Goal: Task Accomplishment & Management: Complete application form

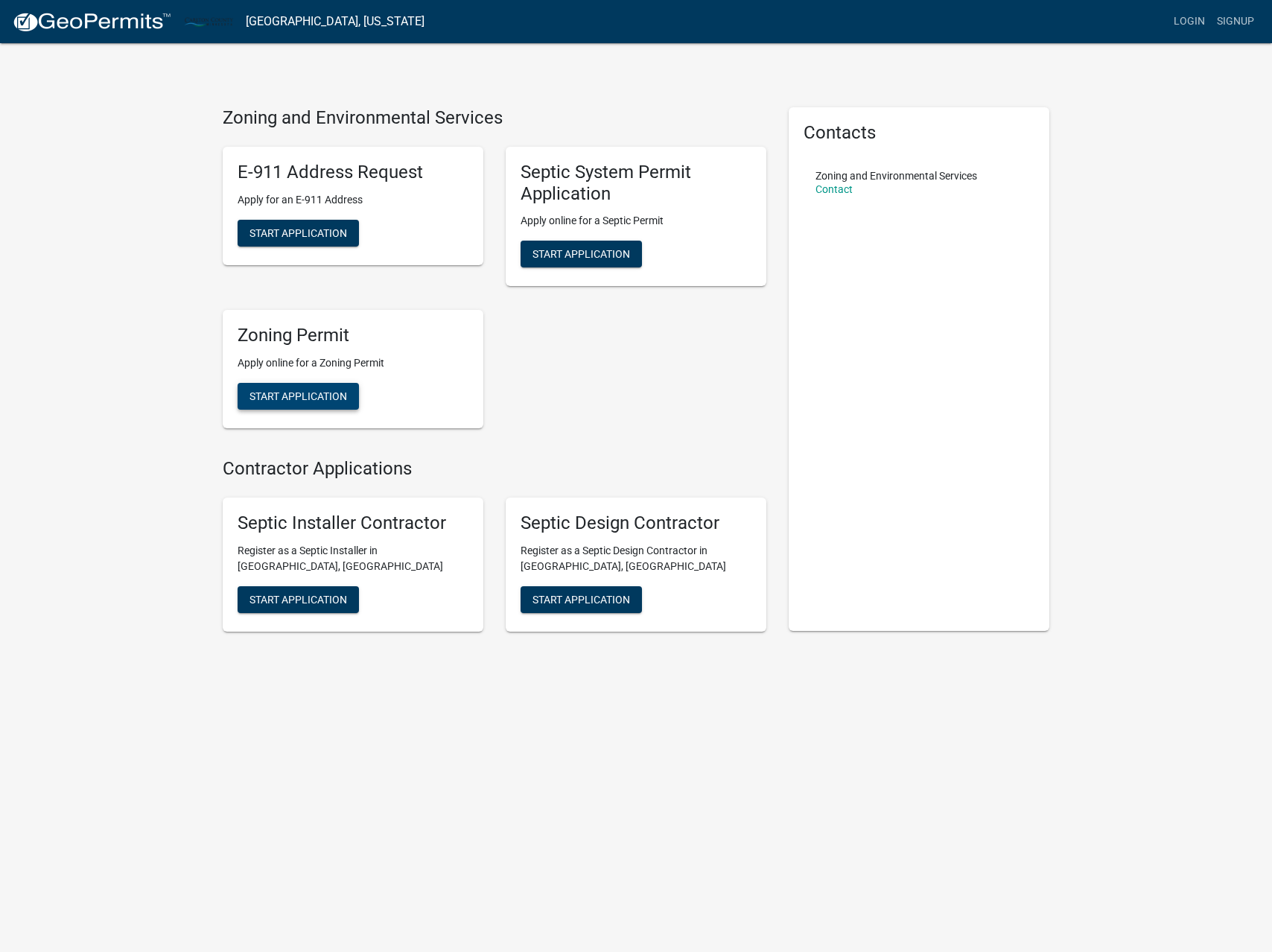
click at [282, 399] on span "Start Application" at bounding box center [298, 396] width 97 height 12
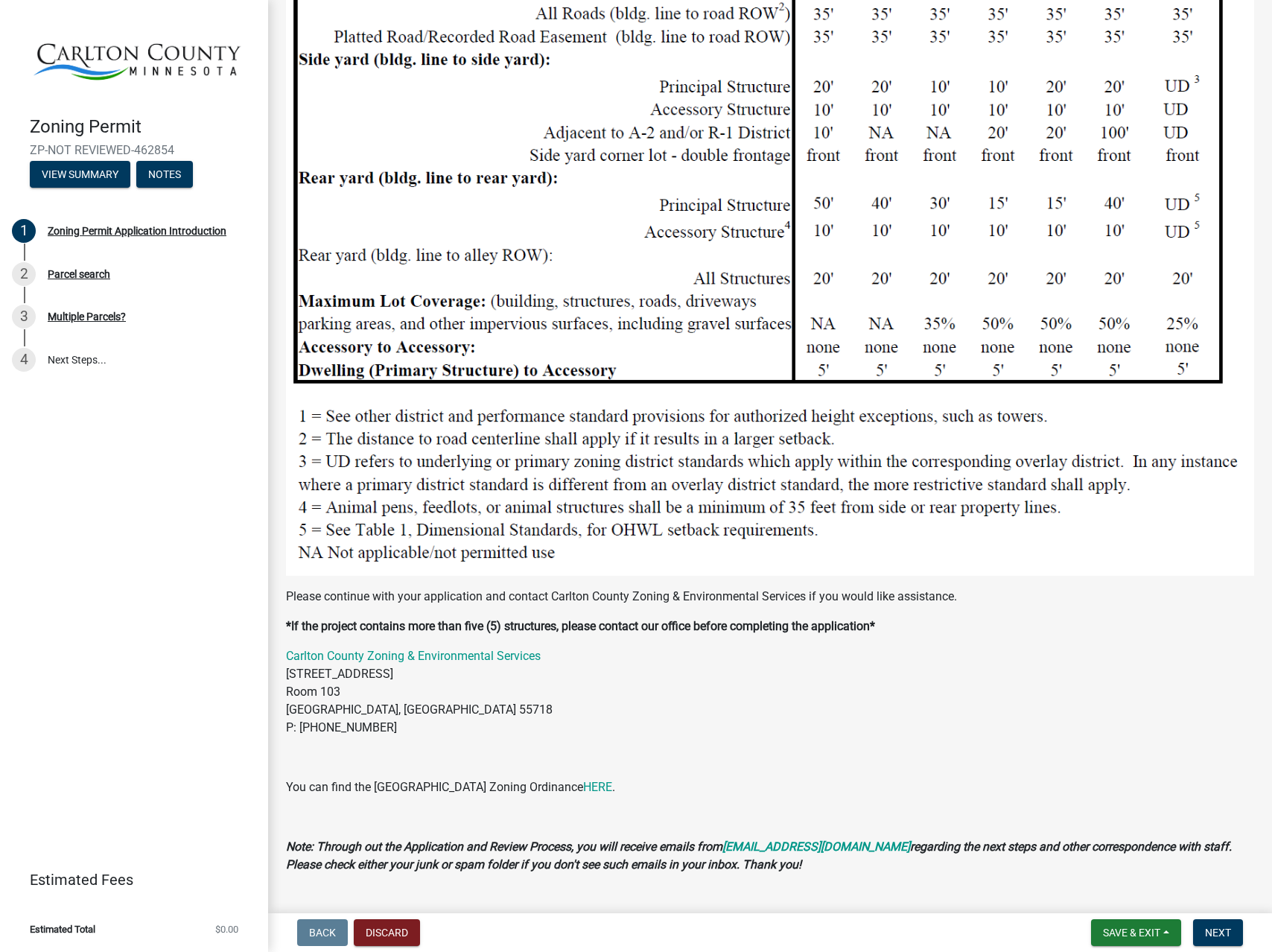
scroll to position [1432, 0]
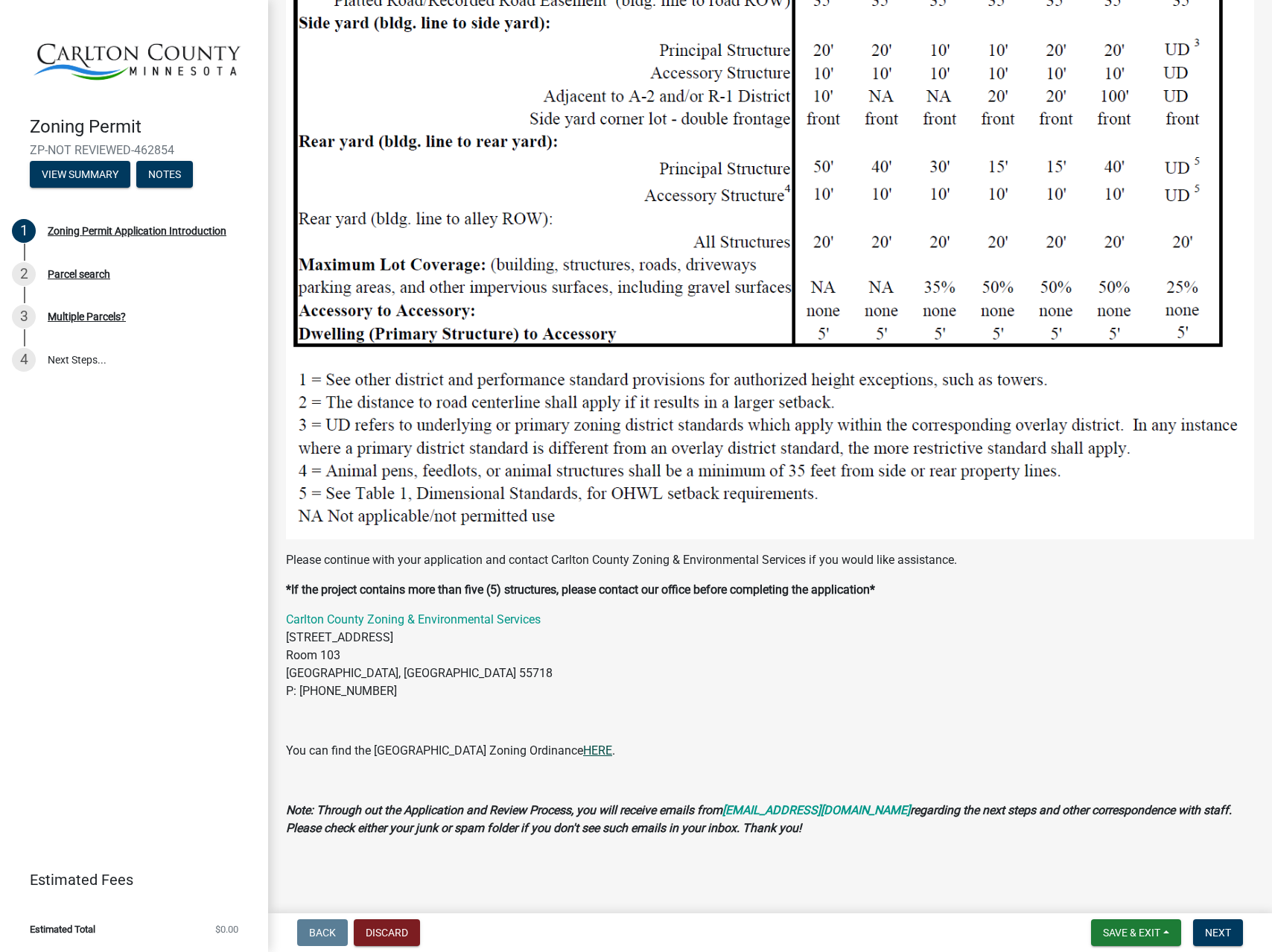
click at [583, 749] on link "HERE" at bounding box center [598, 751] width 29 height 14
click at [1205, 931] on span "Next" at bounding box center [1217, 932] width 26 height 12
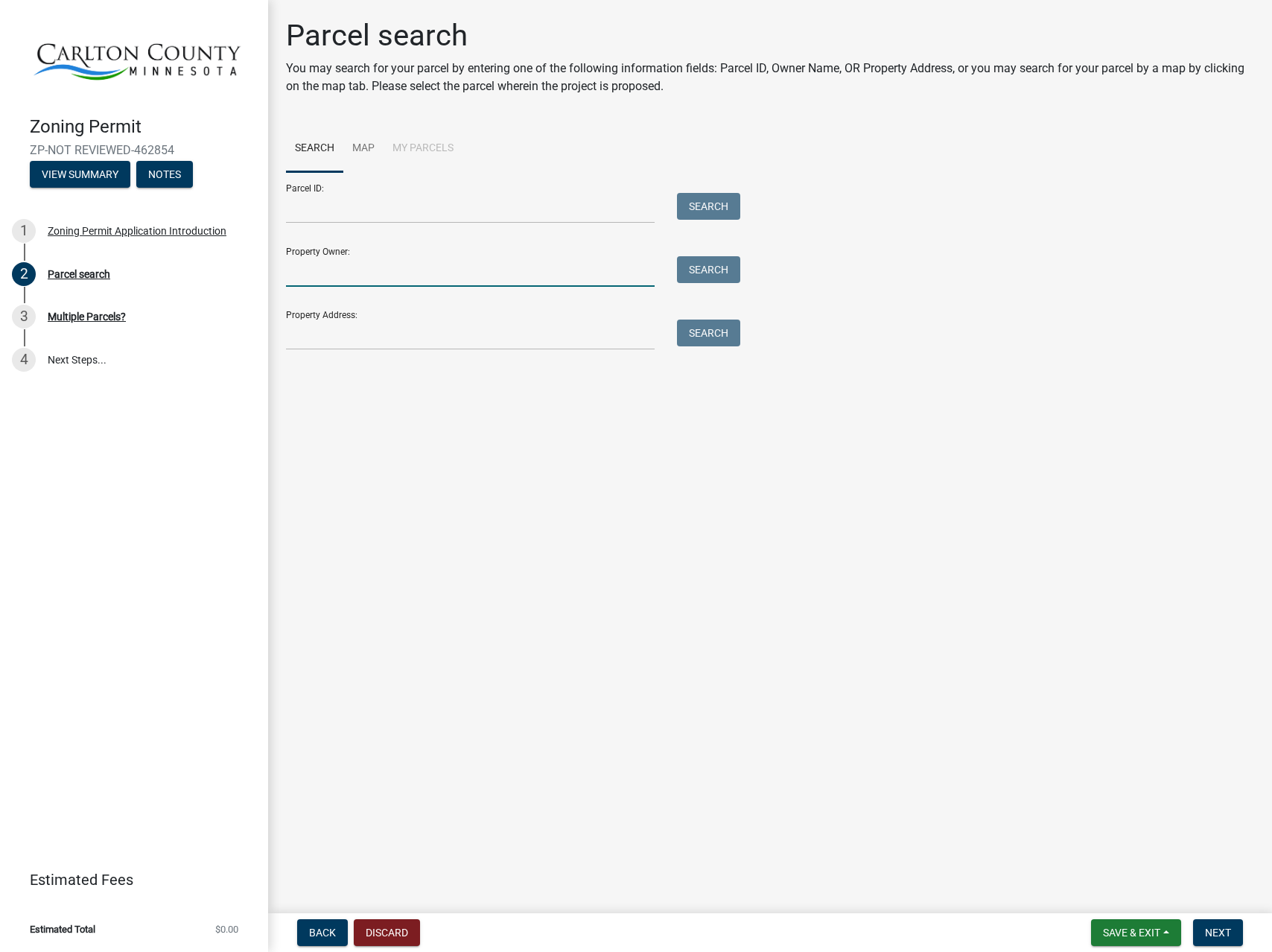
click at [357, 262] on input "Property Owner:" at bounding box center [470, 271] width 368 height 31
type input "[PERSON_NAME]"
click at [738, 270] on button "Search" at bounding box center [708, 269] width 64 height 27
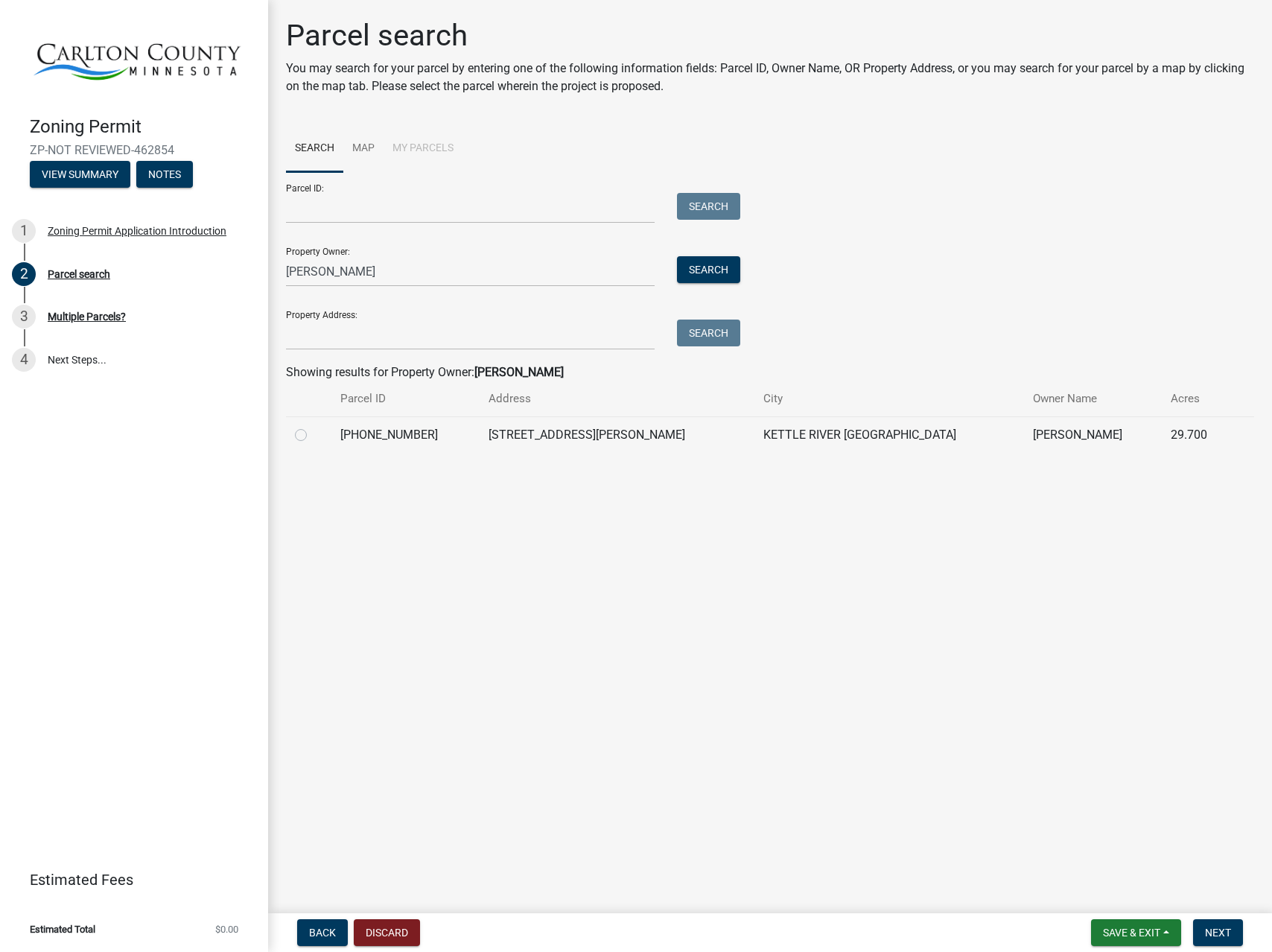
click at [313, 426] on label at bounding box center [313, 426] width 0 height 0
click at [313, 432] on input "radio" at bounding box center [318, 431] width 10 height 10
radio input "true"
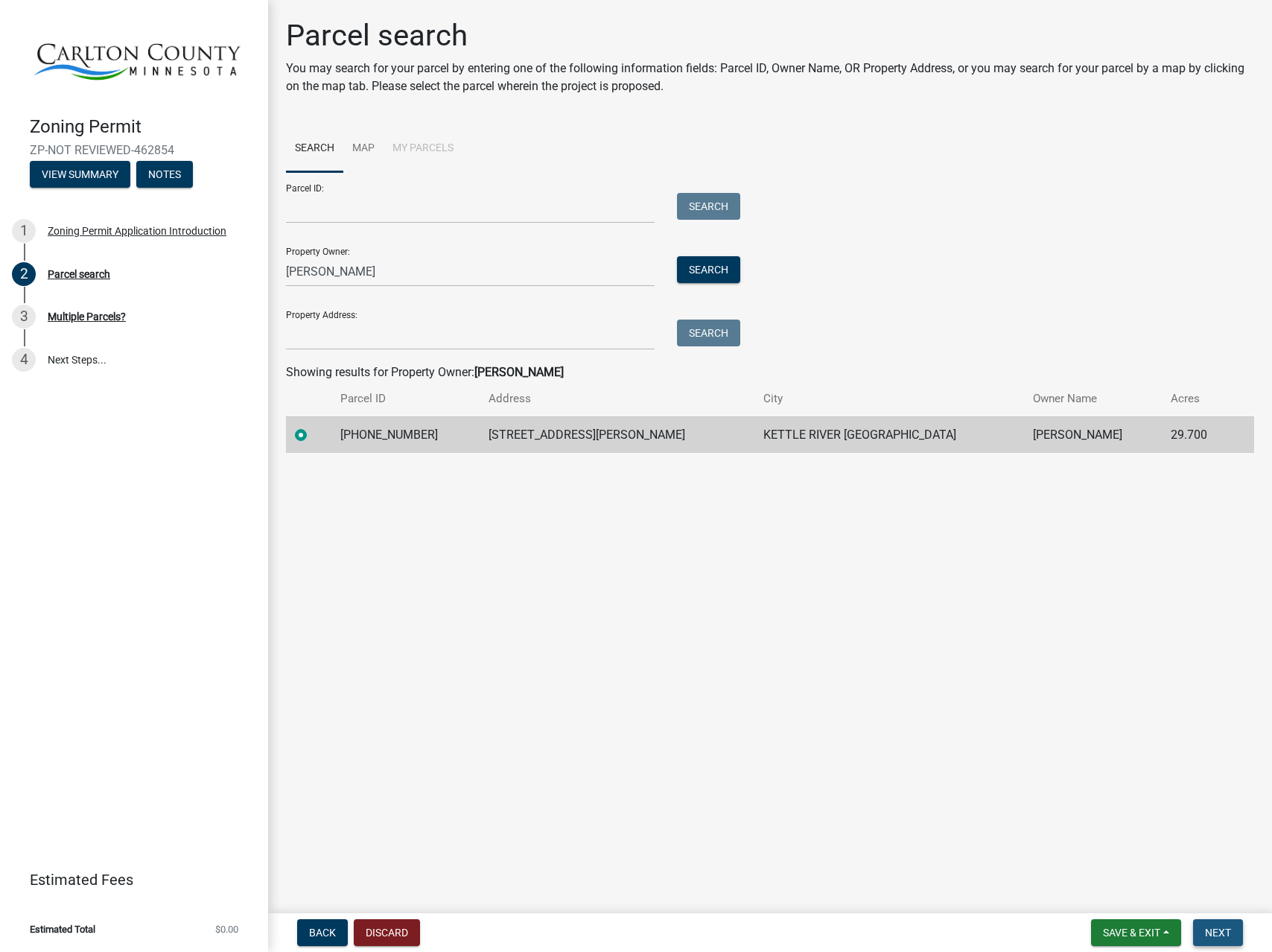
click at [1212, 936] on span "Next" at bounding box center [1217, 932] width 26 height 12
click at [1225, 940] on button "Next" at bounding box center [1218, 932] width 50 height 27
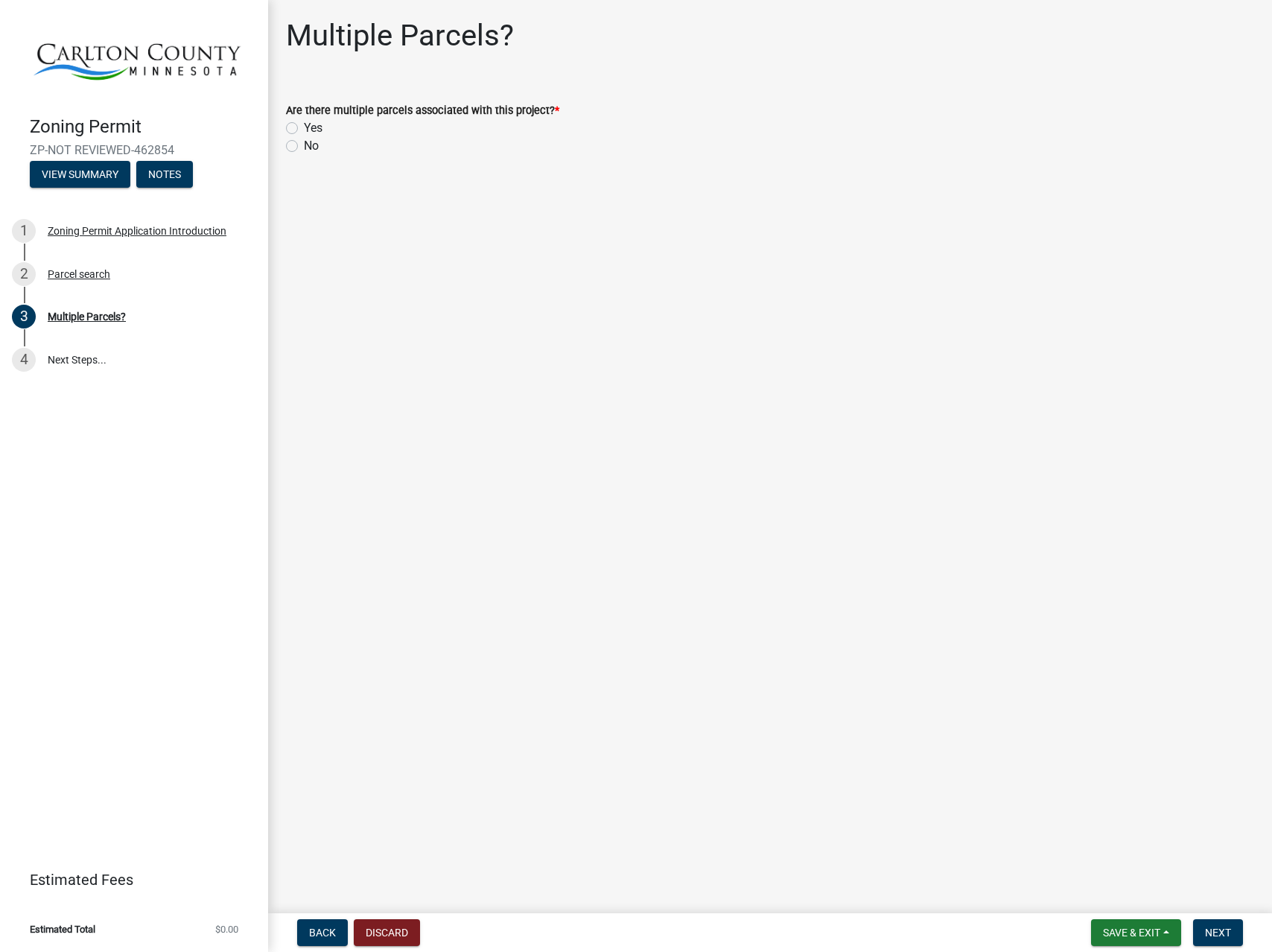
click at [304, 149] on label "No" at bounding box center [311, 146] width 15 height 18
click at [304, 146] on input "No" at bounding box center [309, 142] width 10 height 10
radio input "true"
click at [1203, 933] on button "Next" at bounding box center [1218, 932] width 50 height 27
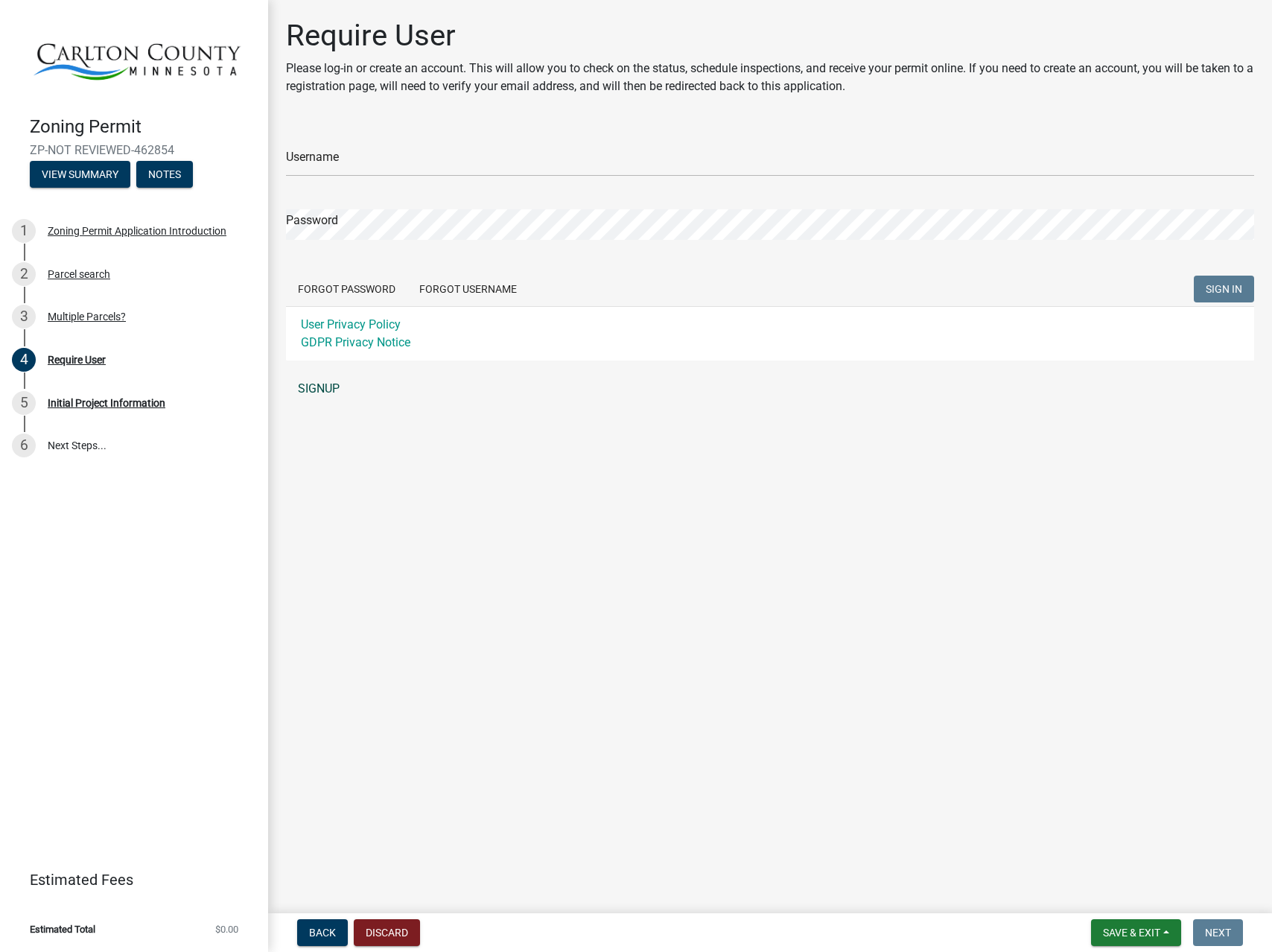
click at [319, 382] on link "SIGNUP" at bounding box center [769, 389] width 968 height 30
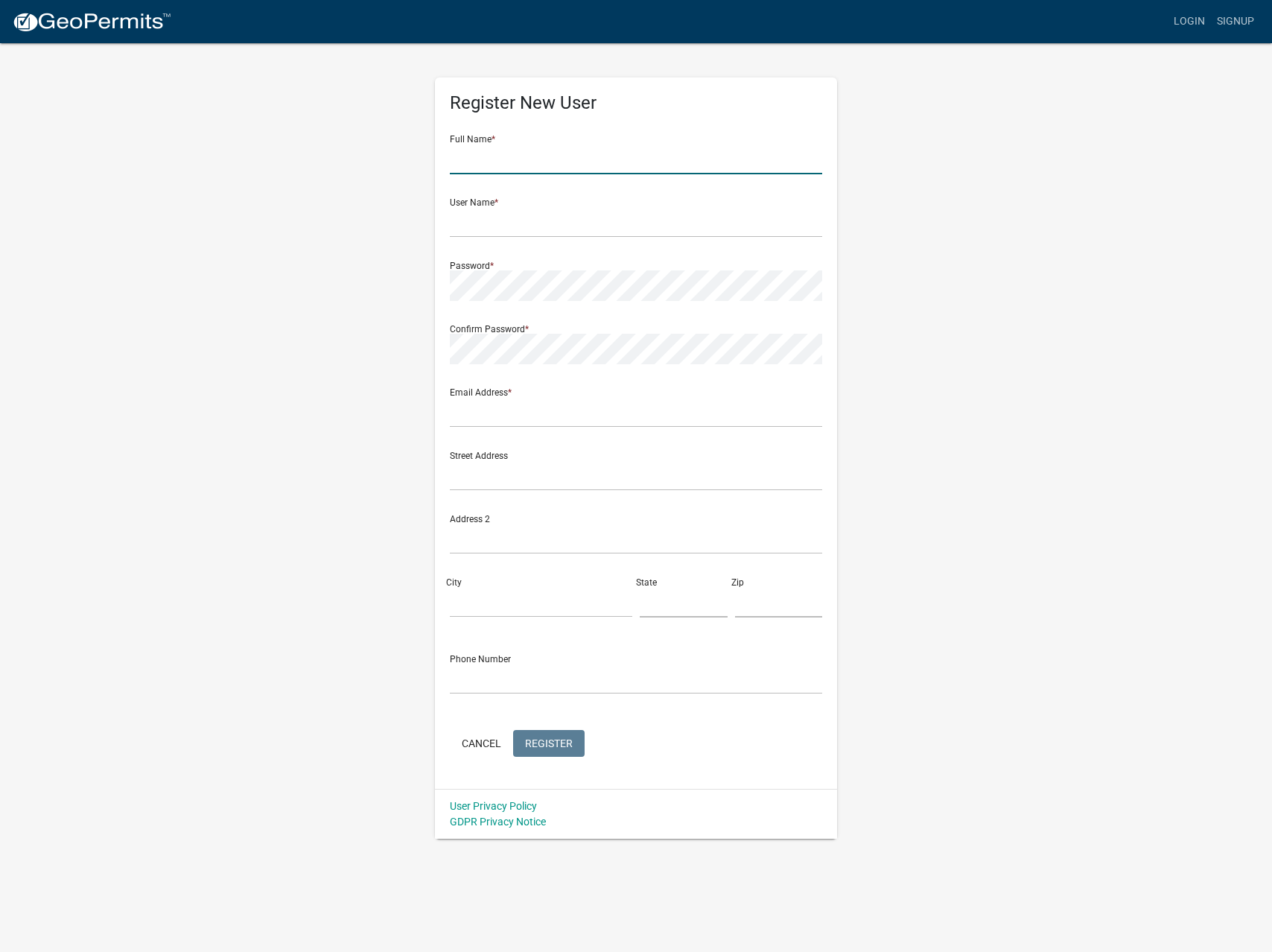
click at [529, 170] on input "text" at bounding box center [636, 159] width 373 height 31
type input "[PERSON_NAME]"
type input "S"
type input "[PERSON_NAME]"
type input "benspaeth"
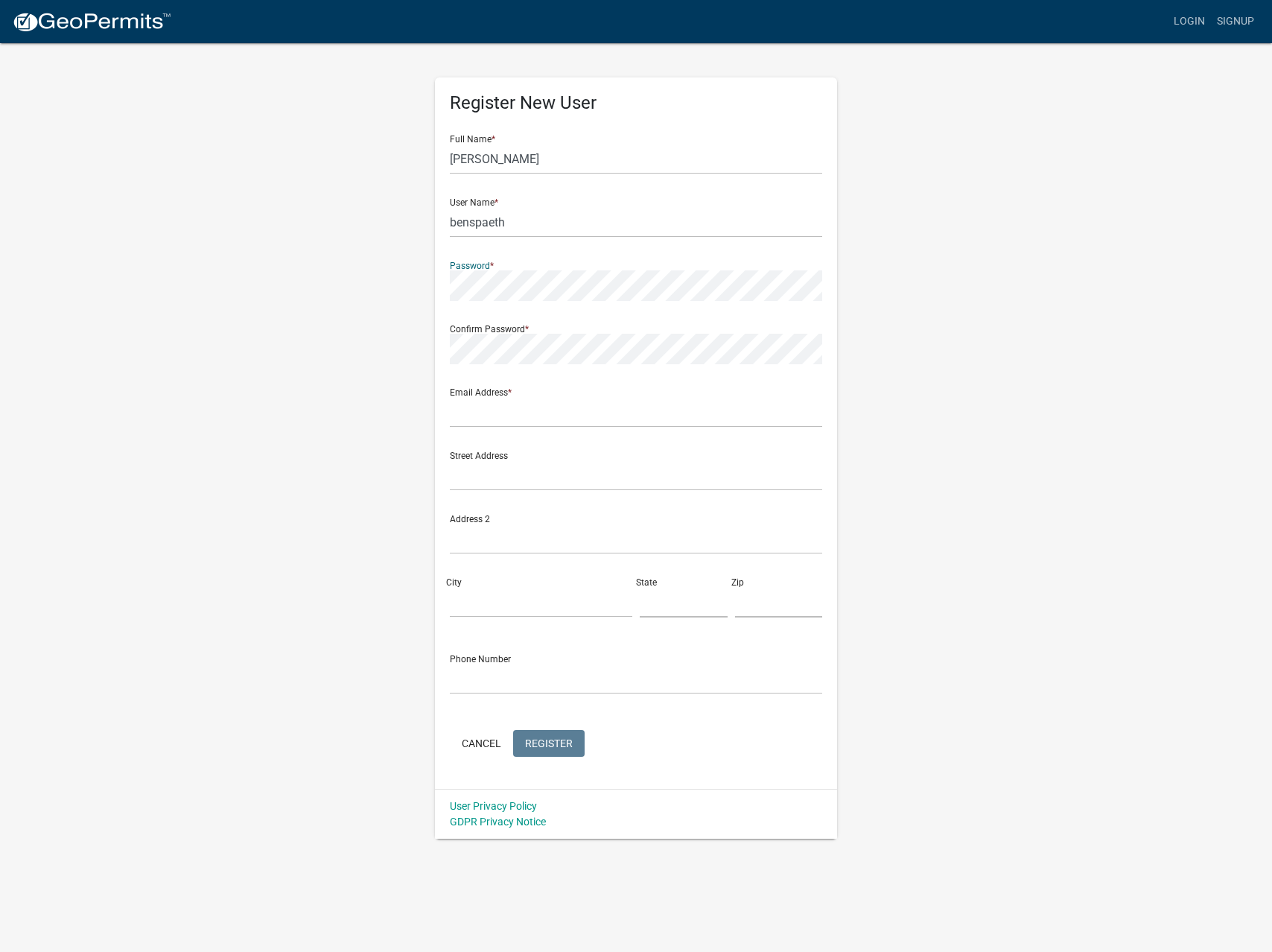
click at [0, 839] on com-1password-button at bounding box center [0, 839] width 0 height 0
click at [537, 416] on input "text" at bounding box center [636, 412] width 373 height 31
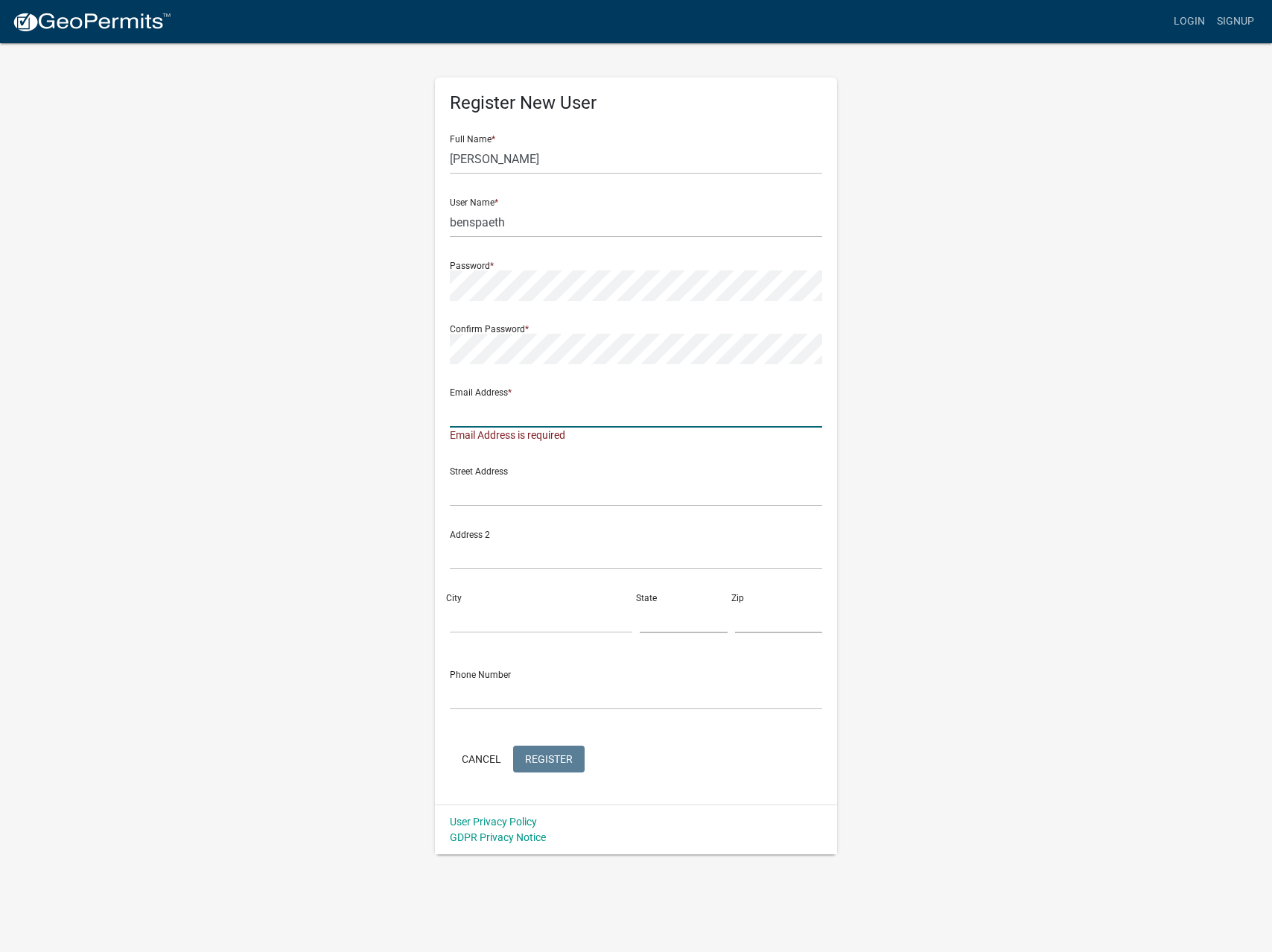
click at [536, 411] on input "text" at bounding box center [636, 412] width 373 height 31
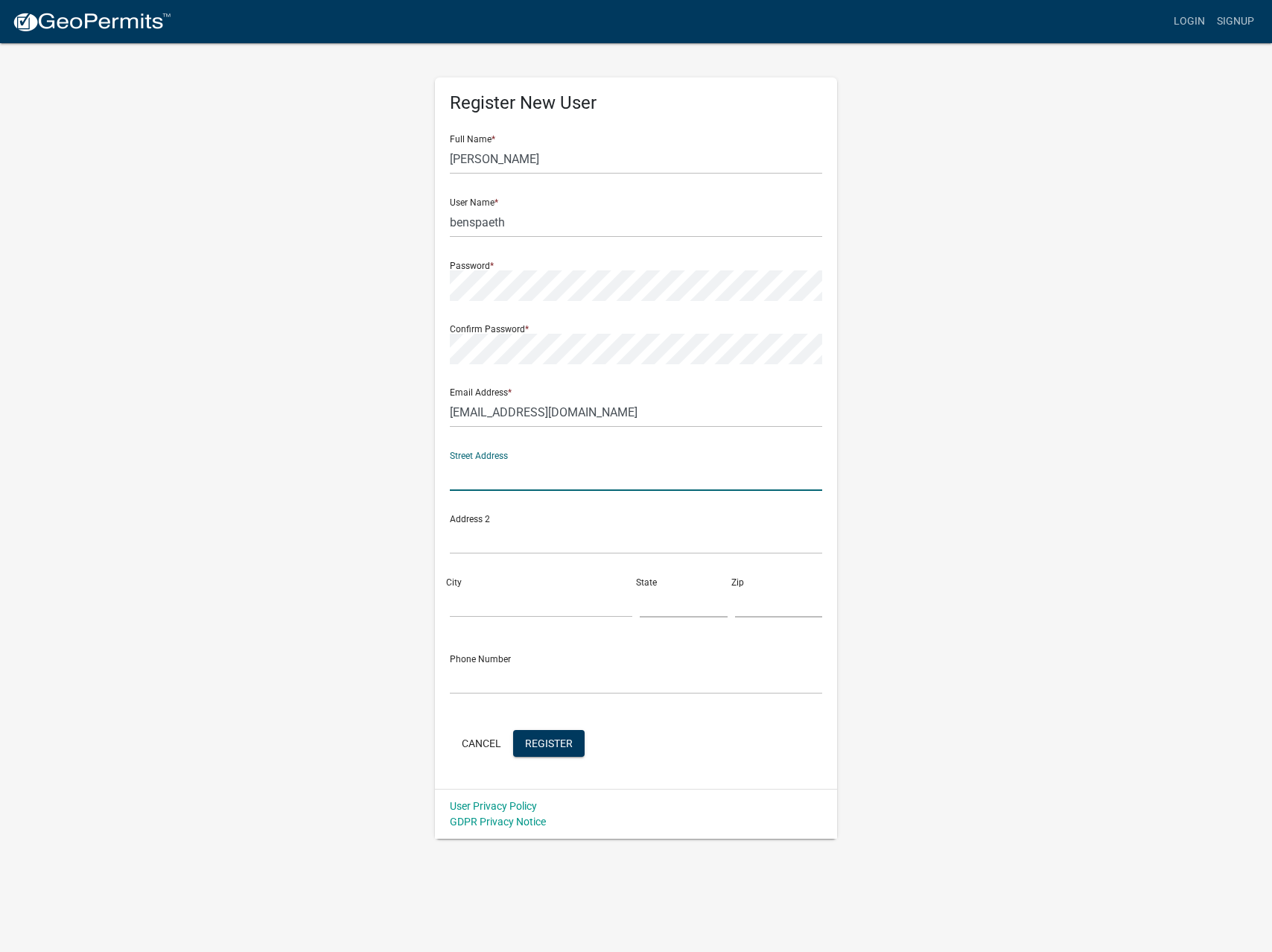
click at [530, 488] on input "text" at bounding box center [636, 476] width 373 height 31
type input "[EMAIL_ADDRESS][DOMAIN_NAME]"
type input "[STREET_ADDRESS][PERSON_NAME]"
type input "M"
type input "[GEOGRAPHIC_DATA]"
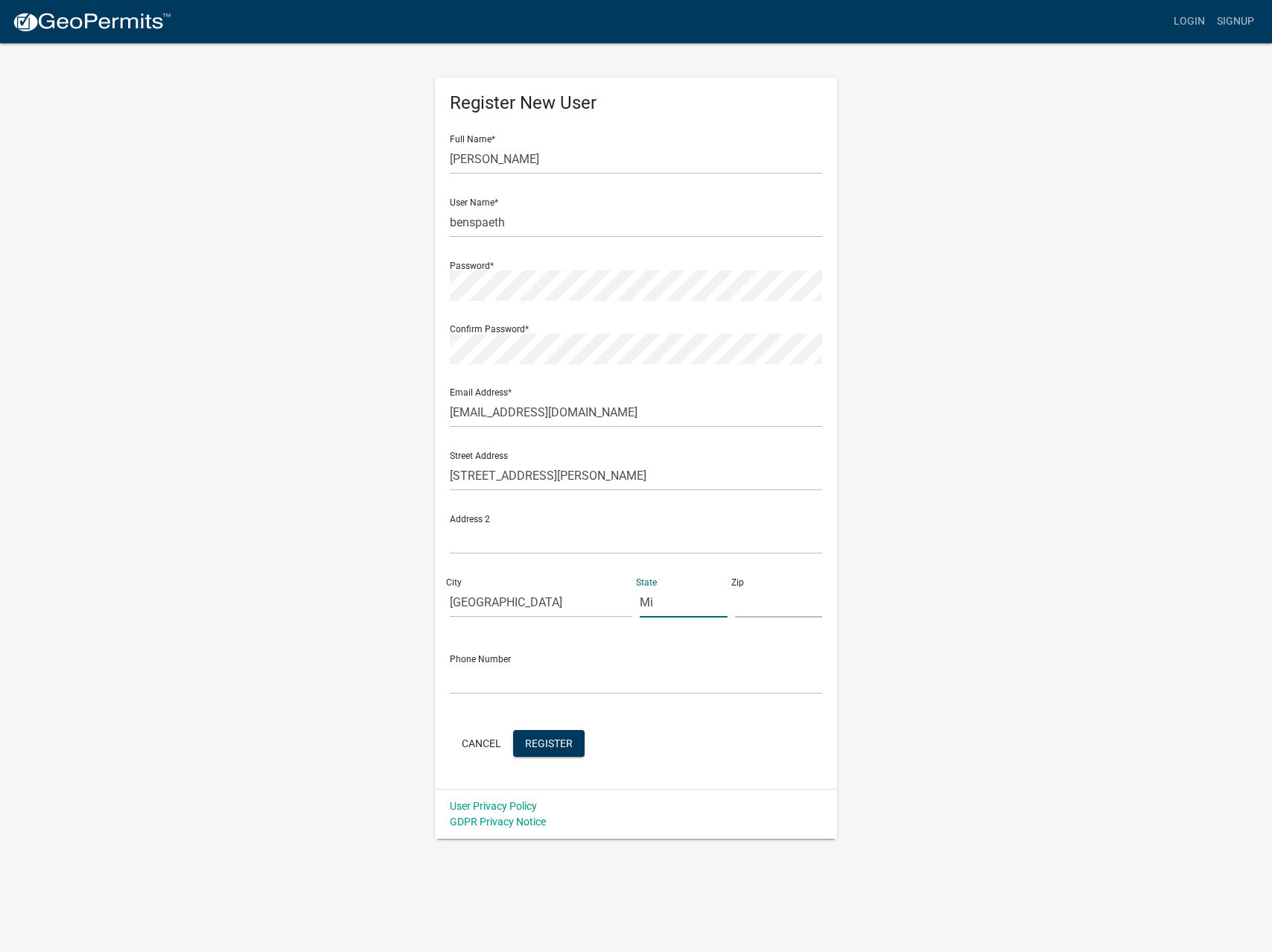
type input "M"
click at [664, 591] on input "text" at bounding box center [683, 602] width 88 height 31
type input "MN"
type input "55419"
type input "3202262891"
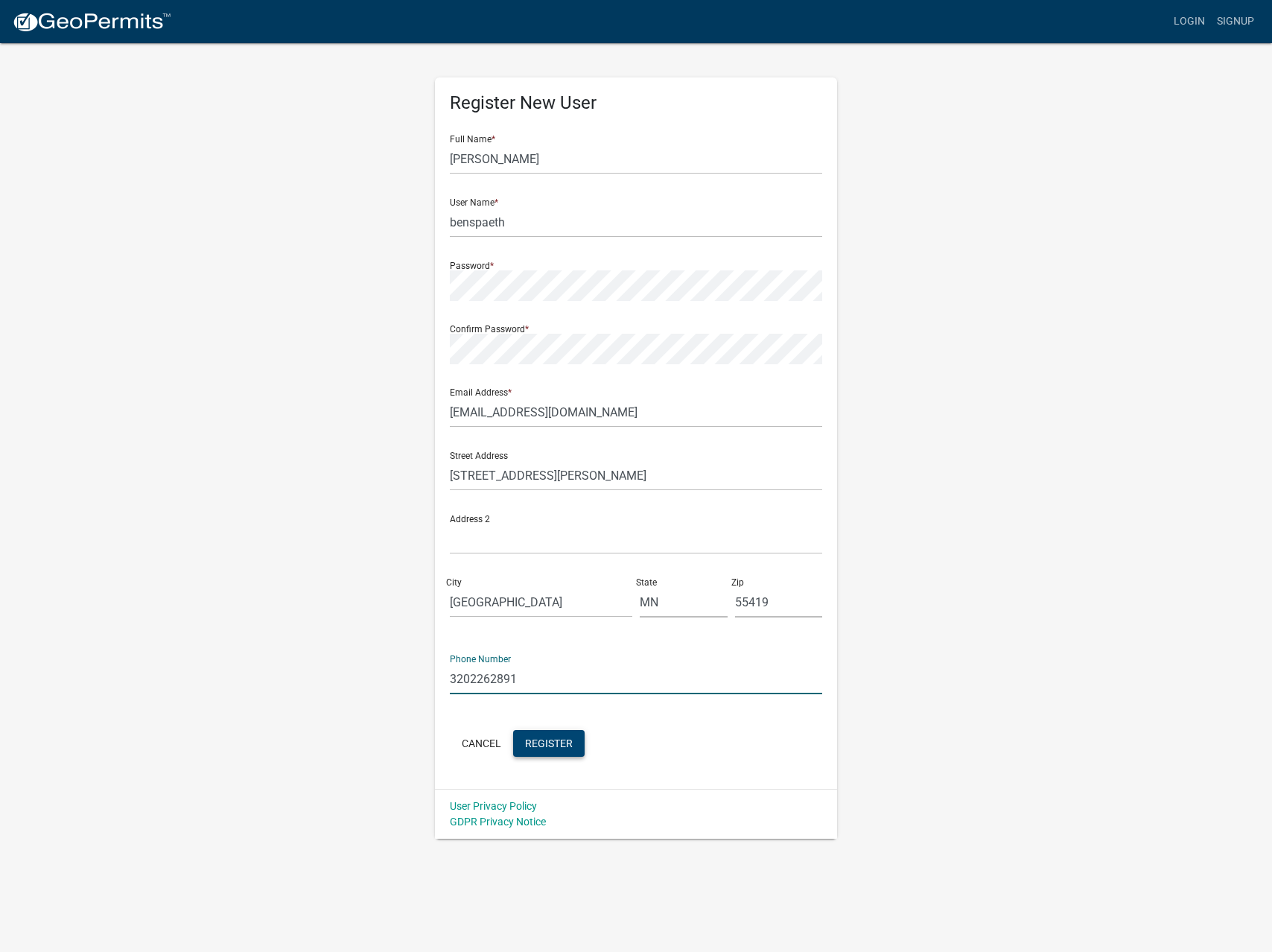
click at [572, 736] on span "Register" at bounding box center [548, 742] width 47 height 12
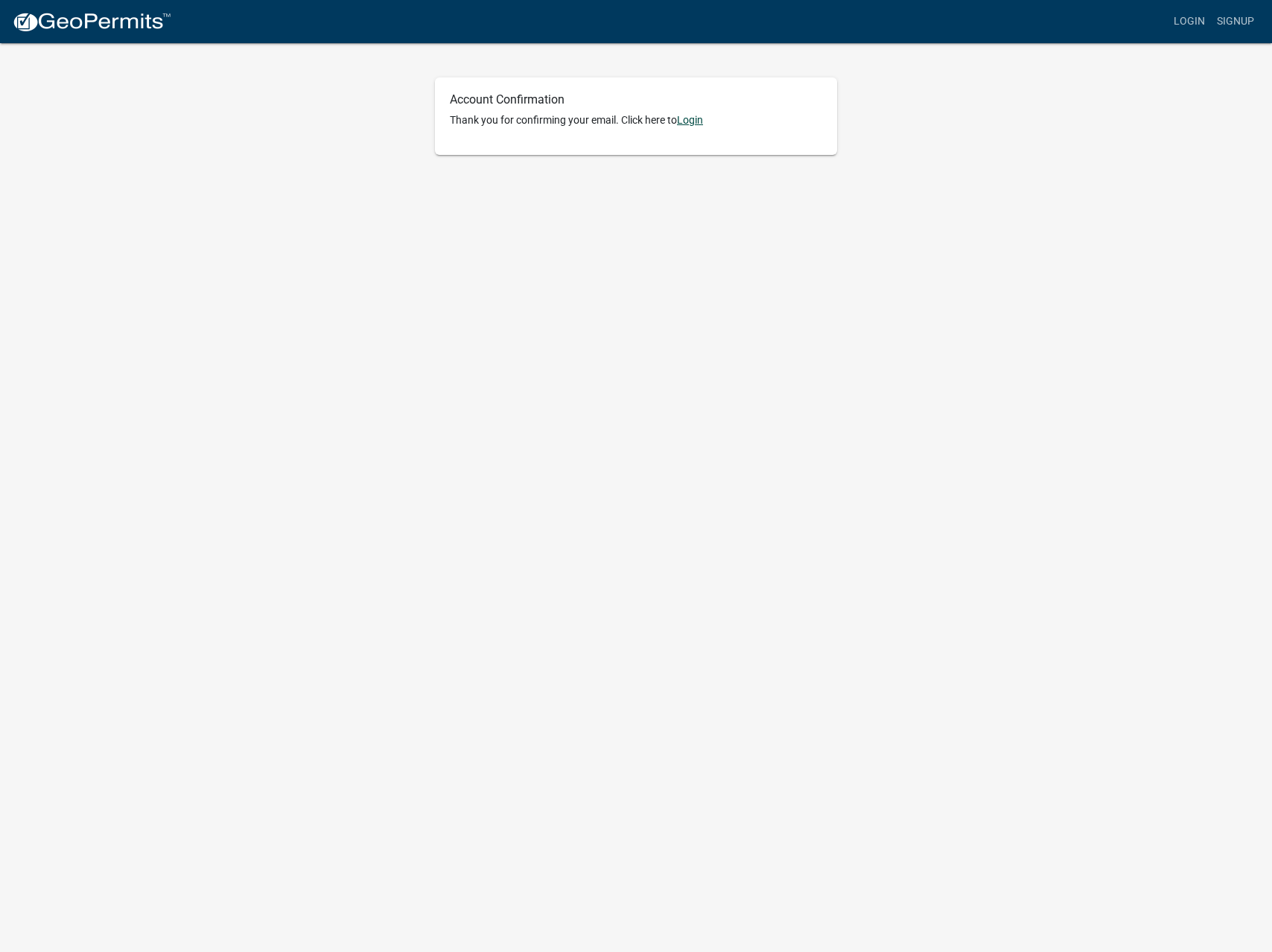
click at [690, 123] on link "Login" at bounding box center [690, 120] width 26 height 12
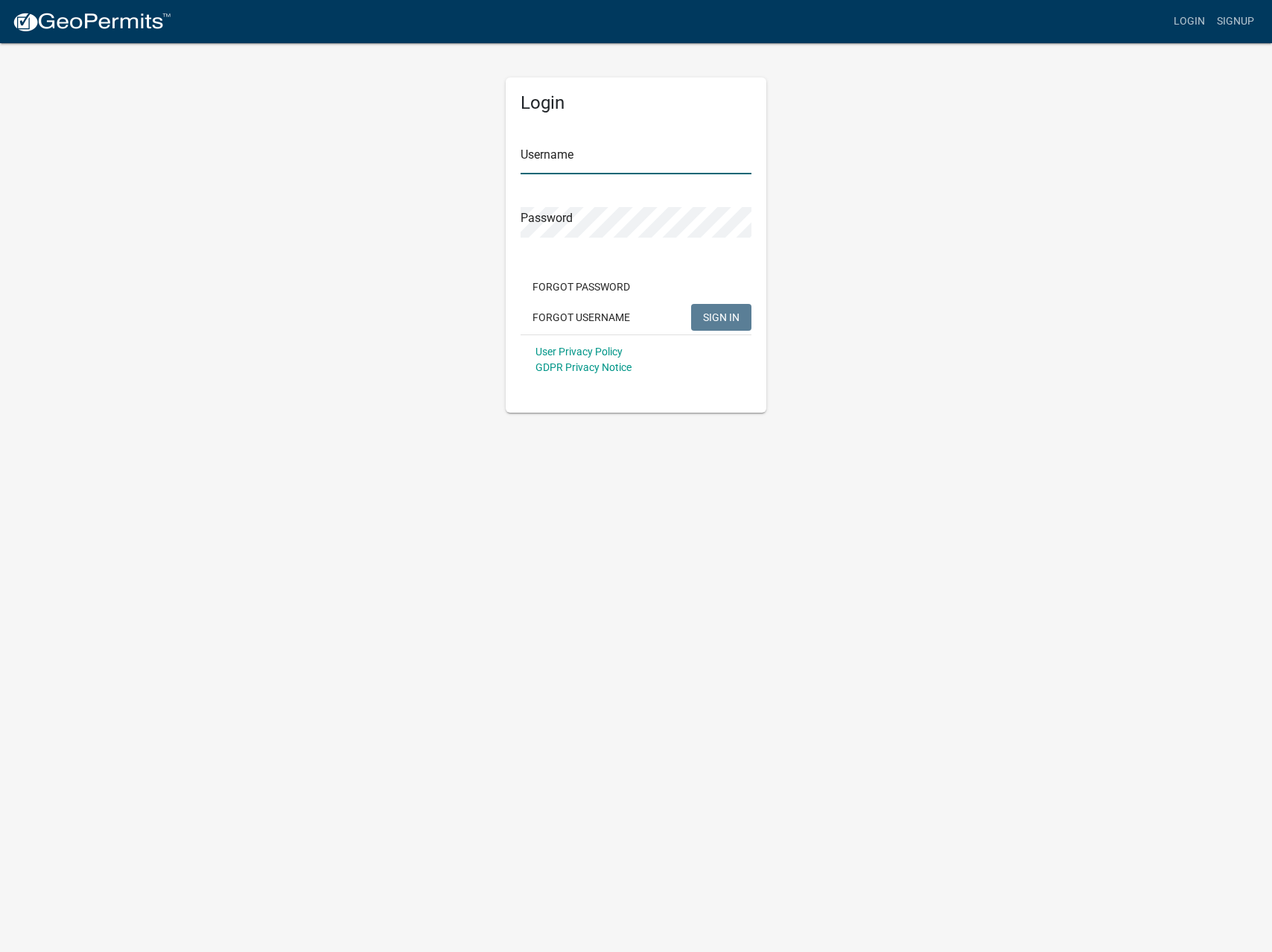
click at [560, 163] on input "Username" at bounding box center [636, 159] width 231 height 31
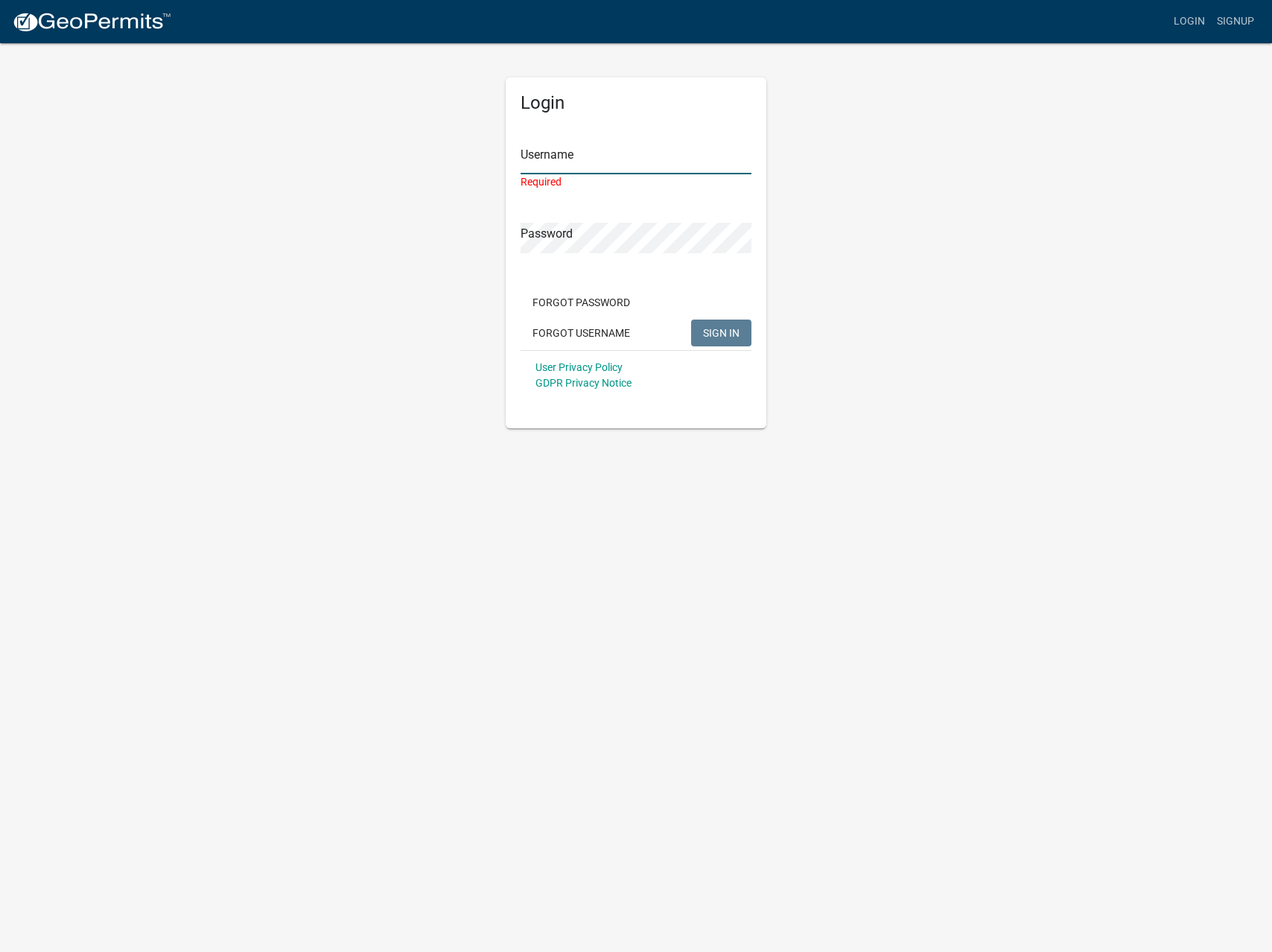
type input "benspaeth"
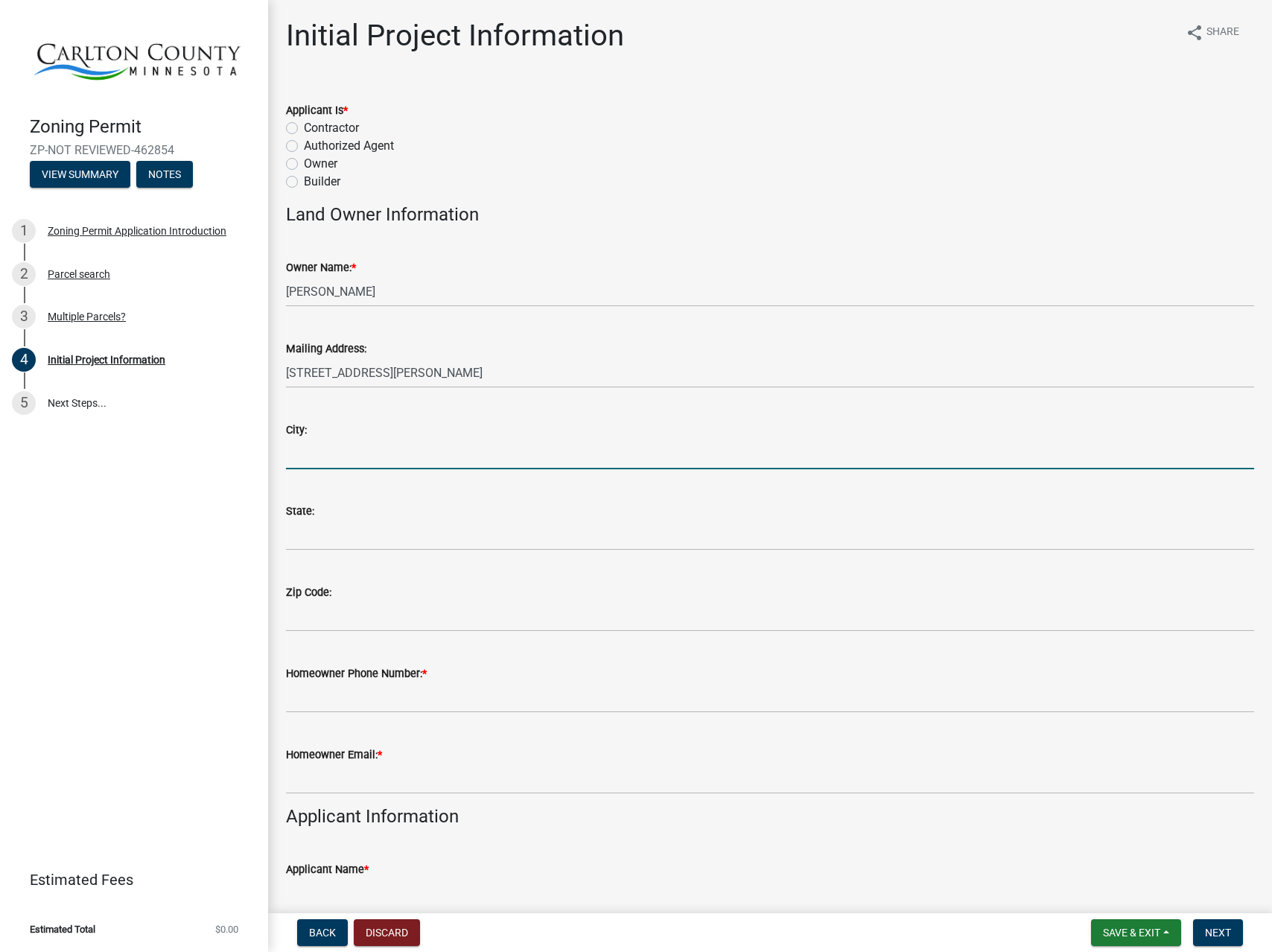
click at [368, 453] on input "City:" at bounding box center [769, 454] width 968 height 31
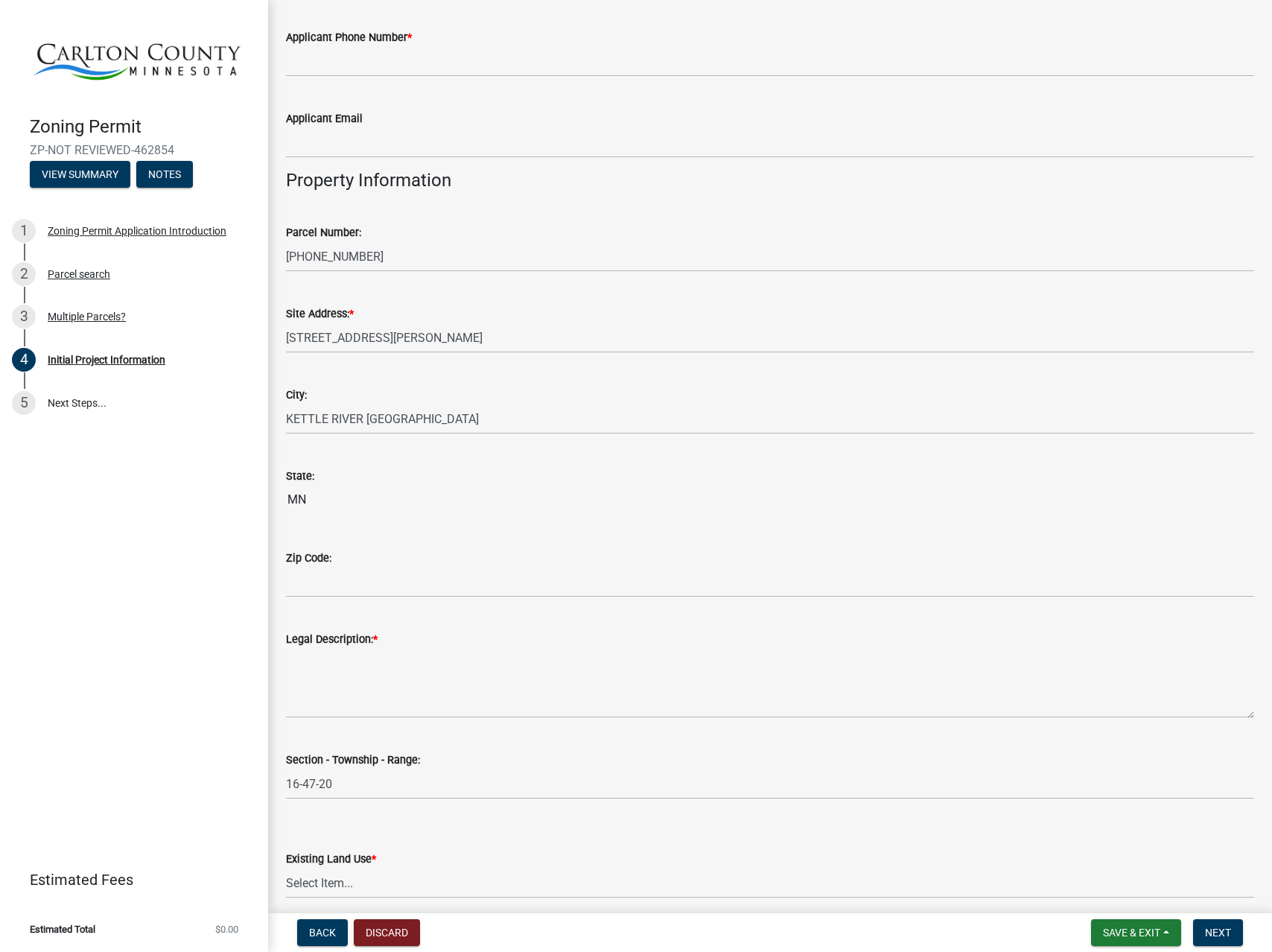
scroll to position [1267, 0]
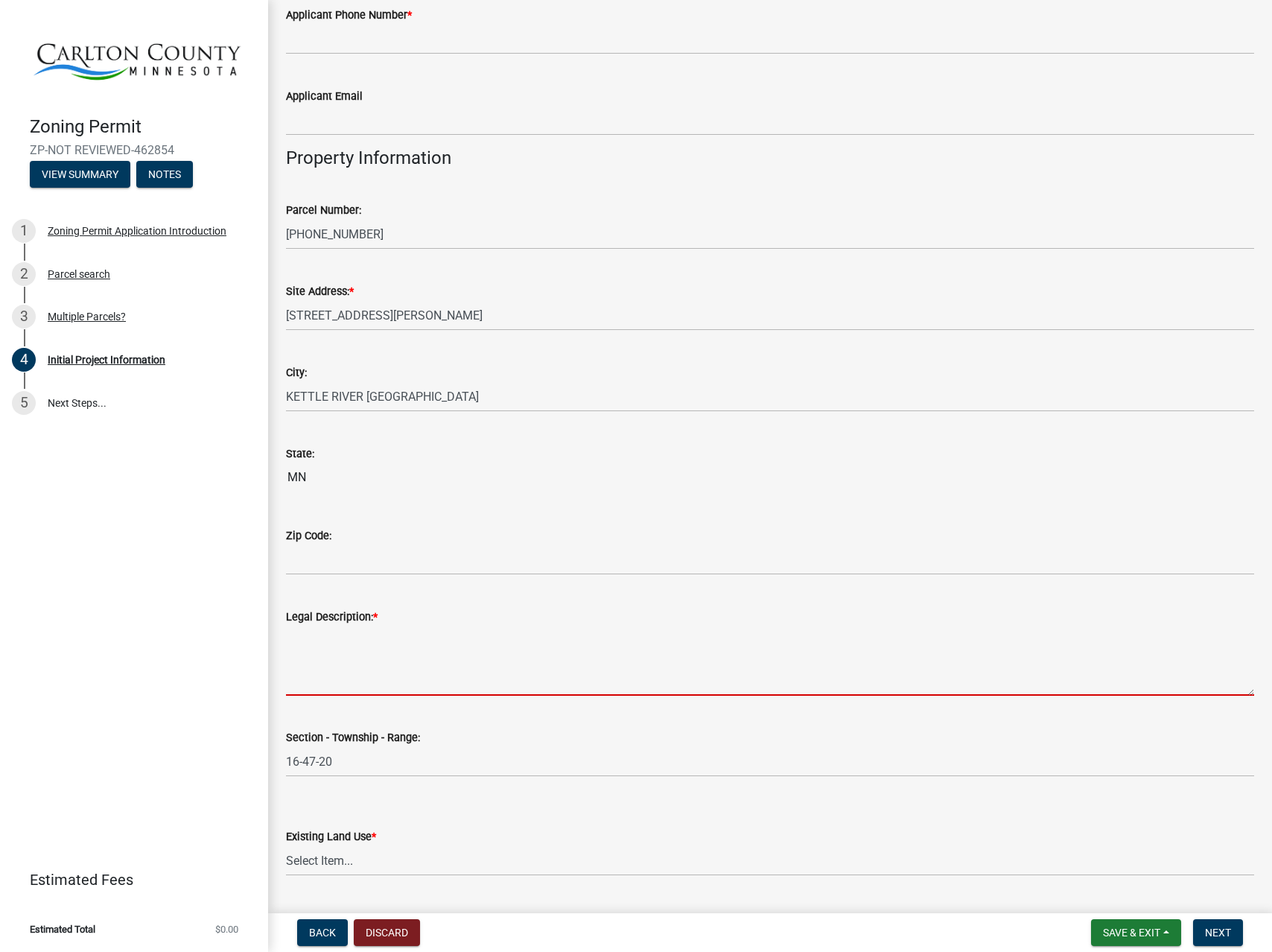
click at [395, 657] on textarea "Legal Description: *" at bounding box center [769, 660] width 968 height 70
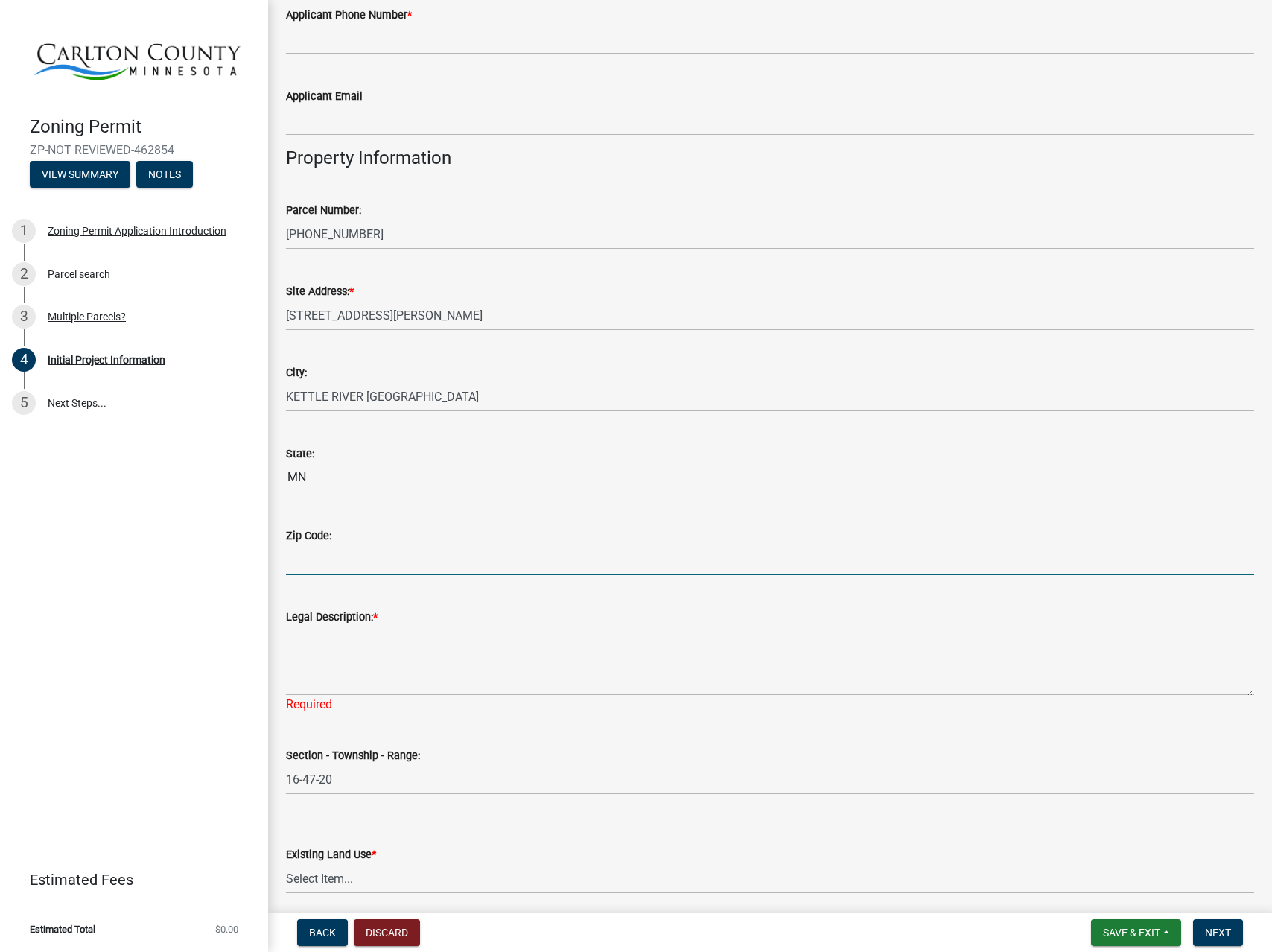
click at [388, 560] on input "Zip Code:" at bounding box center [769, 559] width 968 height 31
click at [503, 494] on wm-data-entity-input "State: [US_STATE]" at bounding box center [769, 465] width 968 height 82
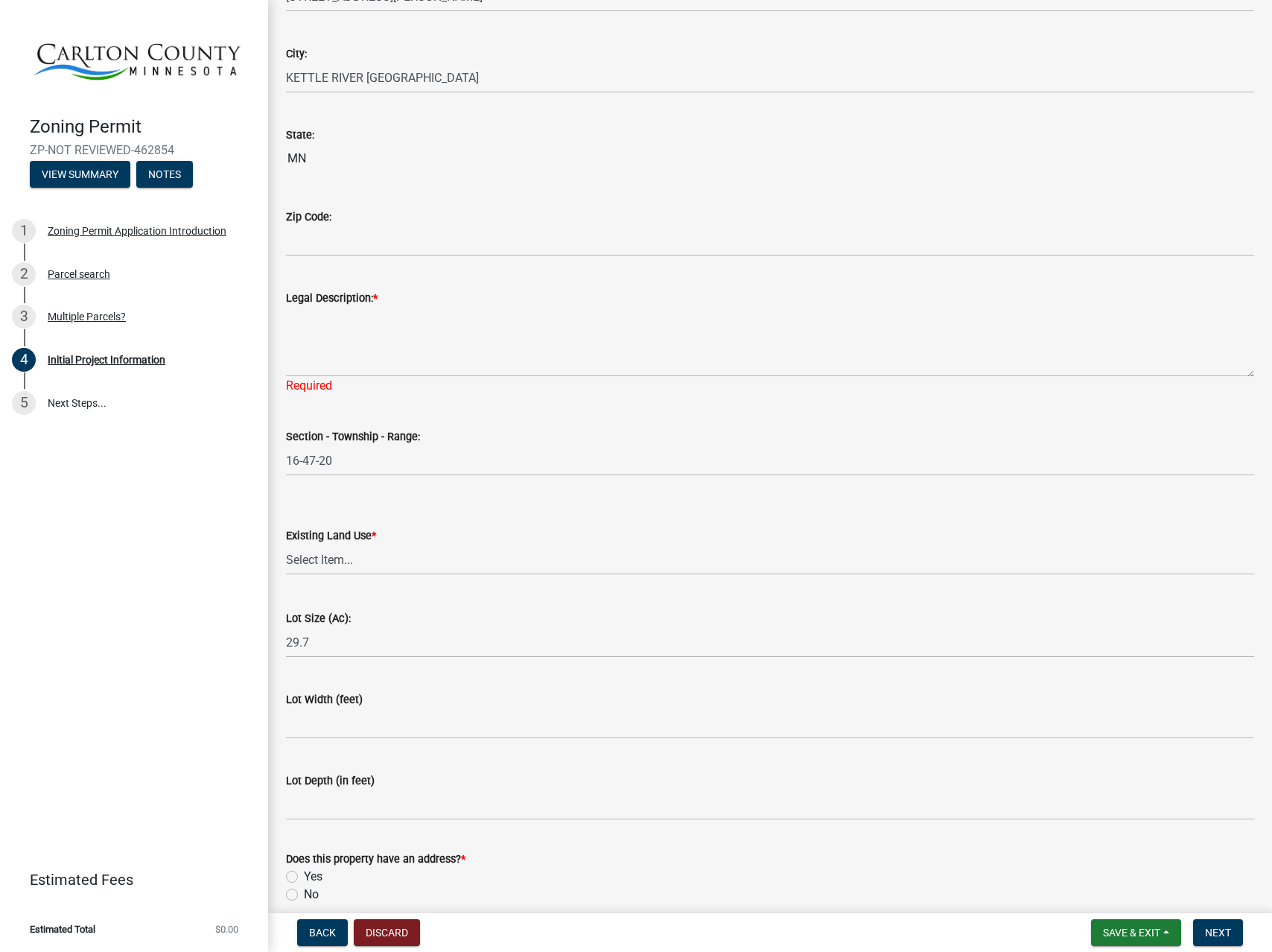
scroll to position [1654, 0]
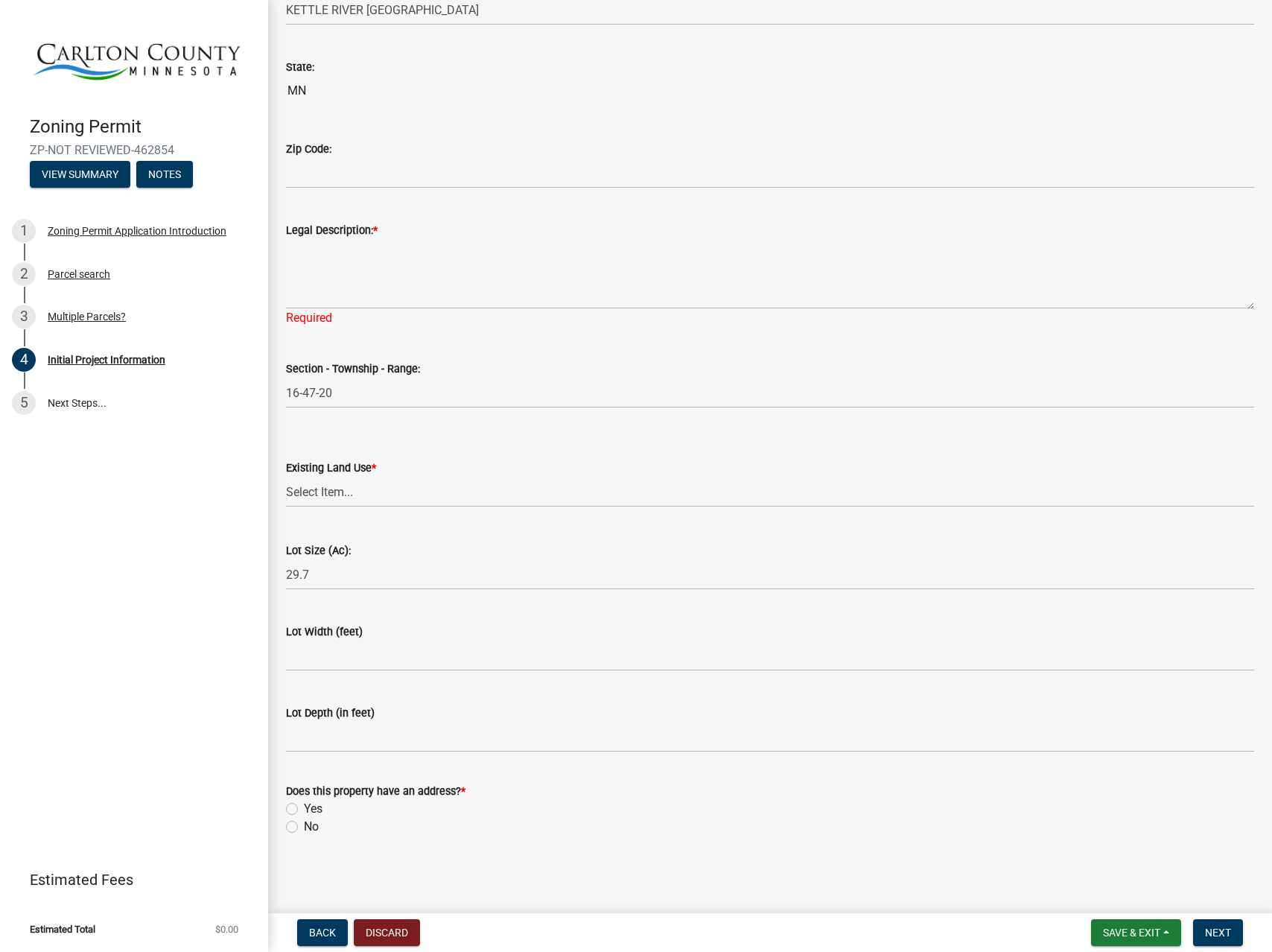
click at [304, 810] on label "Yes" at bounding box center [313, 809] width 19 height 18
click at [304, 810] on input "Yes" at bounding box center [309, 805] width 10 height 10
radio input "true"
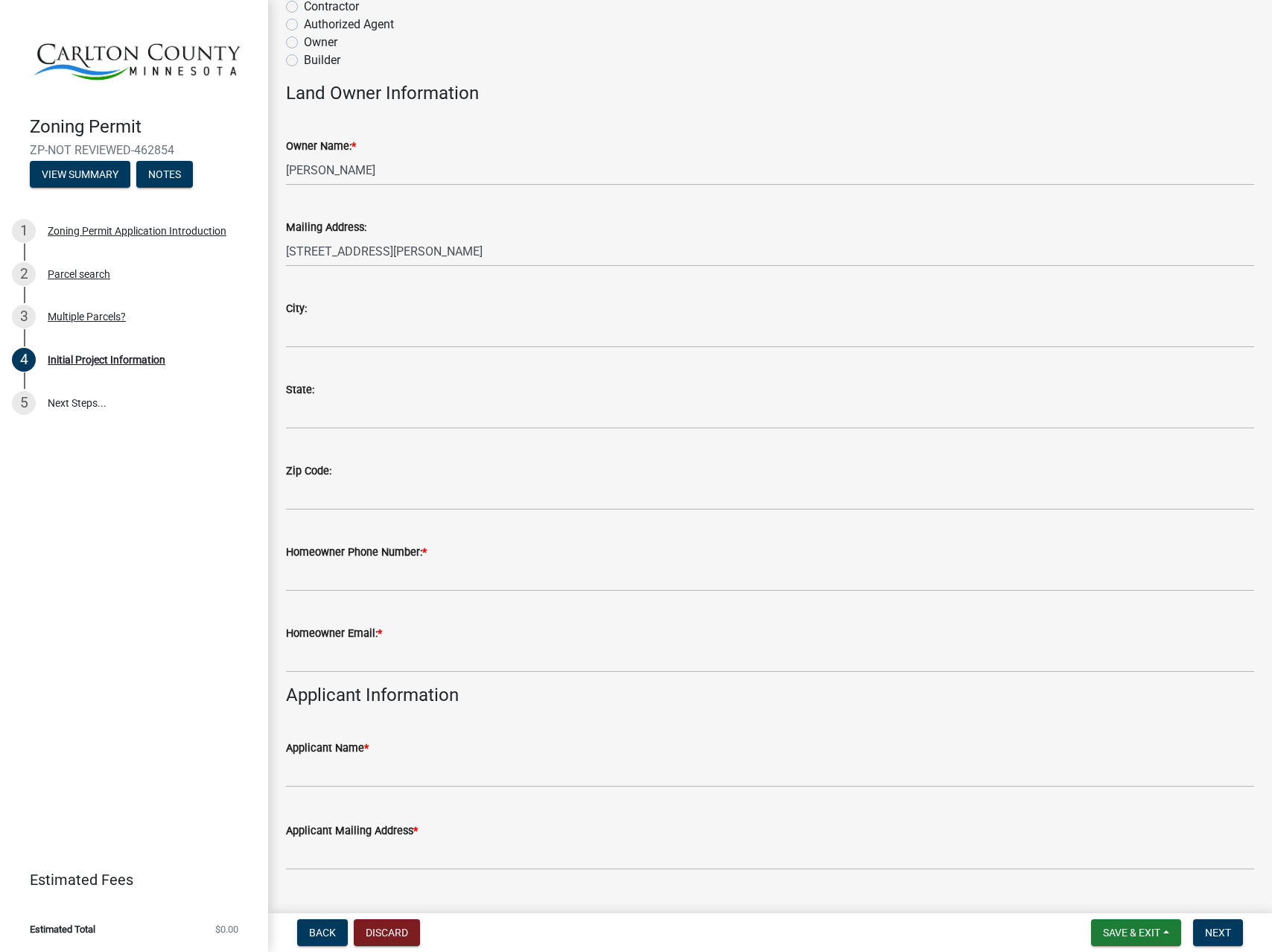
scroll to position [0, 0]
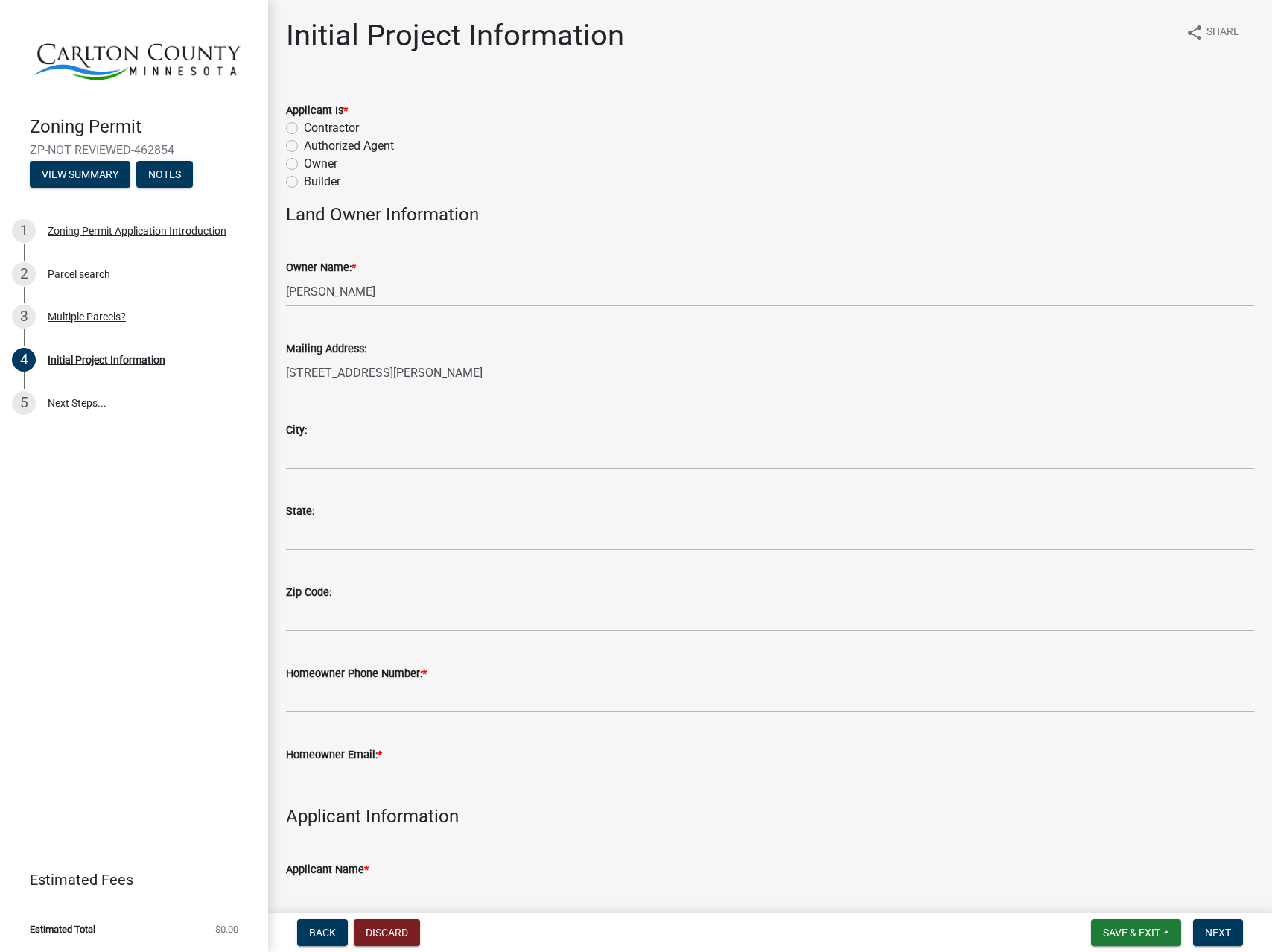
click at [304, 165] on label "Owner" at bounding box center [321, 163] width 34 height 18
click at [304, 165] on input "Owner" at bounding box center [309, 159] width 10 height 10
radio input "true"
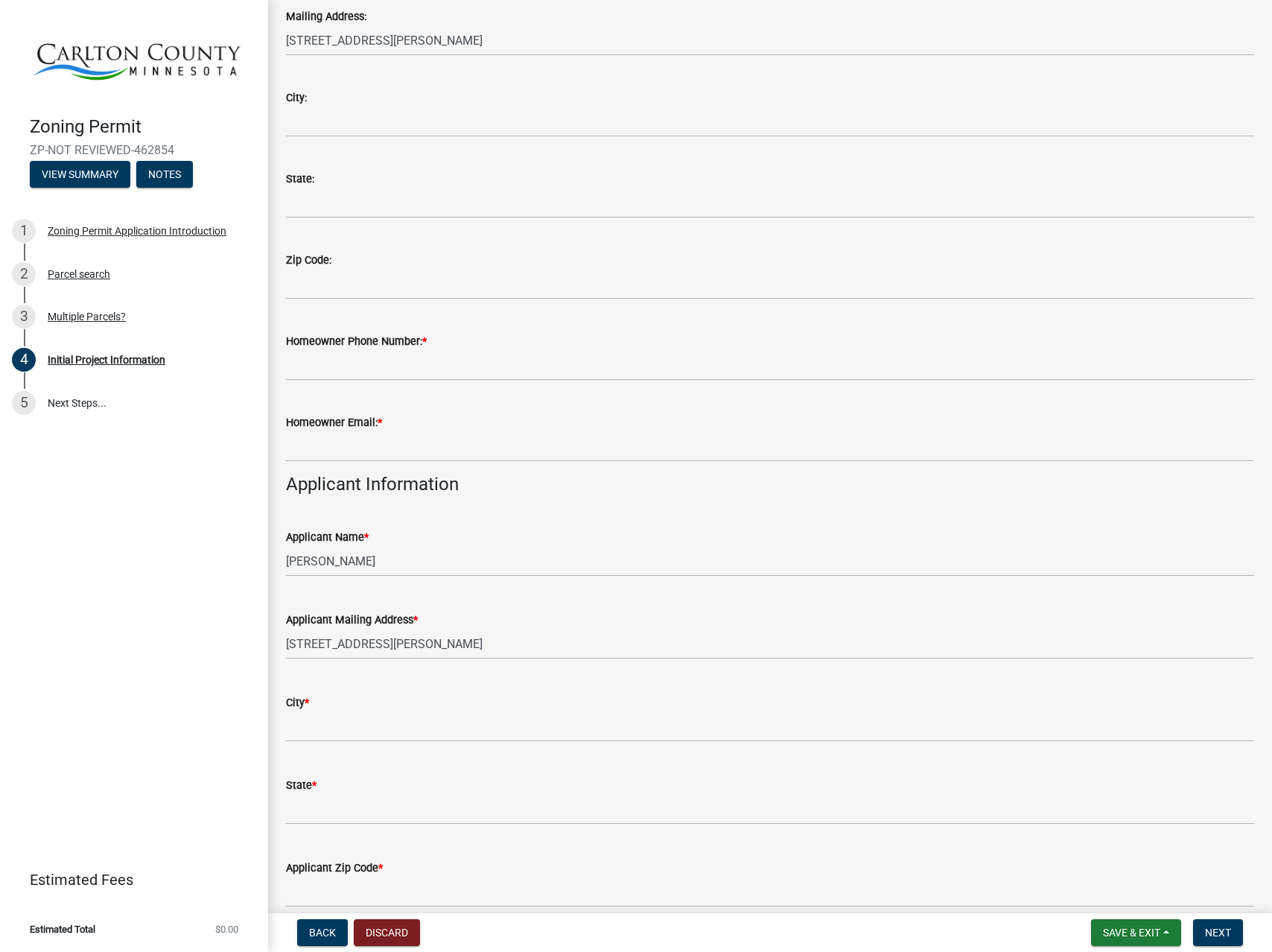
scroll to position [336, 0]
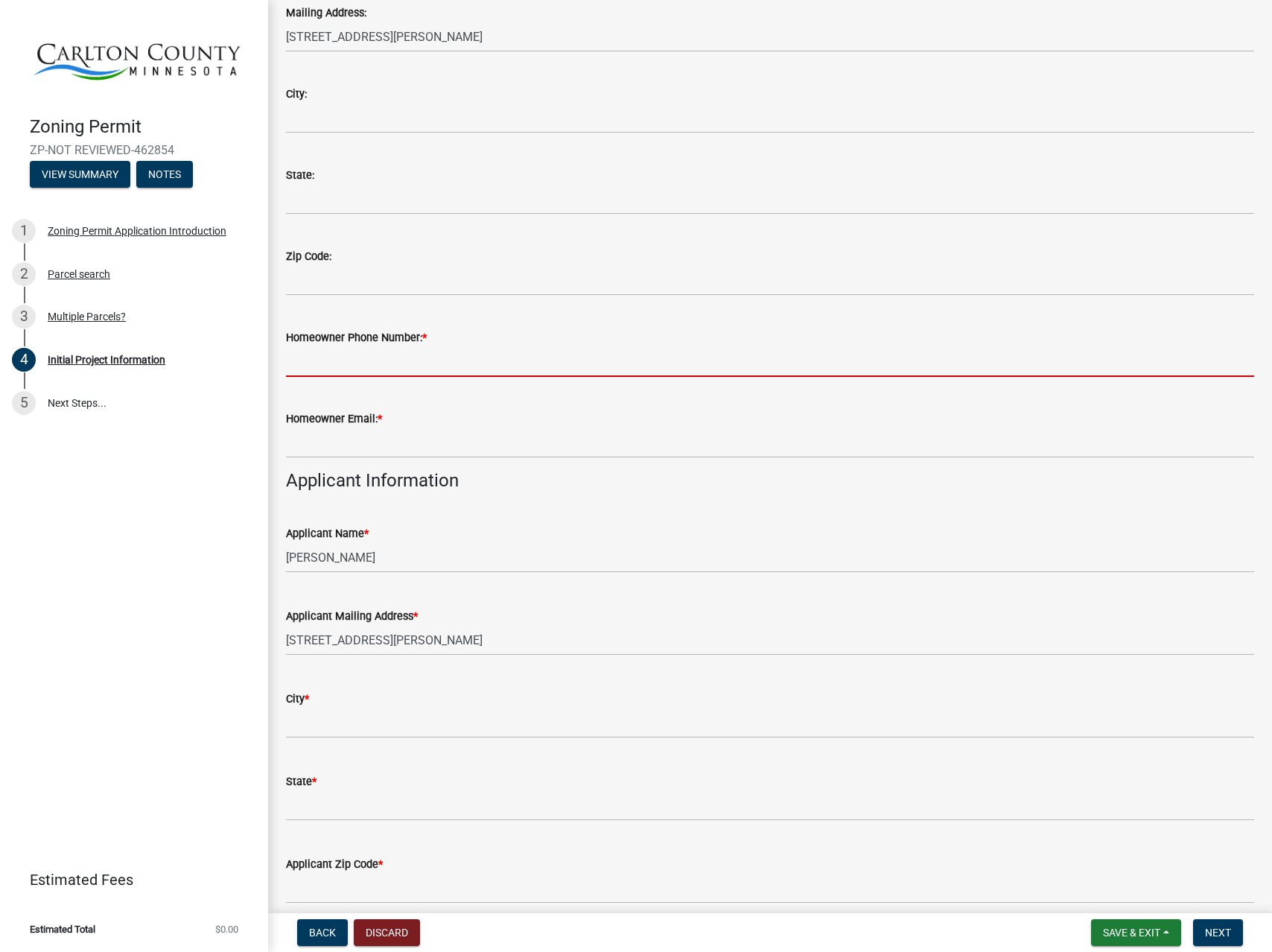
click at [456, 367] on input "Homeowner Phone Number: *" at bounding box center [769, 361] width 968 height 31
type input "3202262891"
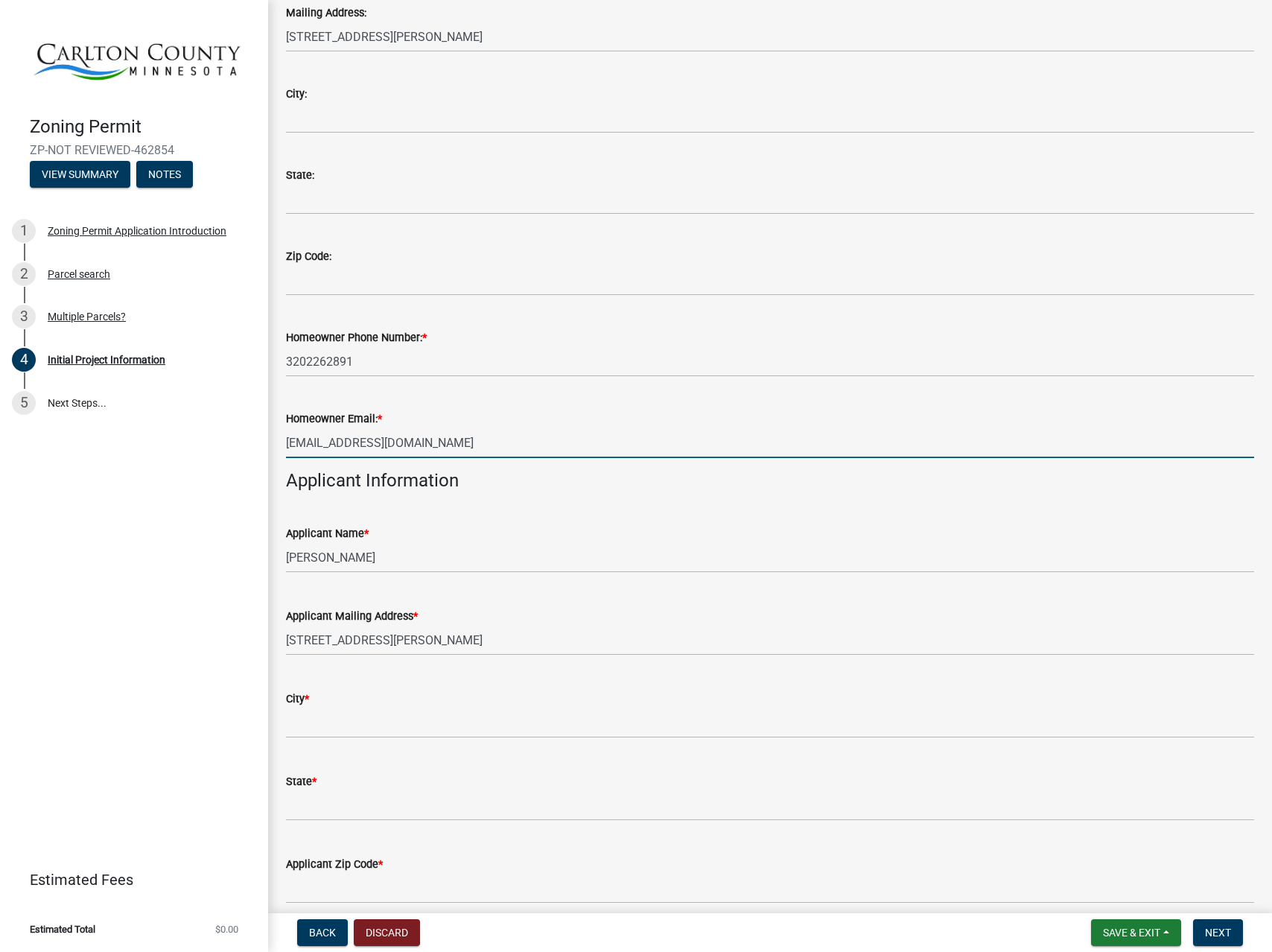
type input "[EMAIL_ADDRESS][DOMAIN_NAME]"
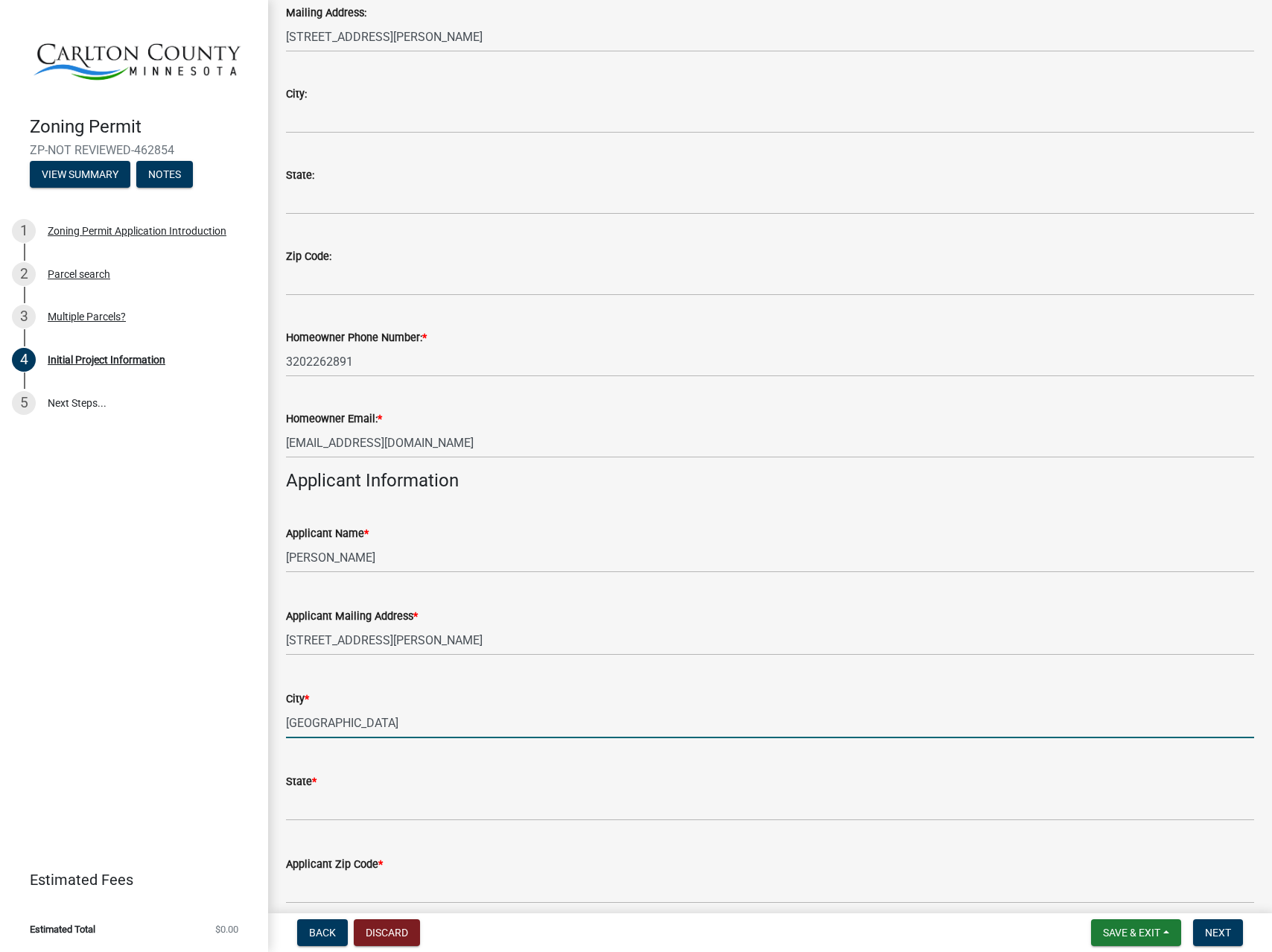
type input "[GEOGRAPHIC_DATA]"
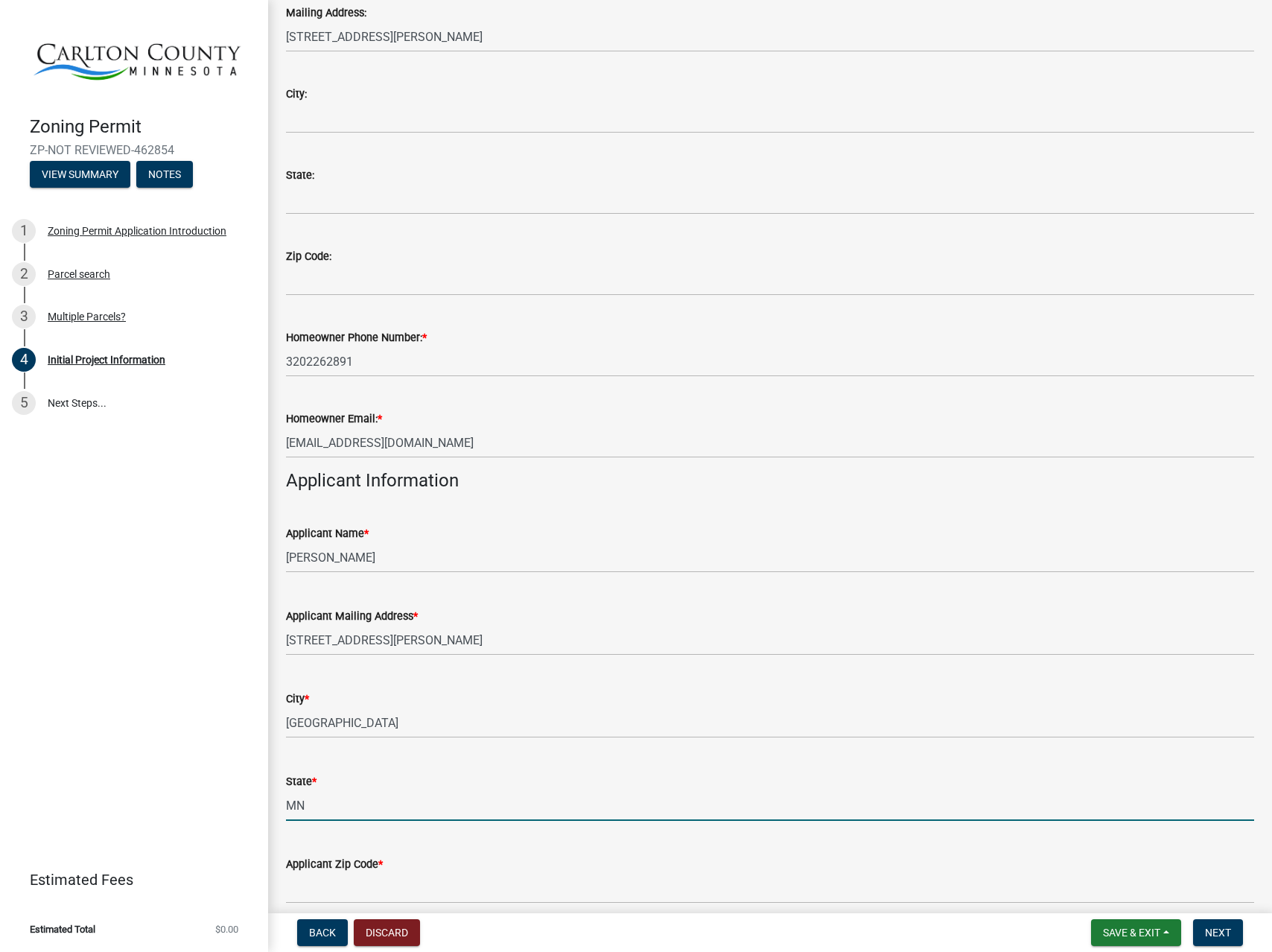
type input "MN"
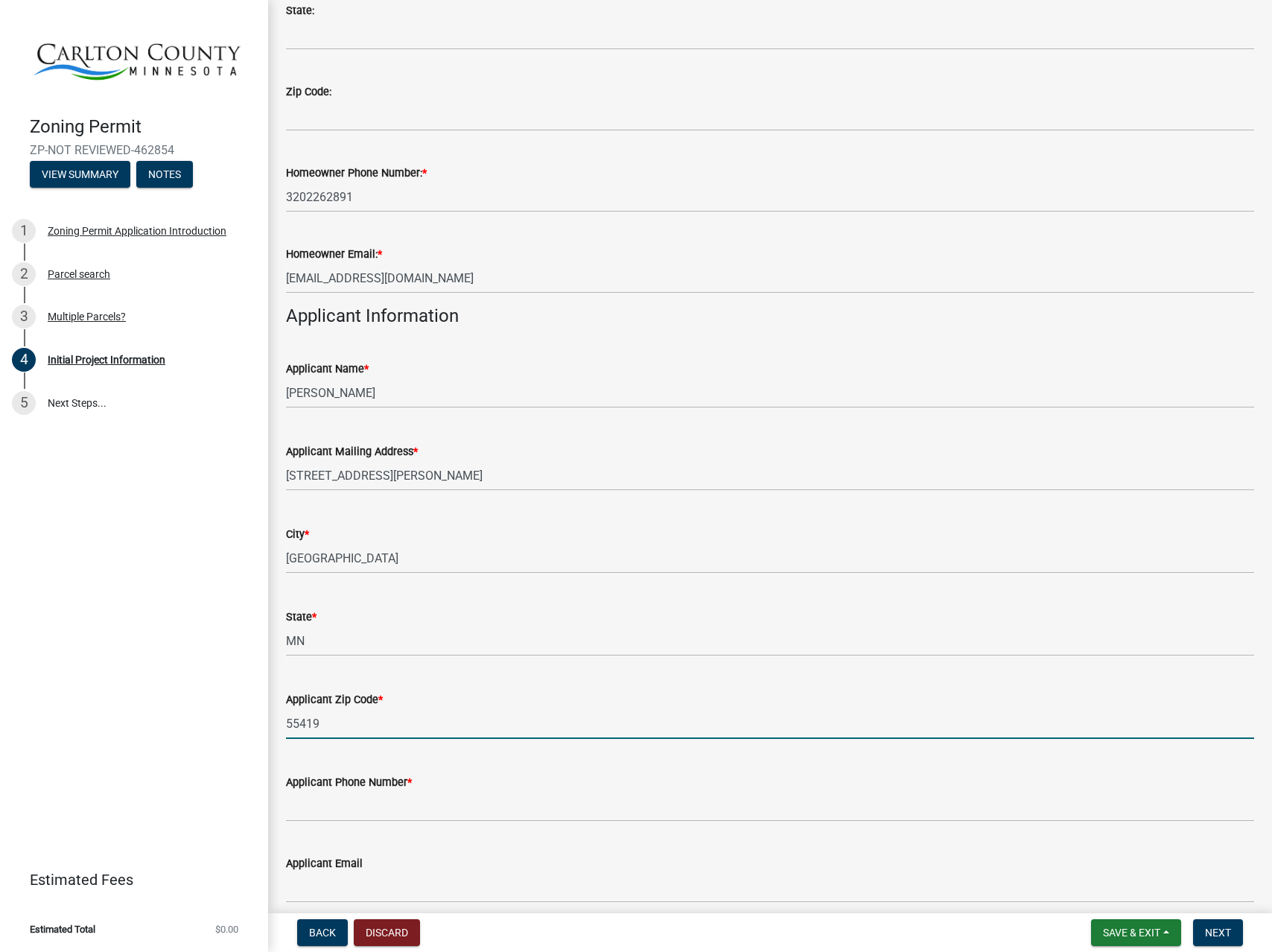
scroll to position [525, 0]
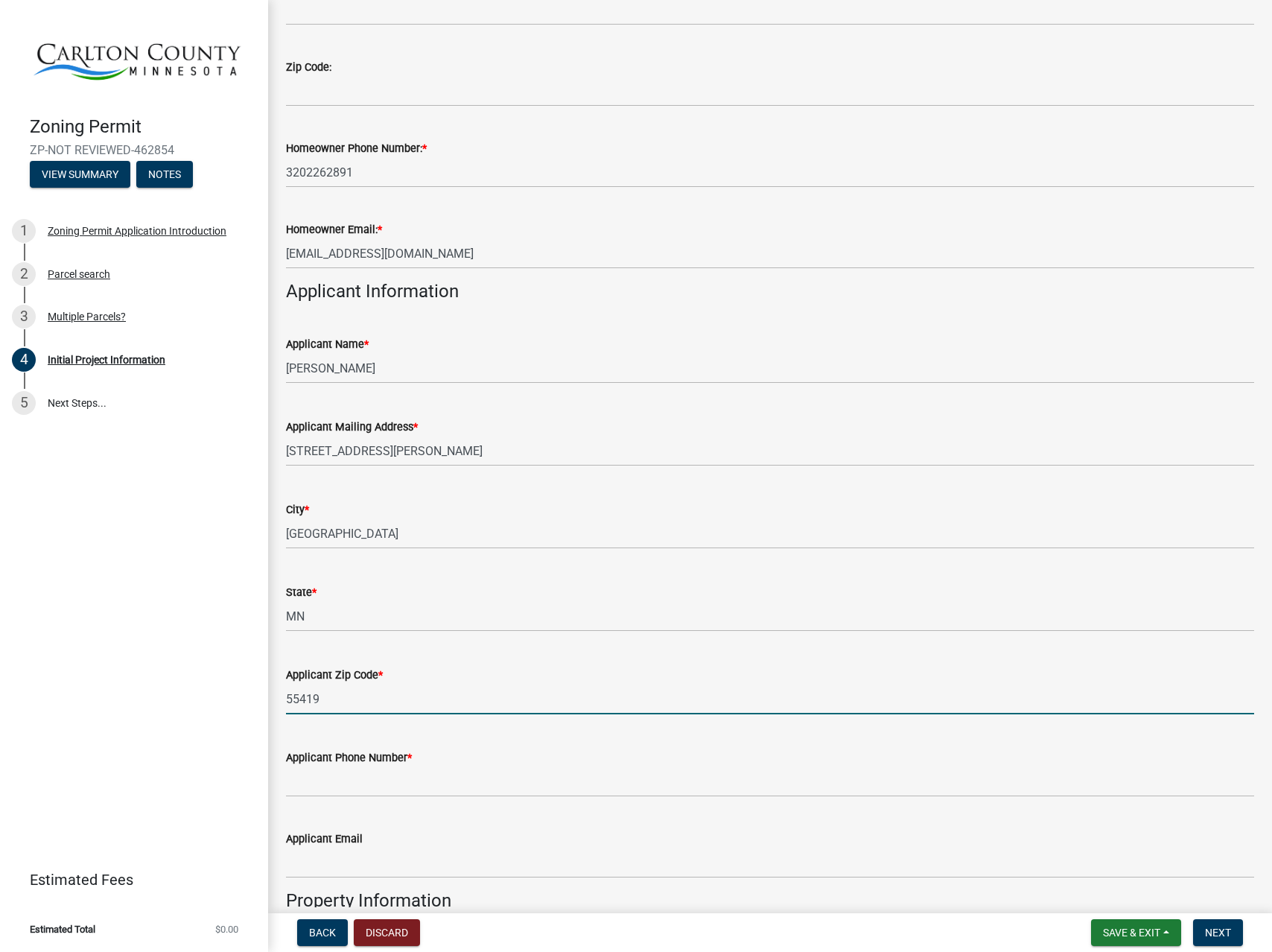
type input "55419"
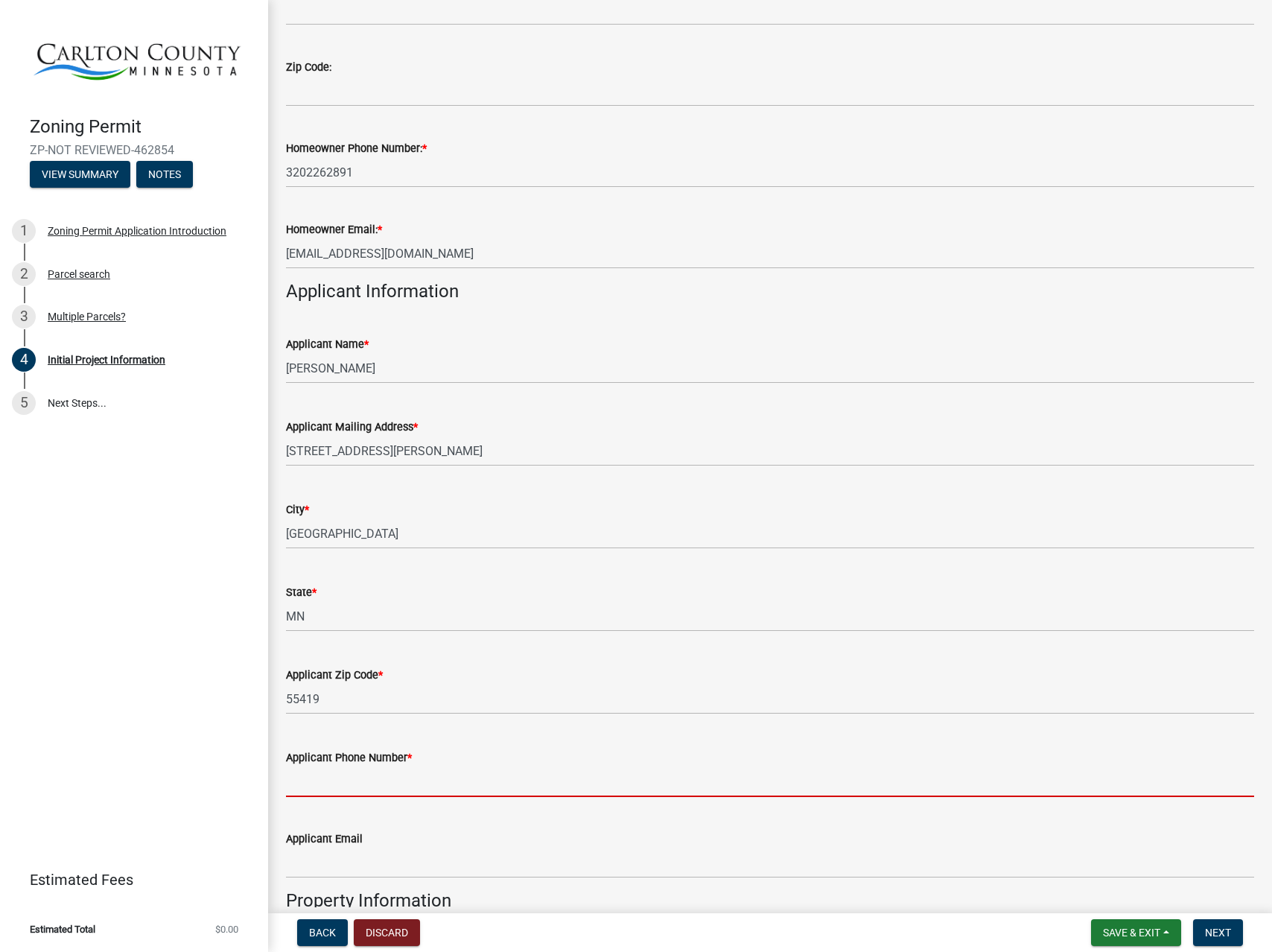
click at [489, 788] on input "Applicant Phone Number *" at bounding box center [769, 781] width 968 height 31
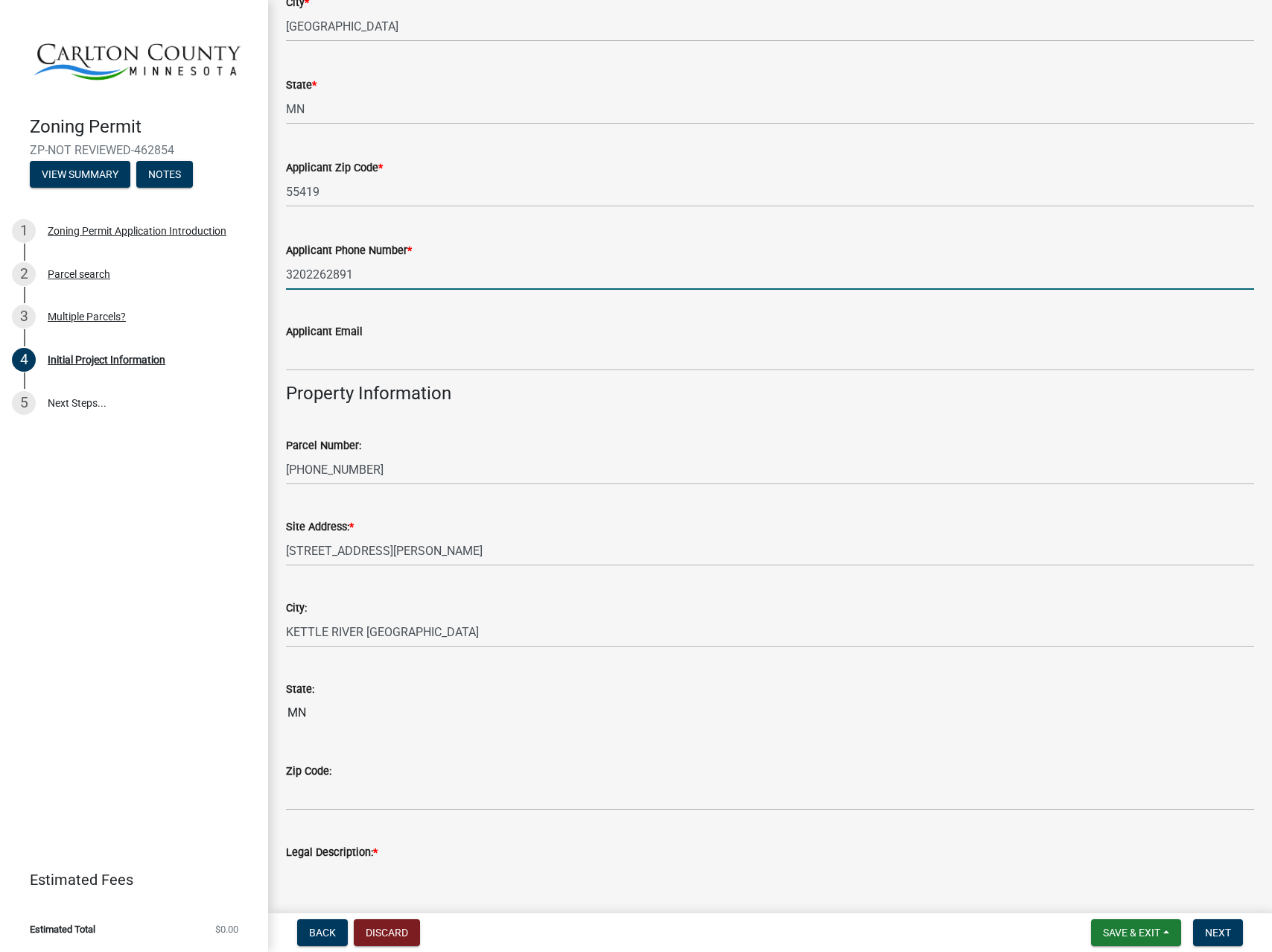
scroll to position [1039, 0]
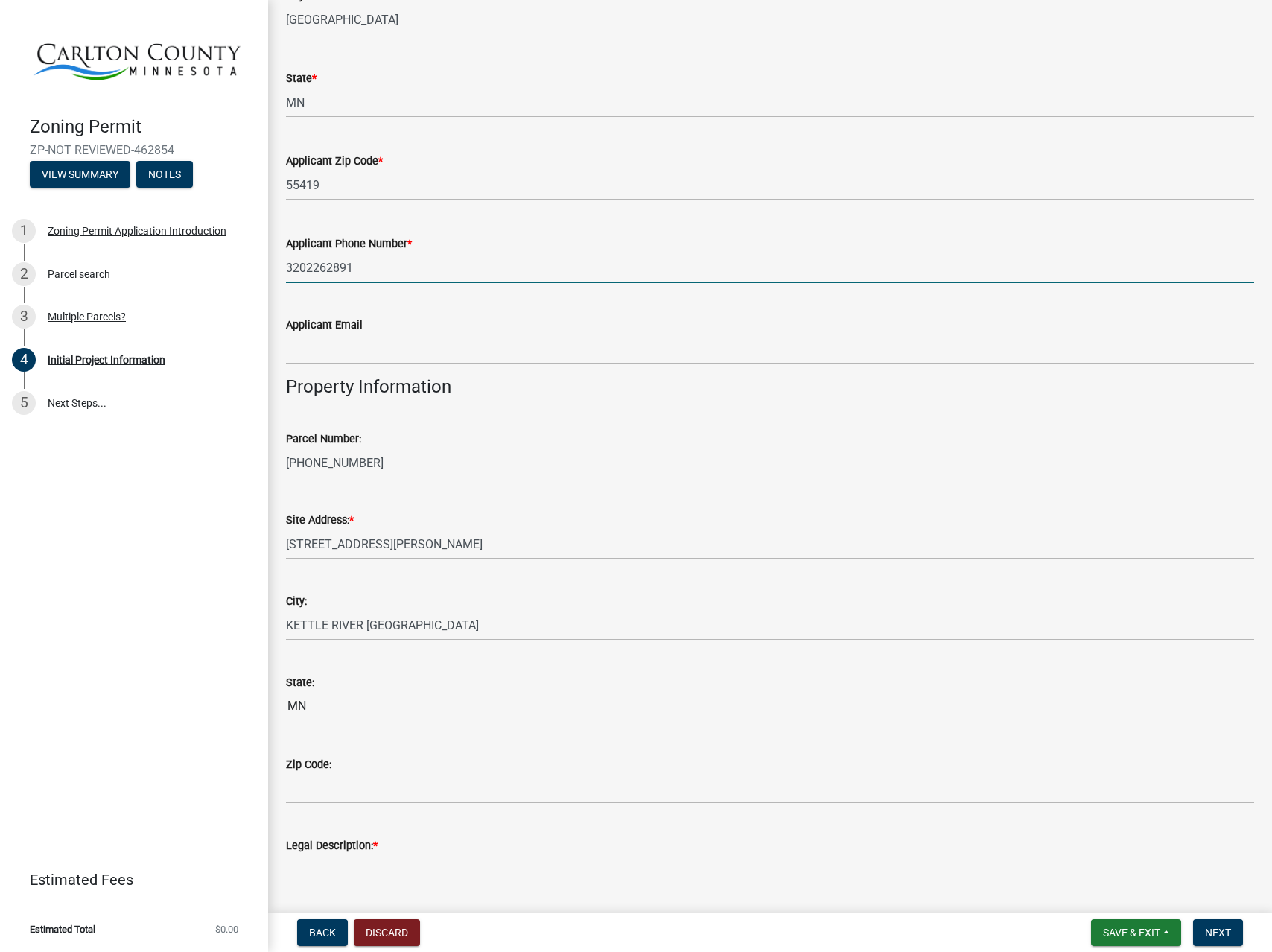
type input "3202262891"
click at [481, 796] on input "Zip Code:" at bounding box center [769, 789] width 968 height 31
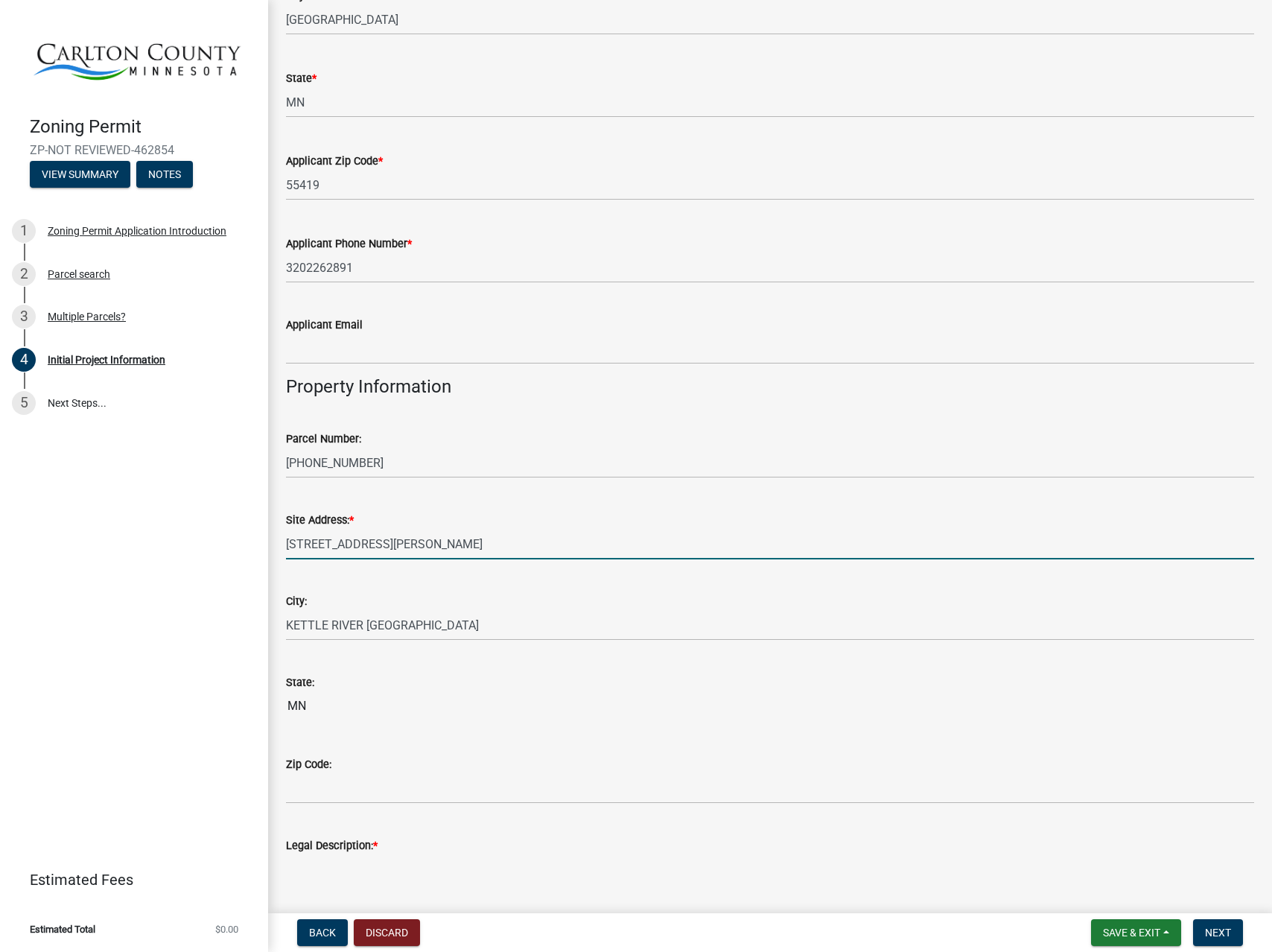
drag, startPoint x: 401, startPoint y: 546, endPoint x: 274, endPoint y: 543, distance: 127.0
click at [274, 543] on div "Site Address: * 2936 PIIRAINEN RD" at bounding box center [769, 525] width 990 height 69
click at [451, 793] on input "Zip Code:" at bounding box center [769, 789] width 968 height 31
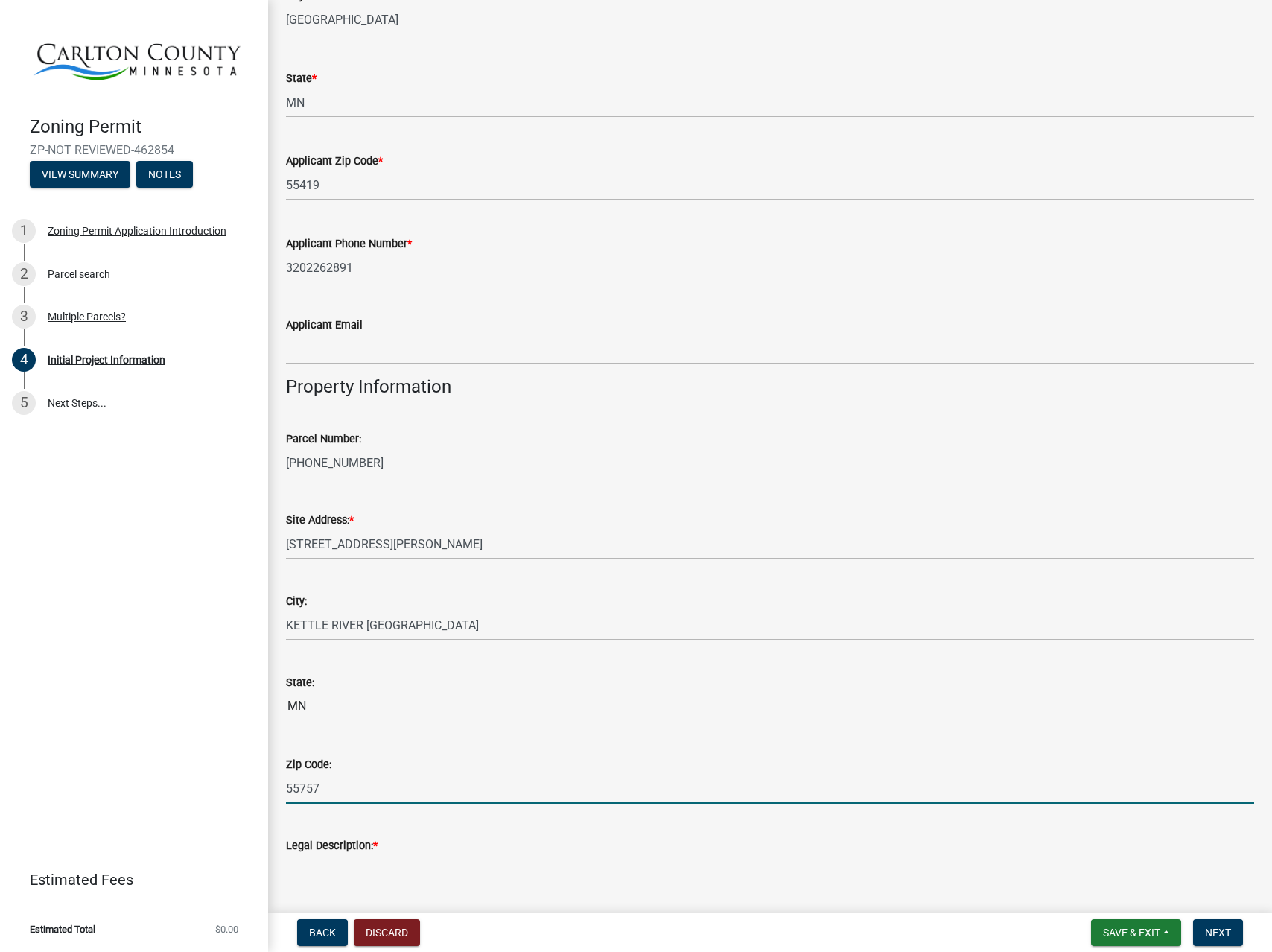
type input "55757"
click at [587, 871] on textarea "Legal Description: *" at bounding box center [769, 888] width 968 height 70
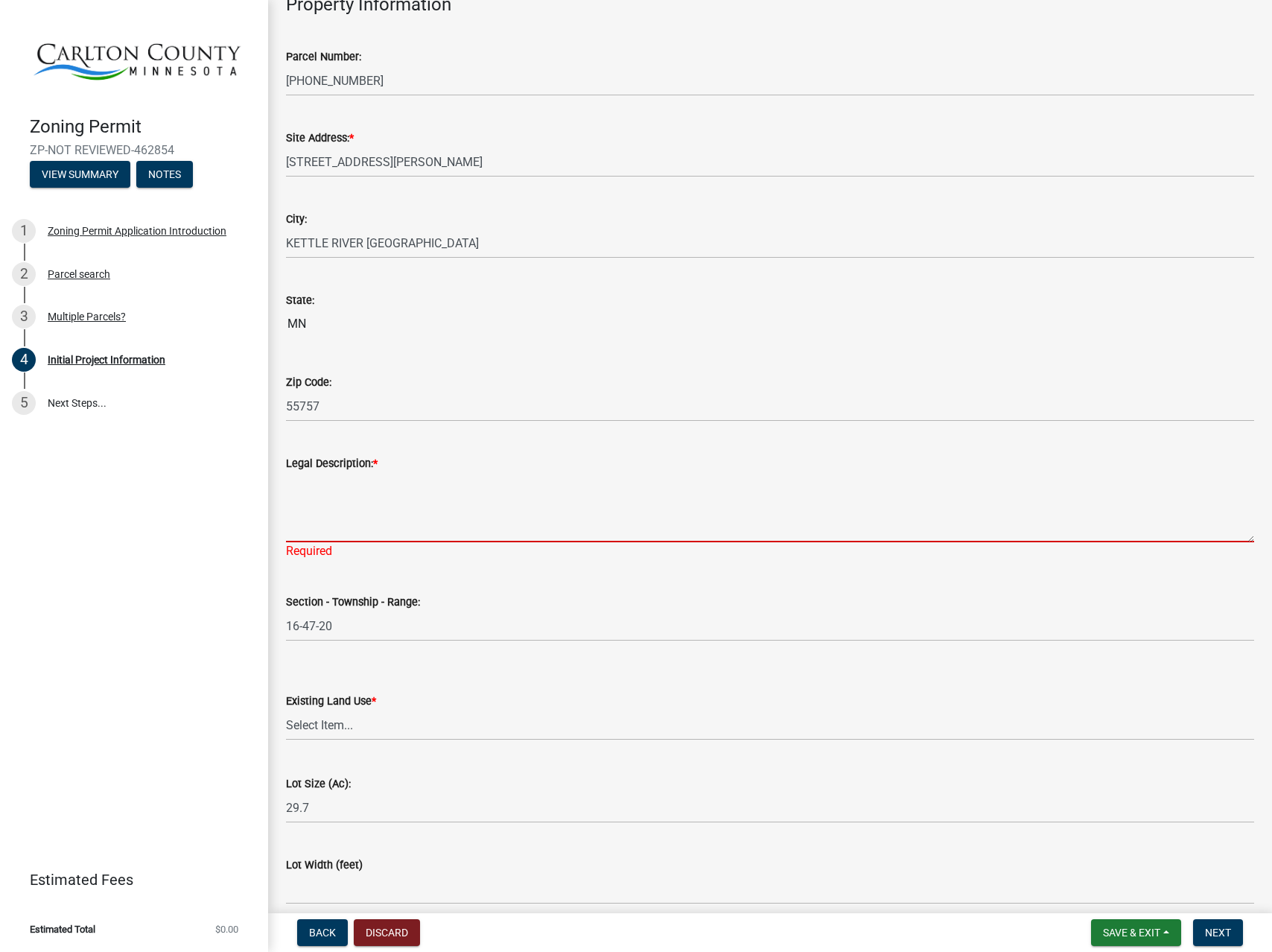
scroll to position [1429, 0]
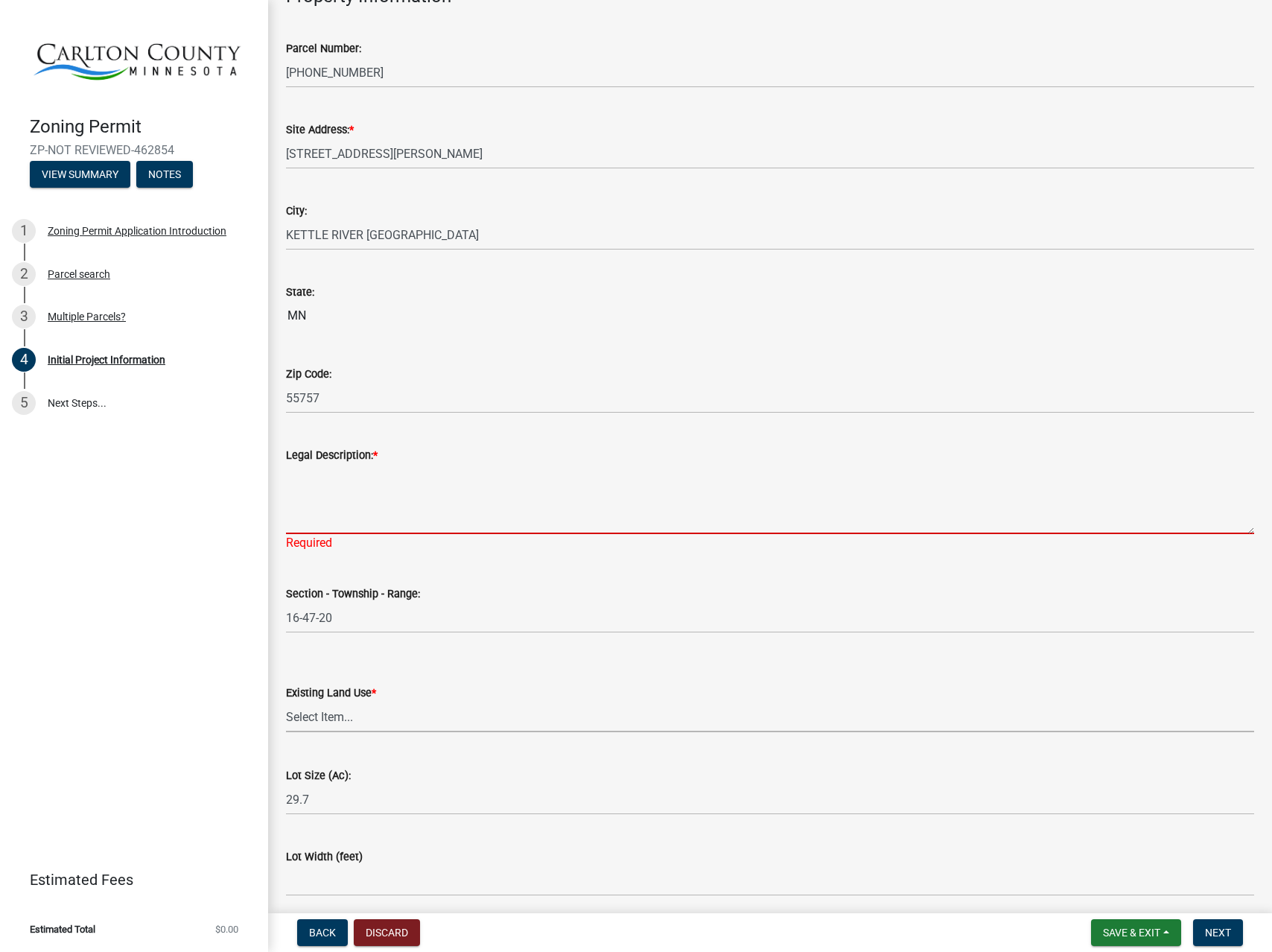
click at [385, 706] on select "Select Item... Residential Commercial Recreational/hunting Agricultural" at bounding box center [769, 717] width 968 height 31
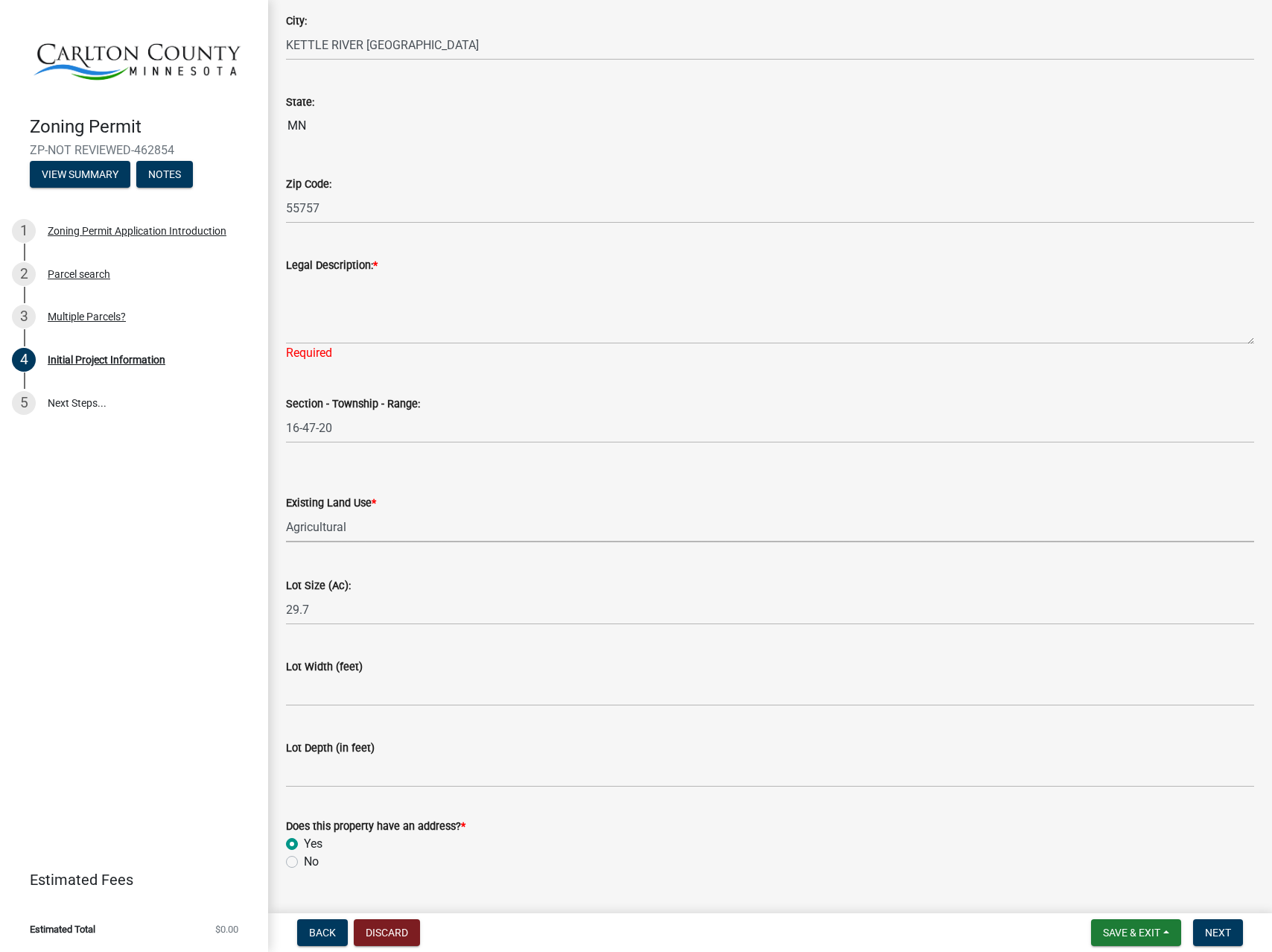
scroll to position [1654, 0]
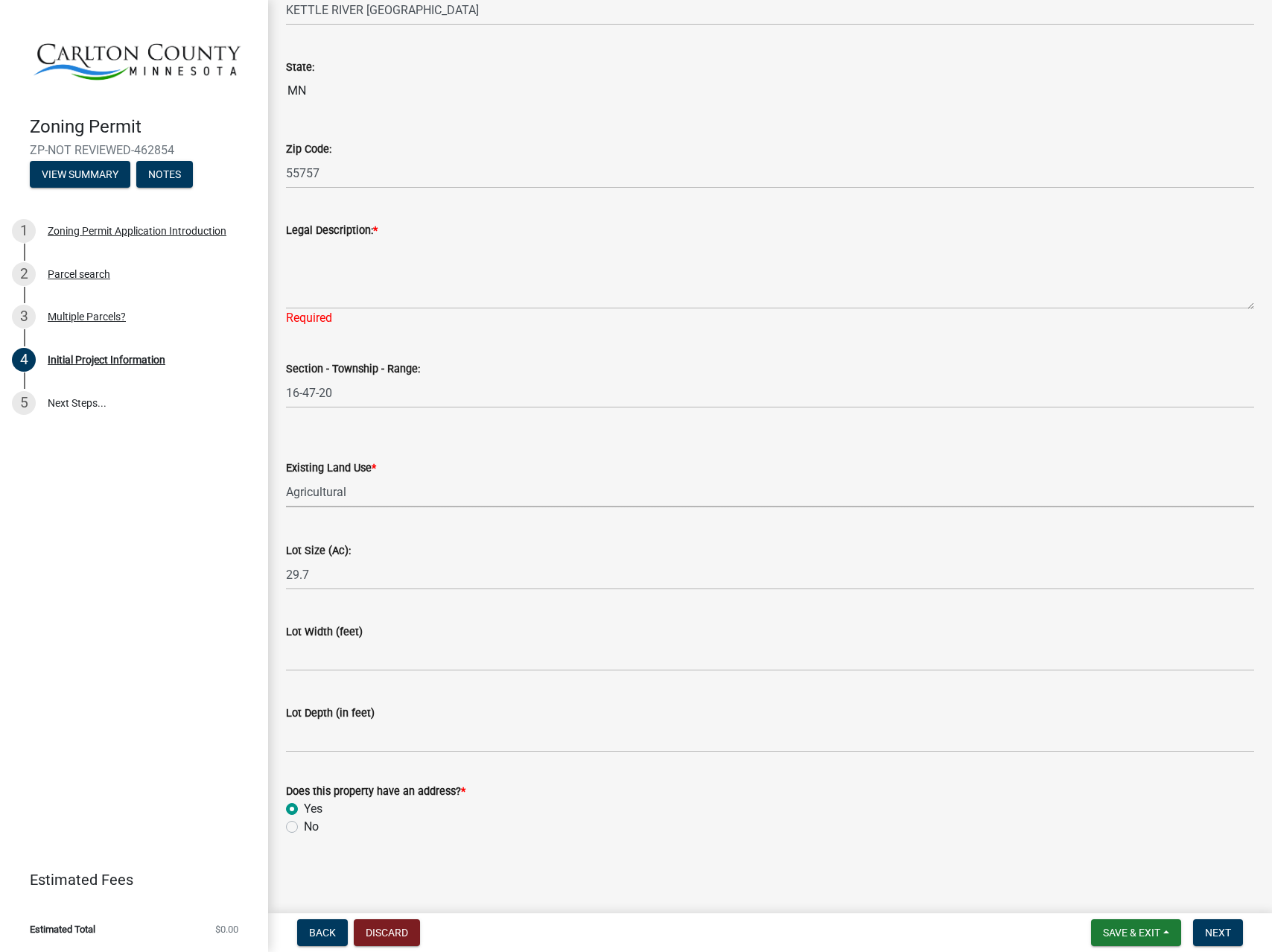
click at [424, 519] on wm-data-entity-input "Existing Land Use * Select Item... Residential Commercial Recreational/hunting …" at bounding box center [769, 470] width 968 height 101
click at [424, 505] on select "Select Item... Residential Commercial Recreational/hunting Agricultural" at bounding box center [769, 492] width 968 height 31
select select "987bd984-5dc8-4afc-b698-6bfa0e862c67"
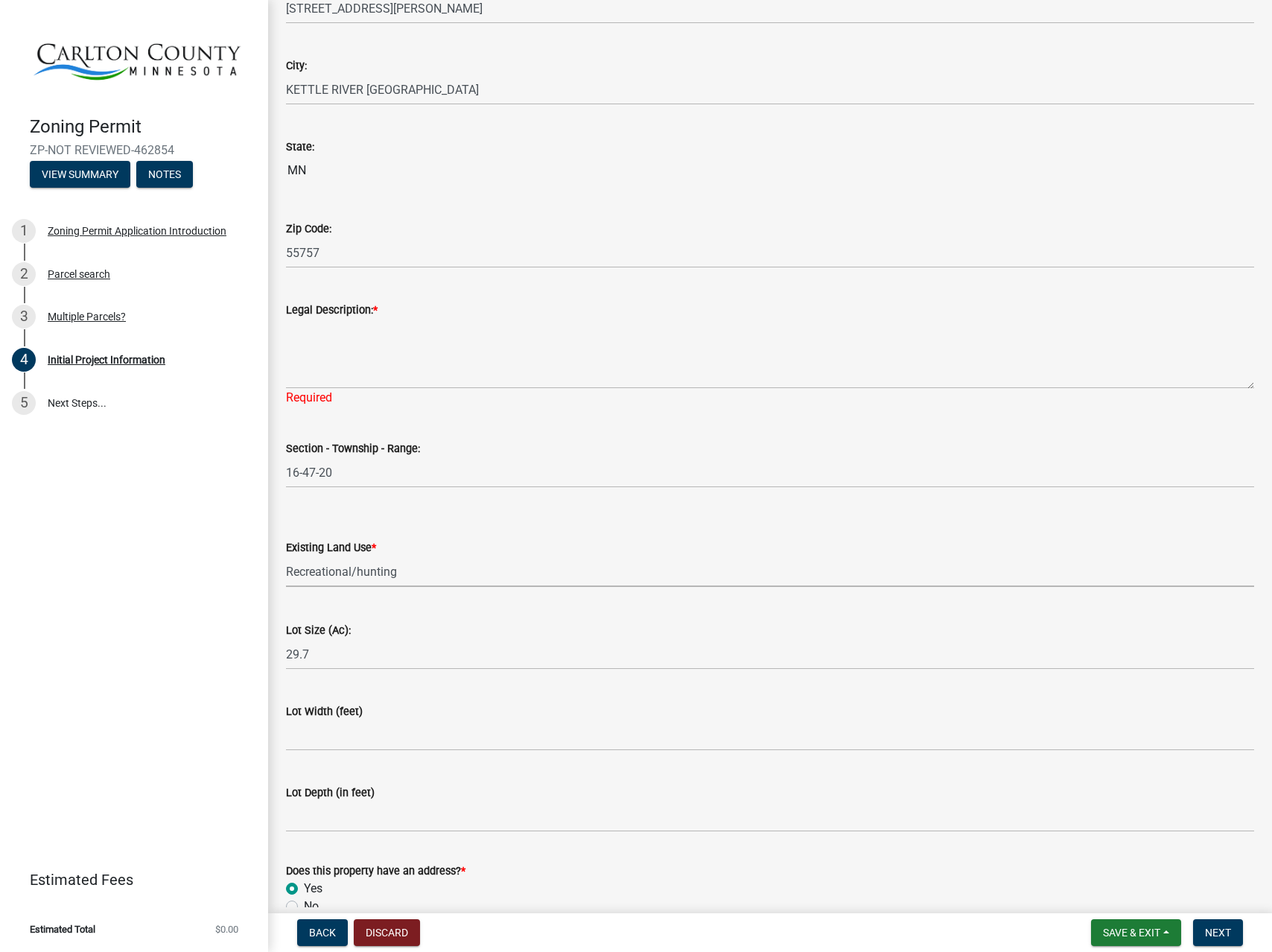
scroll to position [1552, 0]
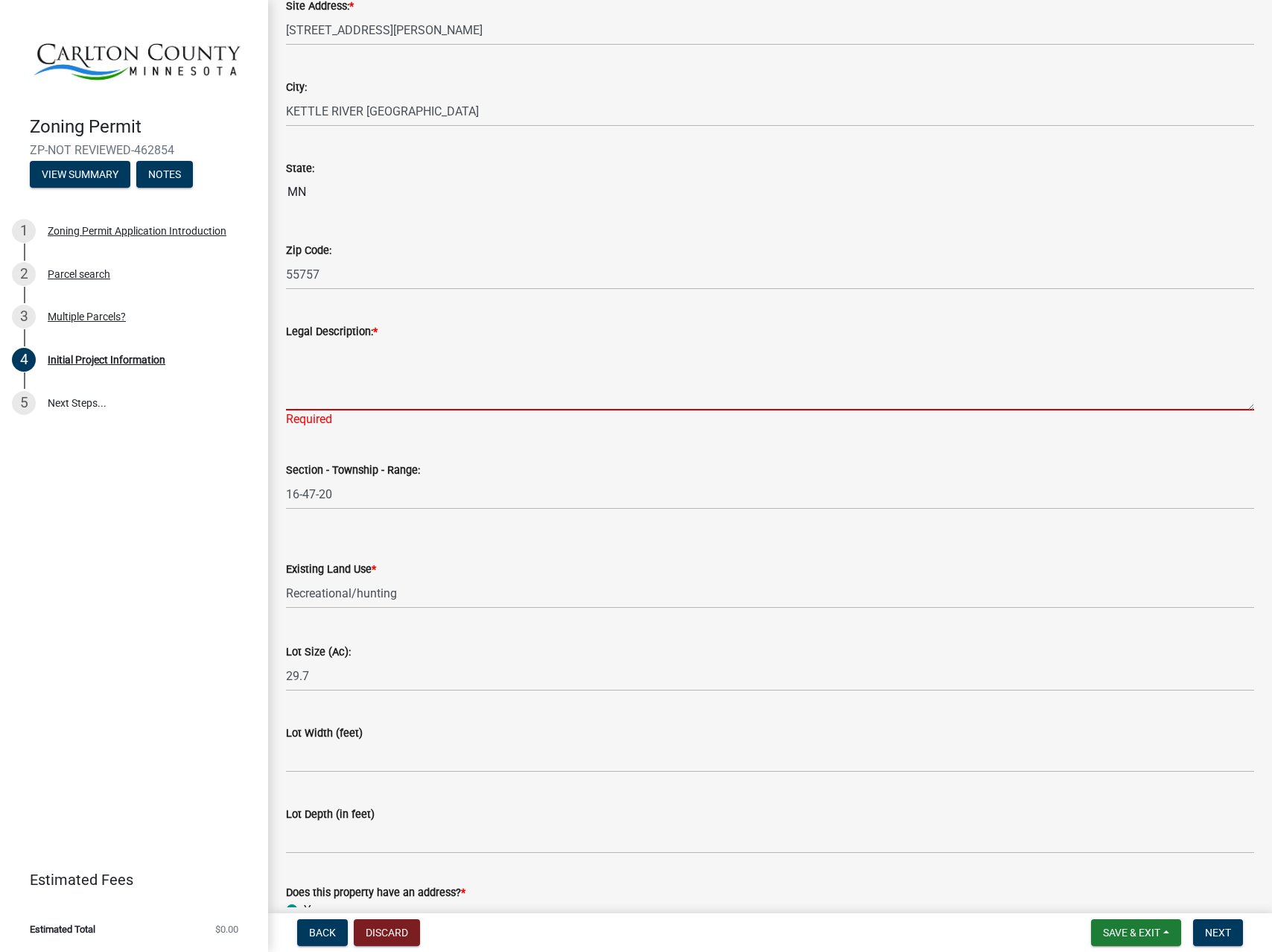
click at [419, 376] on textarea "Legal Description: *" at bounding box center [769, 375] width 968 height 70
click at [426, 395] on textarea "Legal Description: *" at bounding box center [769, 375] width 968 height 70
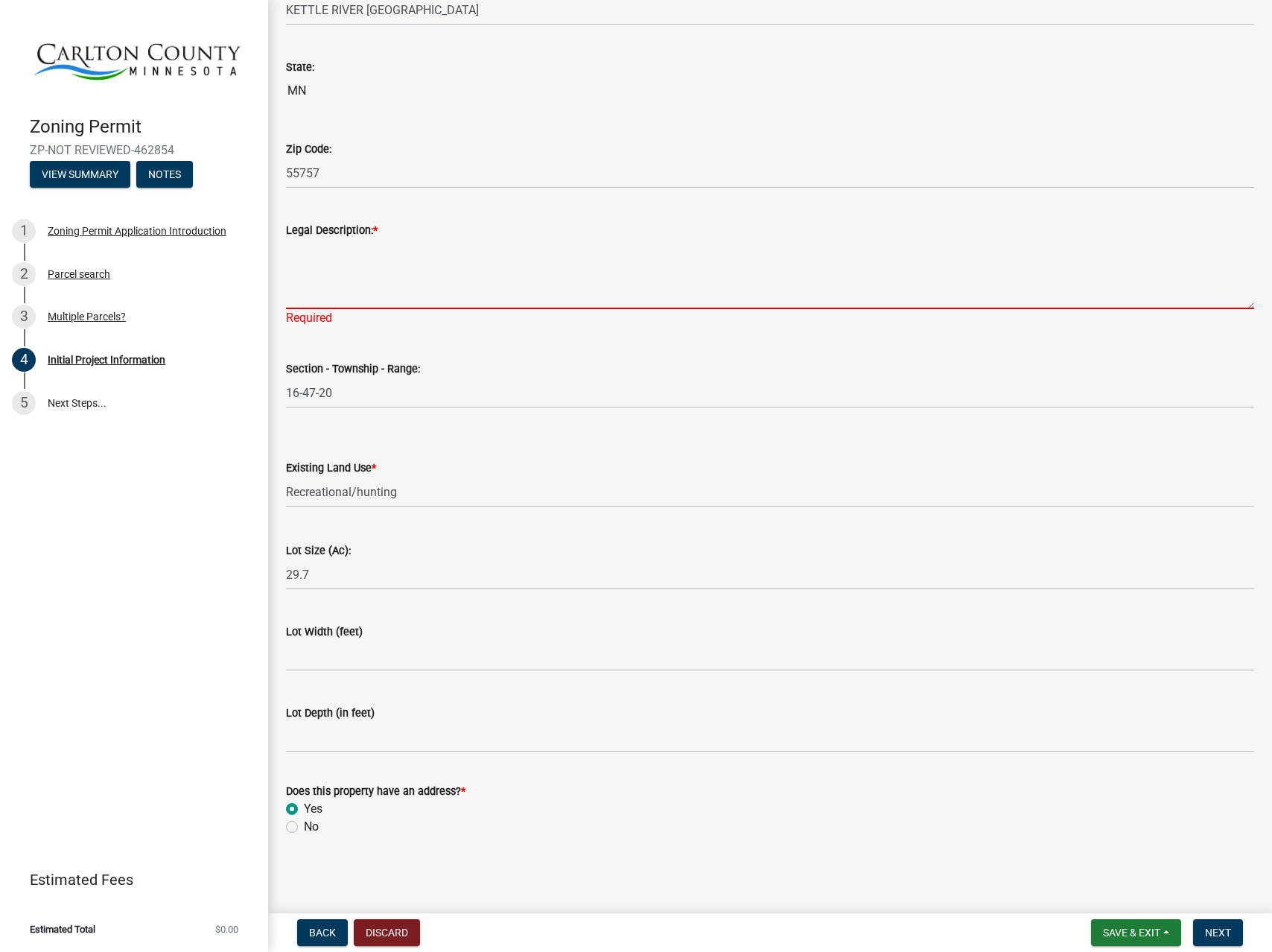
click at [348, 260] on textarea "Legal Description: *" at bounding box center [769, 274] width 968 height 70
paste textarea "S 500 ft of NW 1/4 of NW 1/4 and S 500 of ..., or Gov Lot 8 of Sec 16-47-20 Pla…"
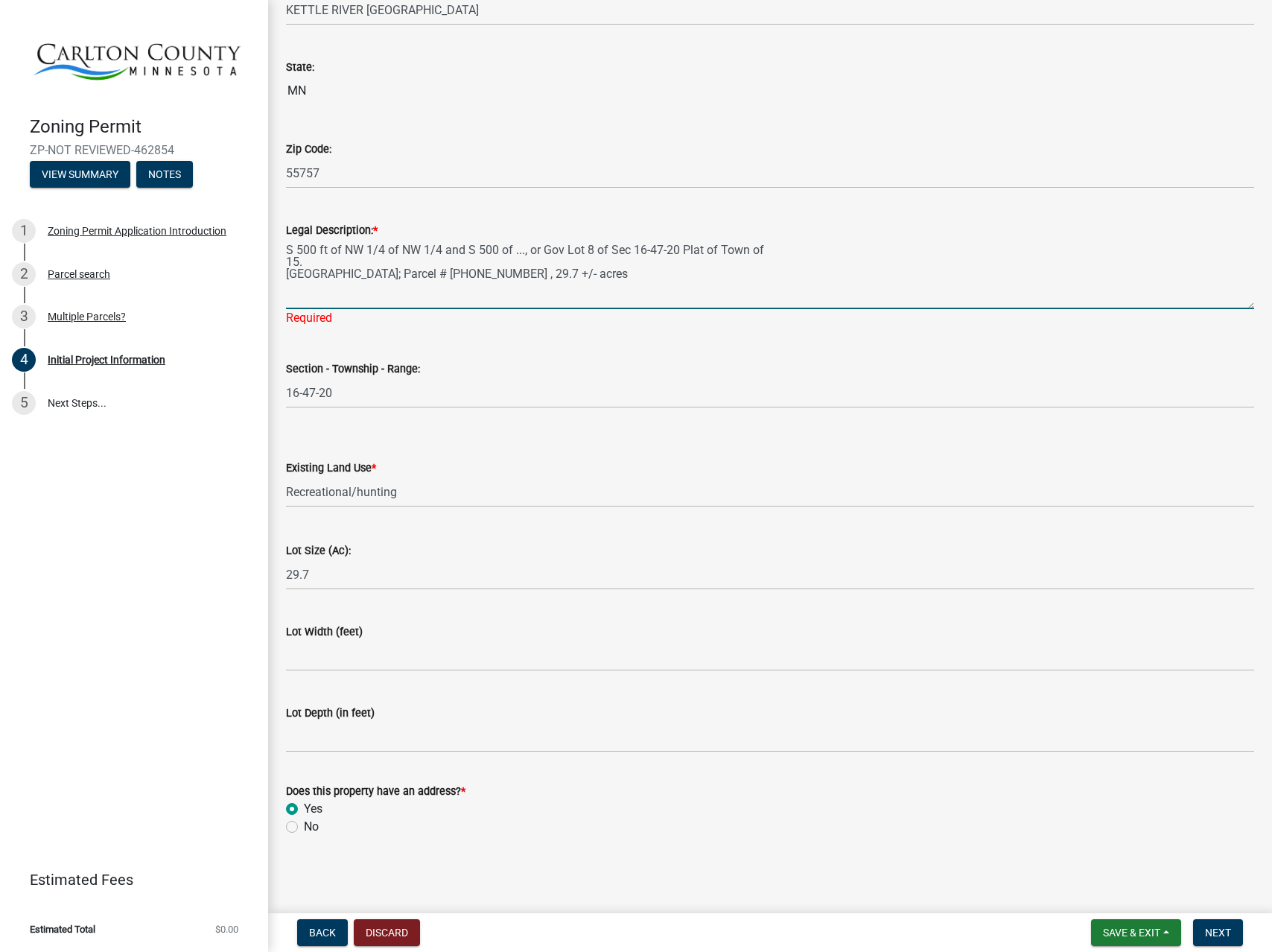
click at [307, 259] on textarea "S 500 ft of NW 1/4 of NW 1/4 and S 500 of ..., or Gov Lot 8 of Sec 16-47-20 Pla…" at bounding box center [769, 274] width 968 height 70
click at [963, 273] on textarea "S 500 ft of NW 1/4 of NW 1/4 and S 500 of ..., or Gov Lot 8 of Sec 16-47-20 Pla…" at bounding box center [769, 274] width 968 height 70
type textarea "S 500 ft of NW 1/4 of NW 1/4 and S 500 of ..., or Gov Lot 8 of Sec 16-47-20 Pla…"
click at [1237, 935] on button "Next" at bounding box center [1218, 932] width 50 height 27
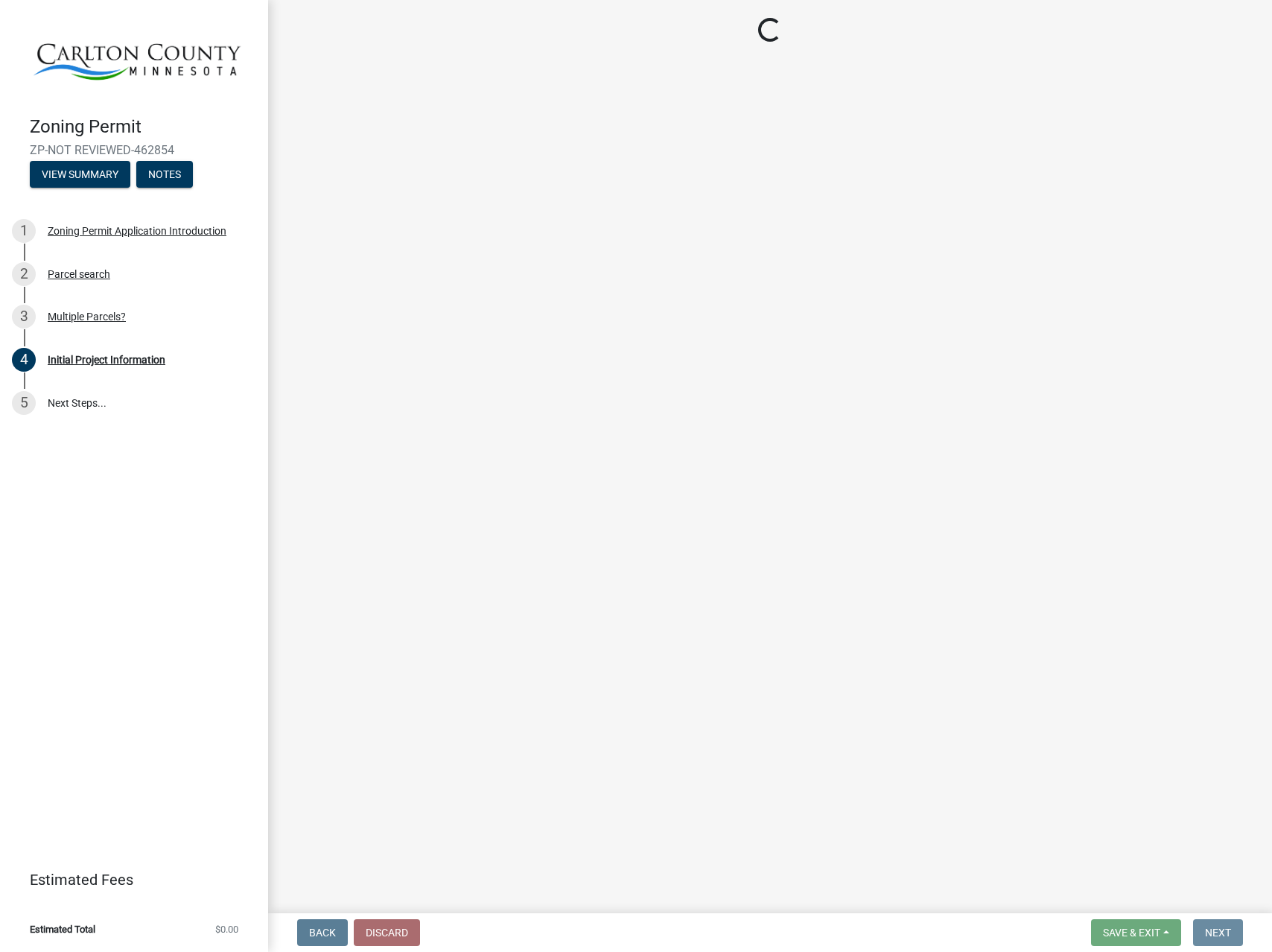
scroll to position [0, 0]
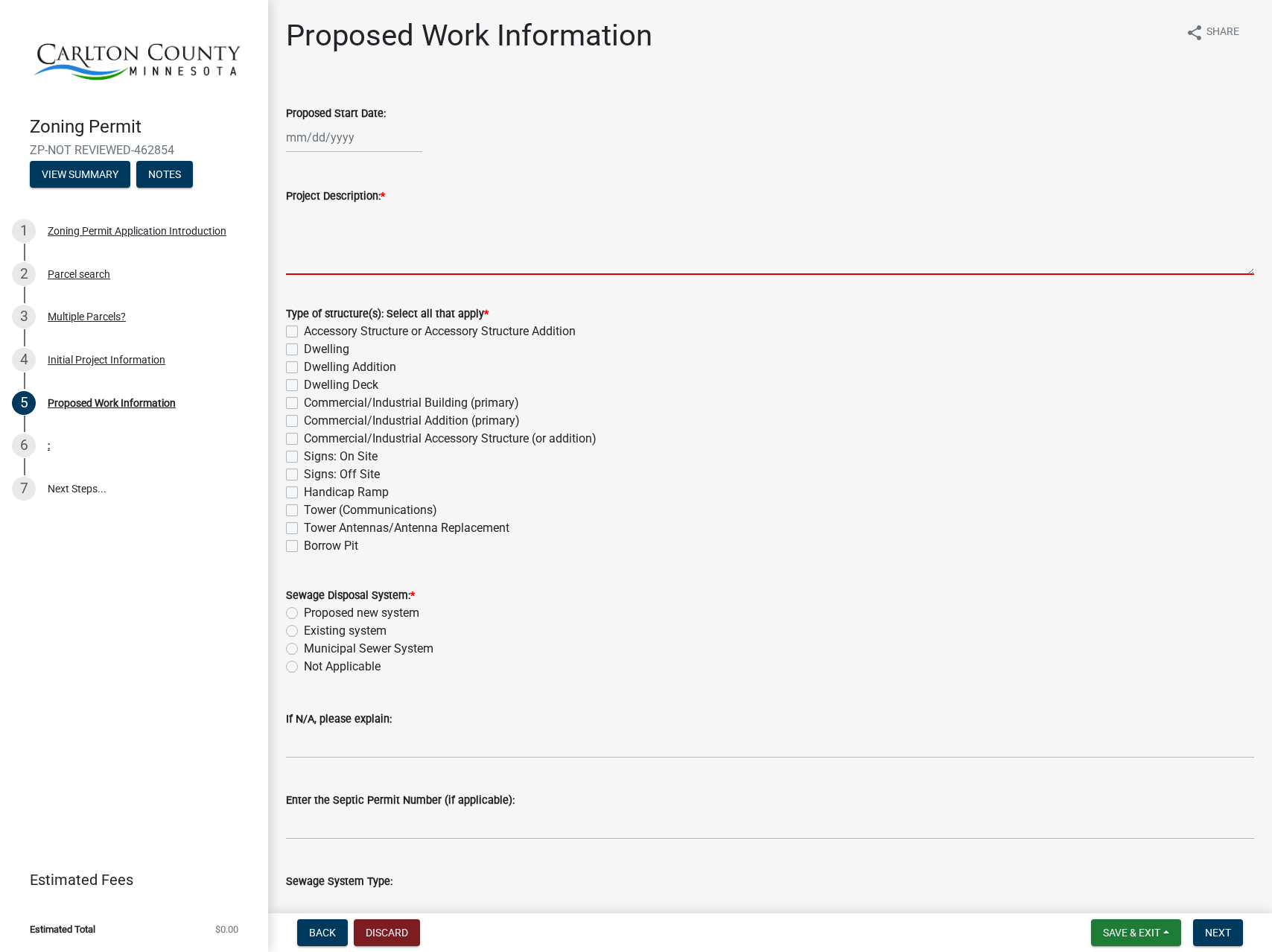
click at [348, 247] on textarea "Project Description: *" at bounding box center [769, 239] width 968 height 70
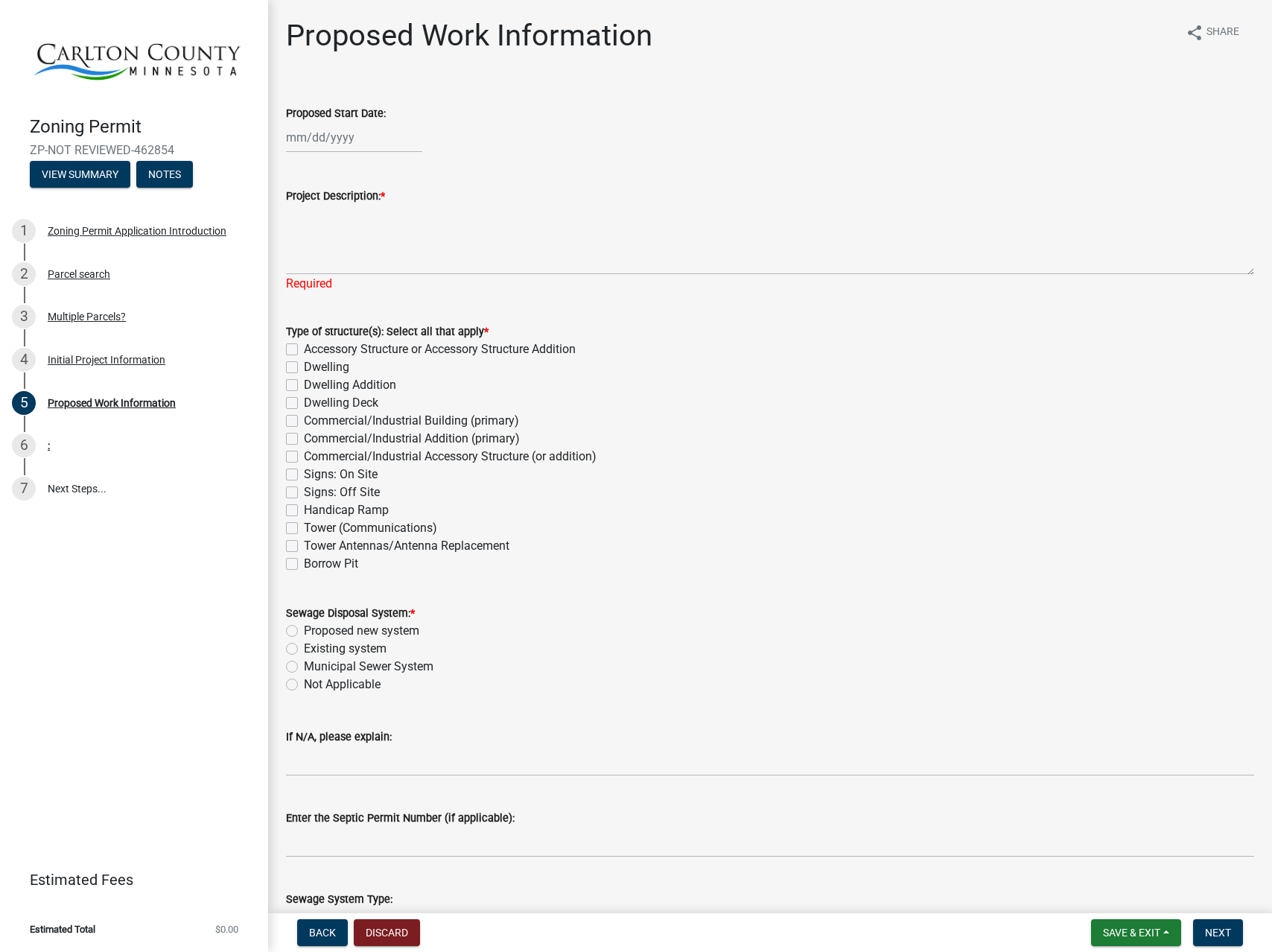
click at [341, 350] on div "Type of structure(s): Select all that apply * Accessory Structure or Accessory …" at bounding box center [769, 447] width 968 height 250
click at [317, 362] on label "Dwelling" at bounding box center [327, 367] width 45 height 18
click at [314, 362] on input "Dwelling" at bounding box center [309, 363] width 10 height 10
checkbox input "true"
checkbox input "false"
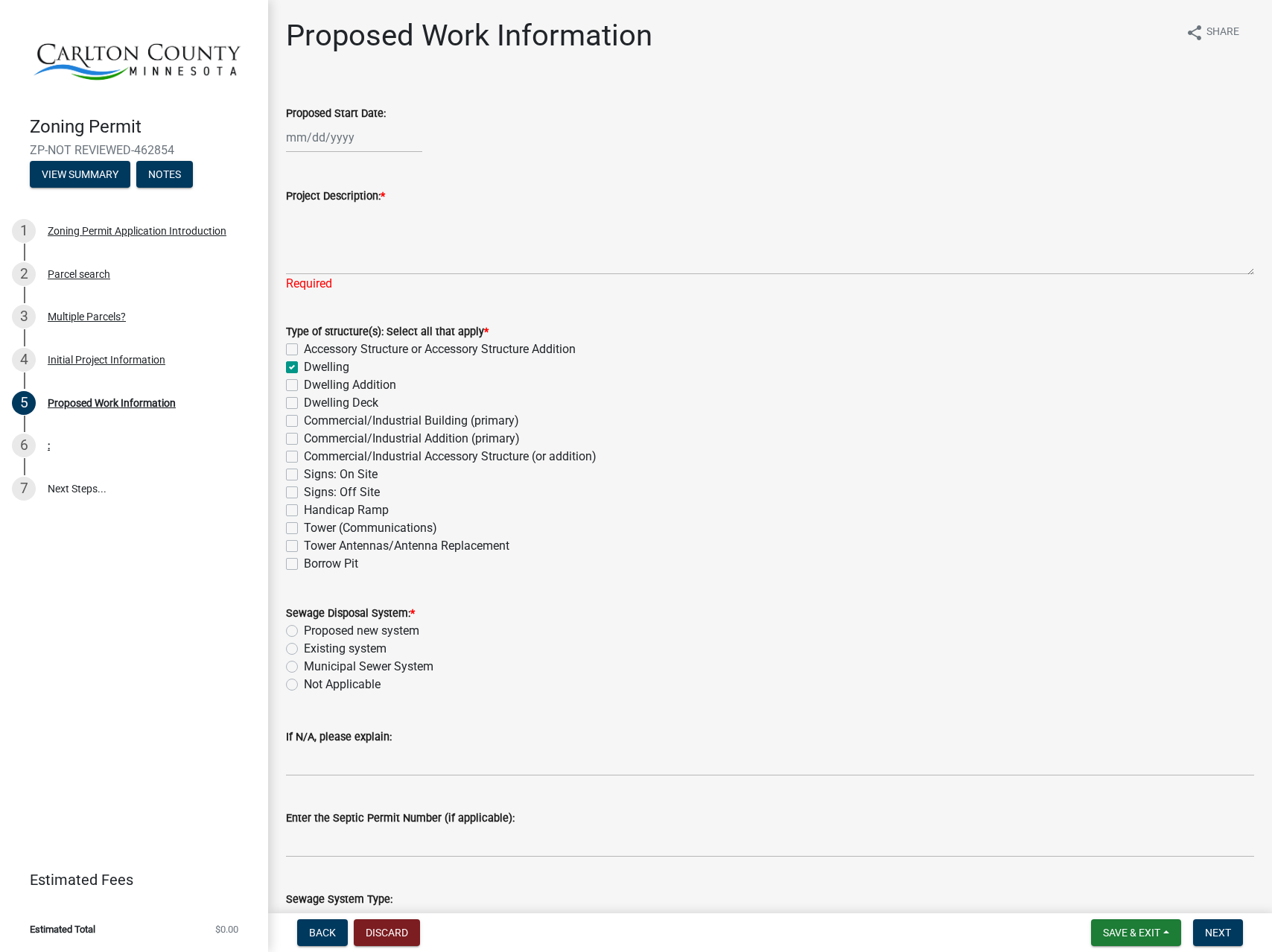
checkbox input "true"
checkbox input "false"
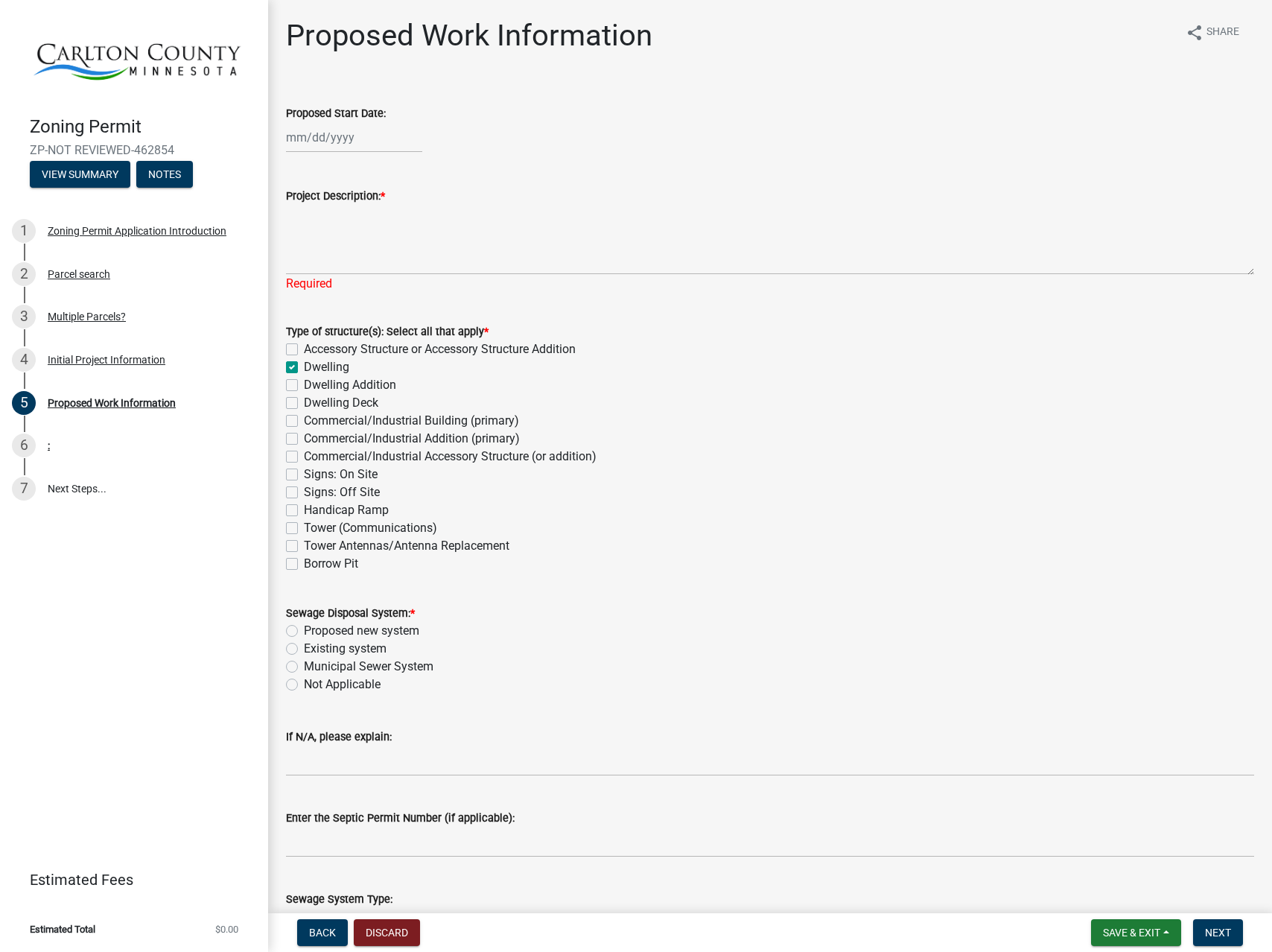
checkbox input "false"
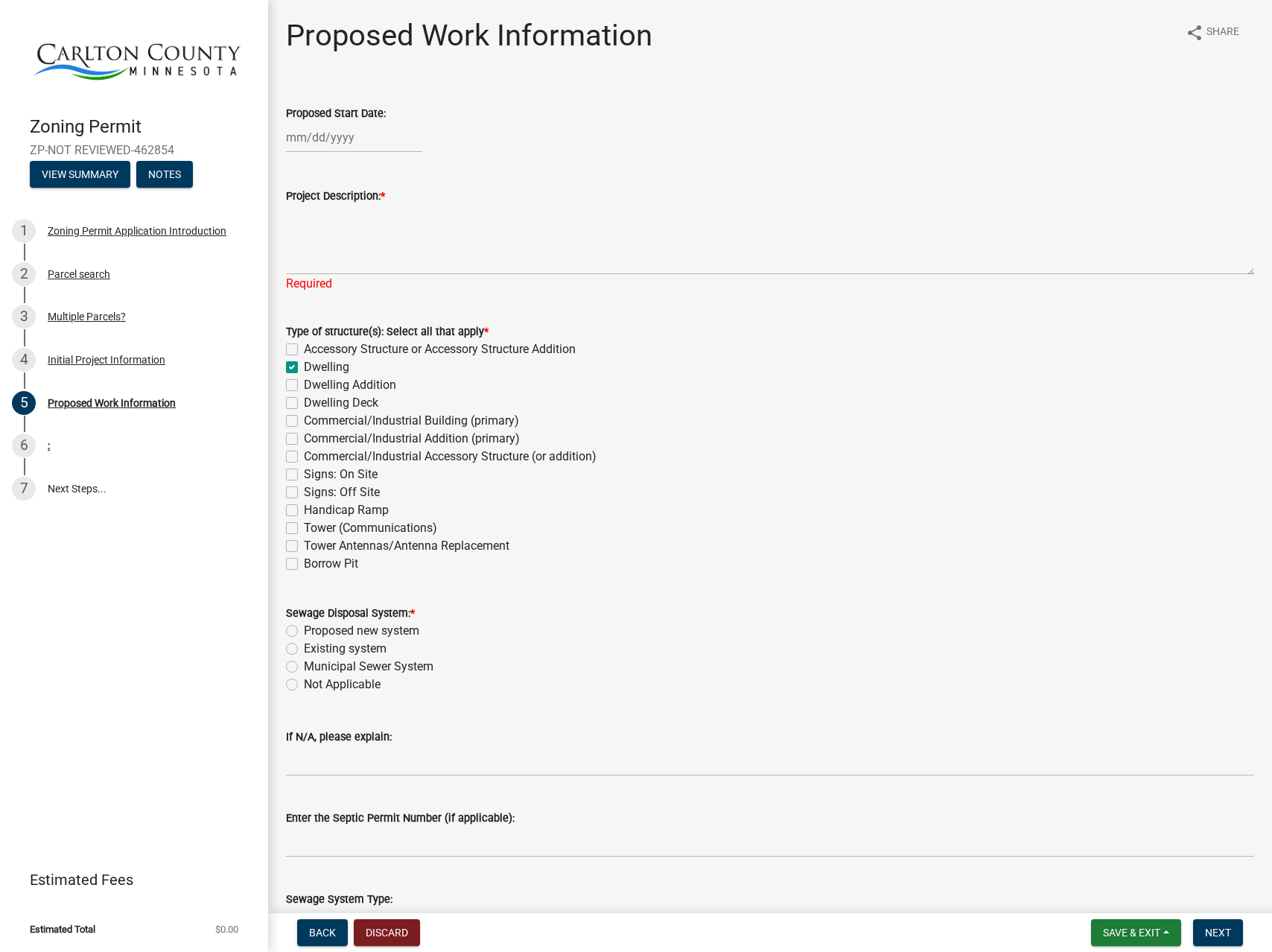
checkbox input "false"
click at [363, 245] on textarea "Project Description: *" at bounding box center [769, 239] width 968 height 70
click at [339, 683] on label "Not Applicable" at bounding box center [342, 684] width 76 height 18
click at [314, 683] on input "Not Applicable" at bounding box center [309, 680] width 10 height 10
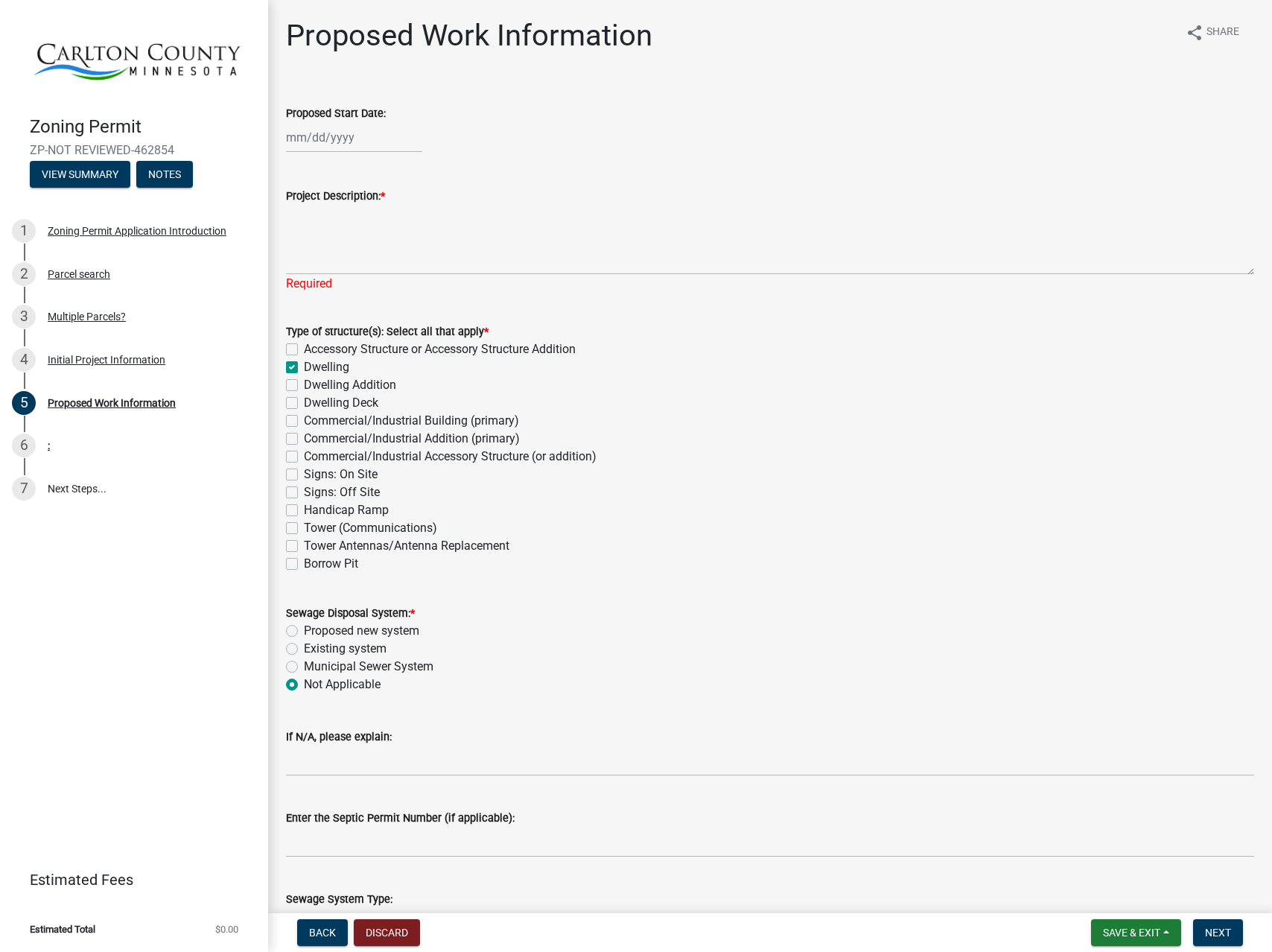
radio input "true"
click at [355, 757] on input "If N/A, please explain:" at bounding box center [769, 760] width 968 height 31
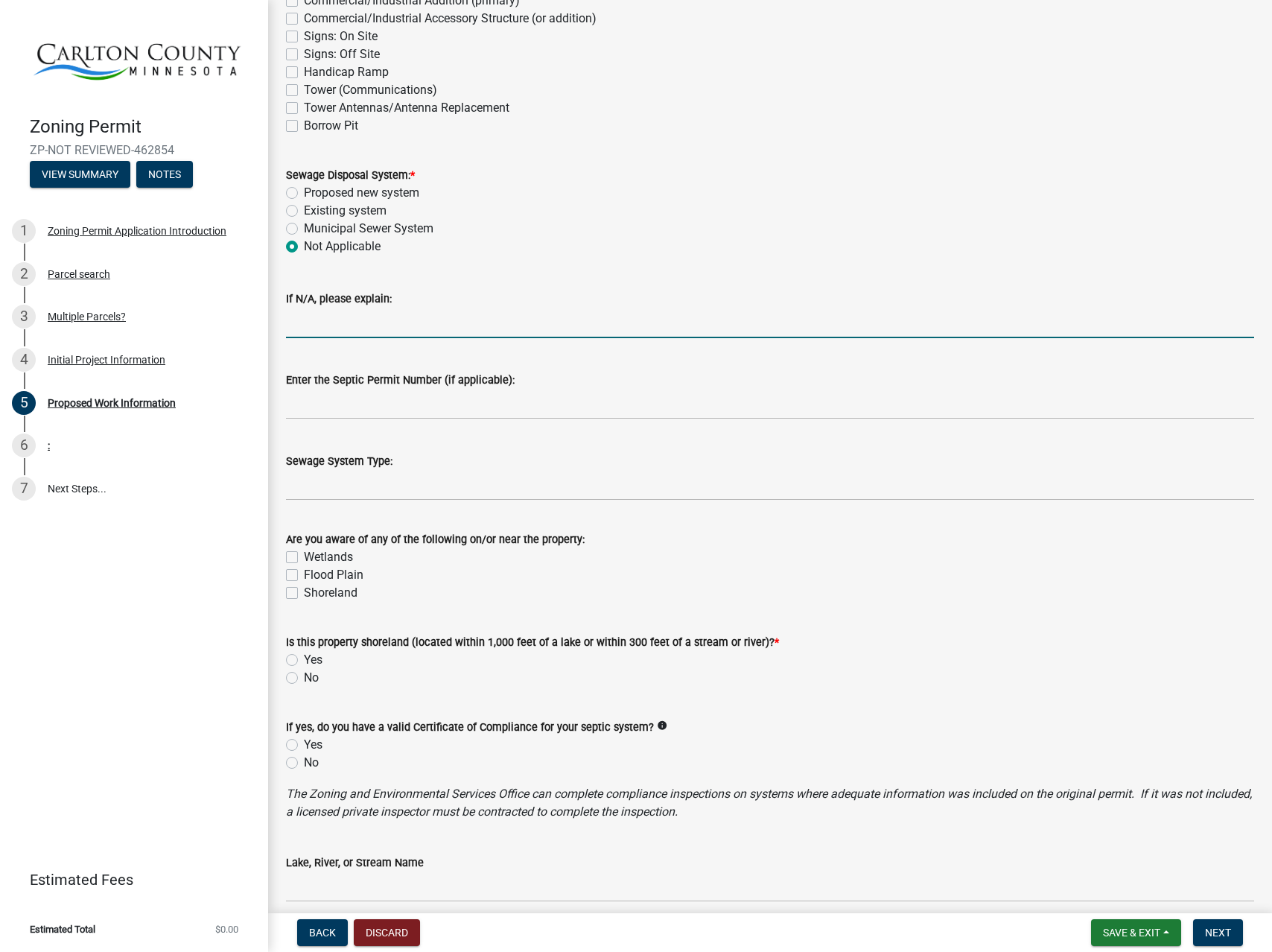
scroll to position [461, 0]
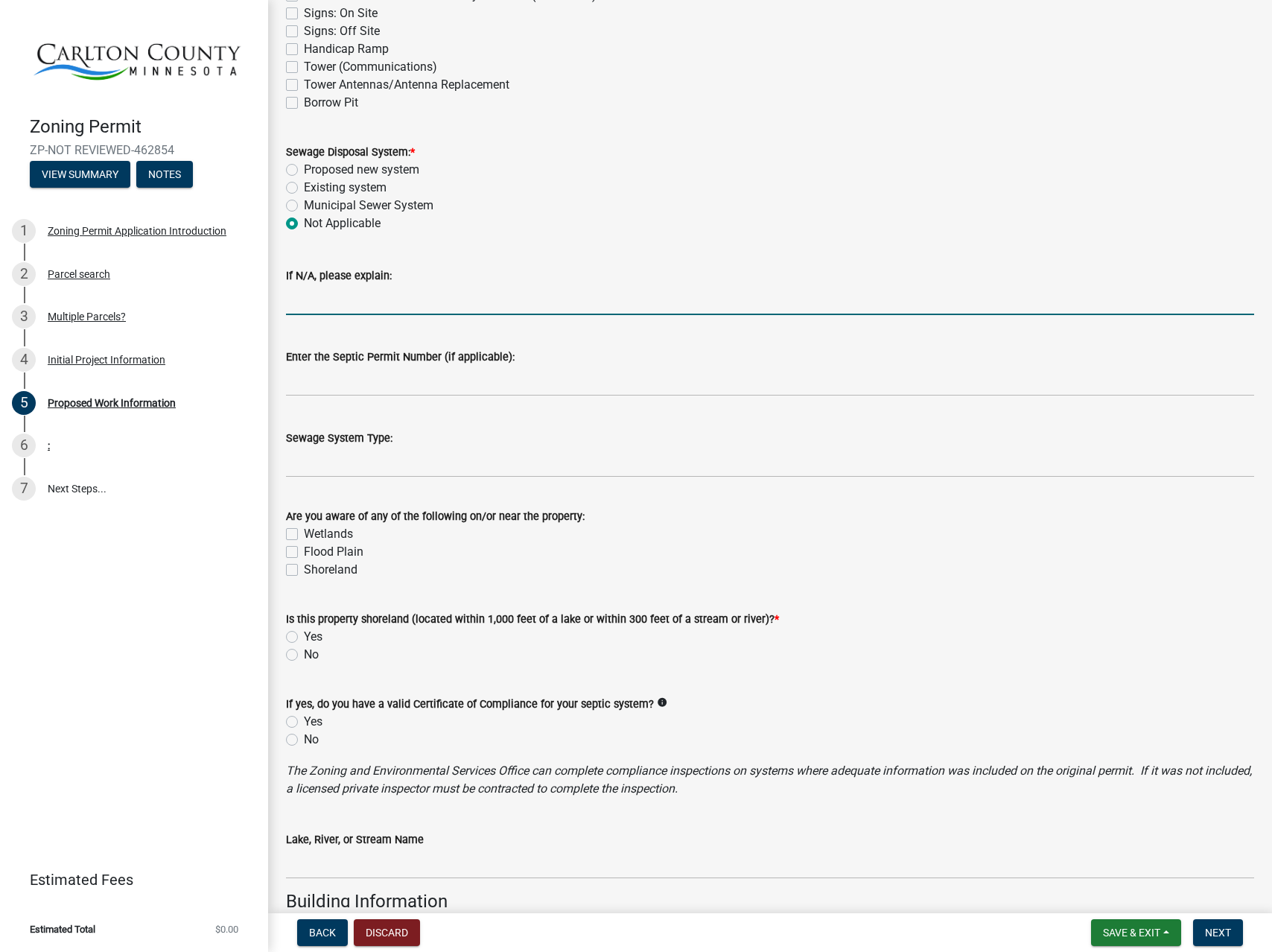
click at [304, 636] on label "Yes" at bounding box center [313, 637] width 19 height 18
click at [304, 636] on input "Yes" at bounding box center [309, 633] width 10 height 10
radio input "true"
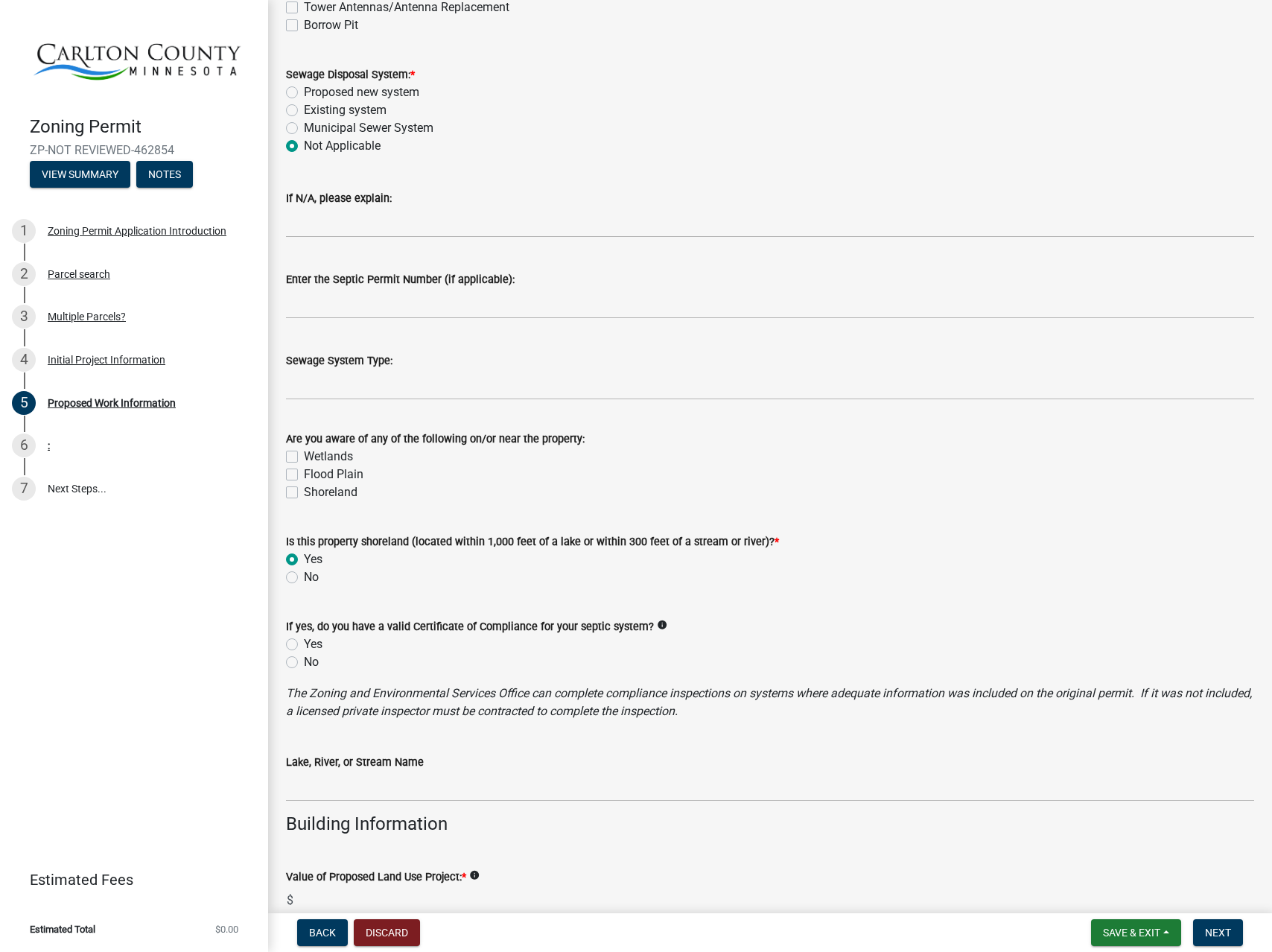
scroll to position [574, 0]
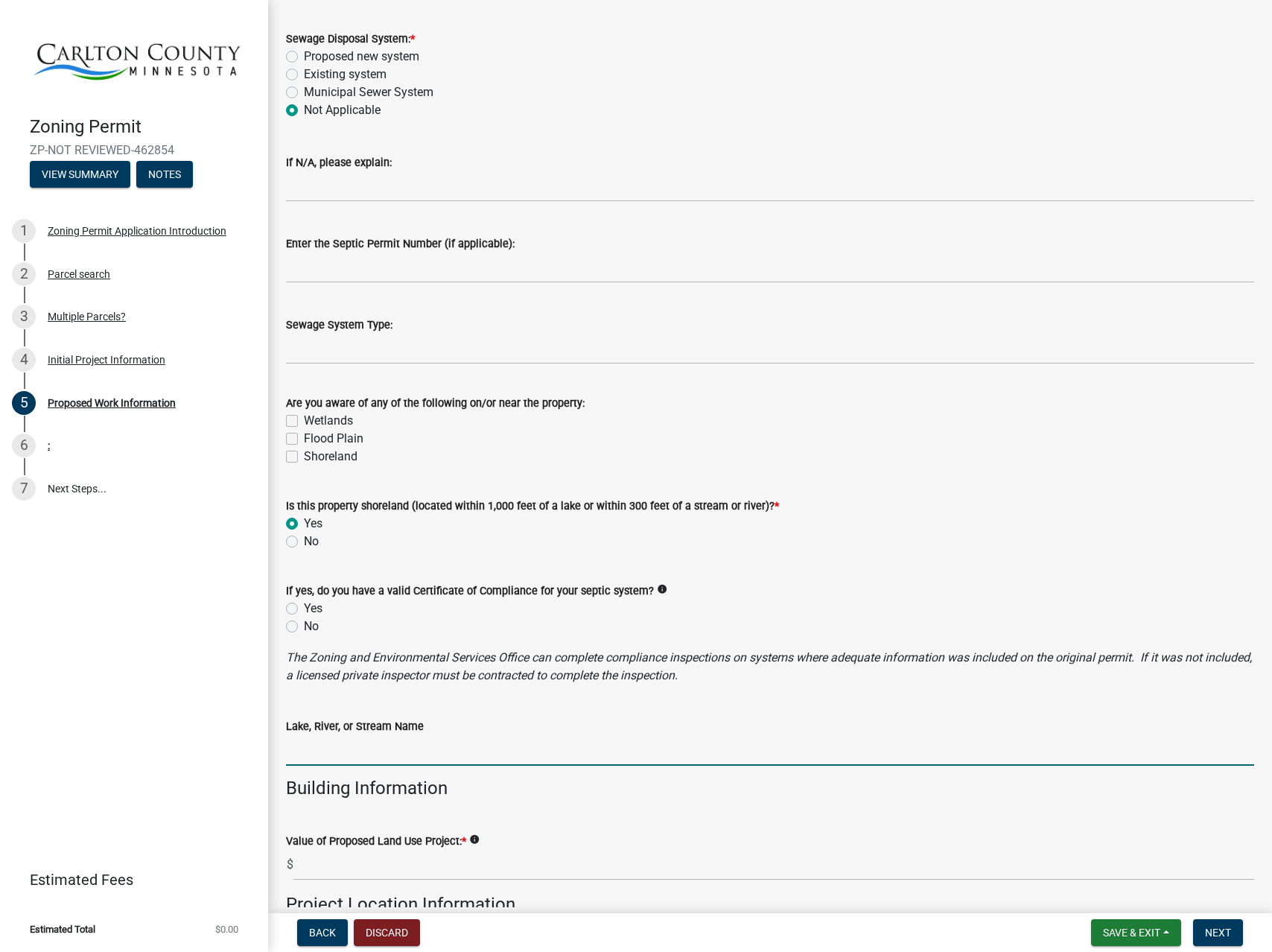
click at [404, 756] on input "Lake, River, or Stream Name" at bounding box center [769, 750] width 968 height 31
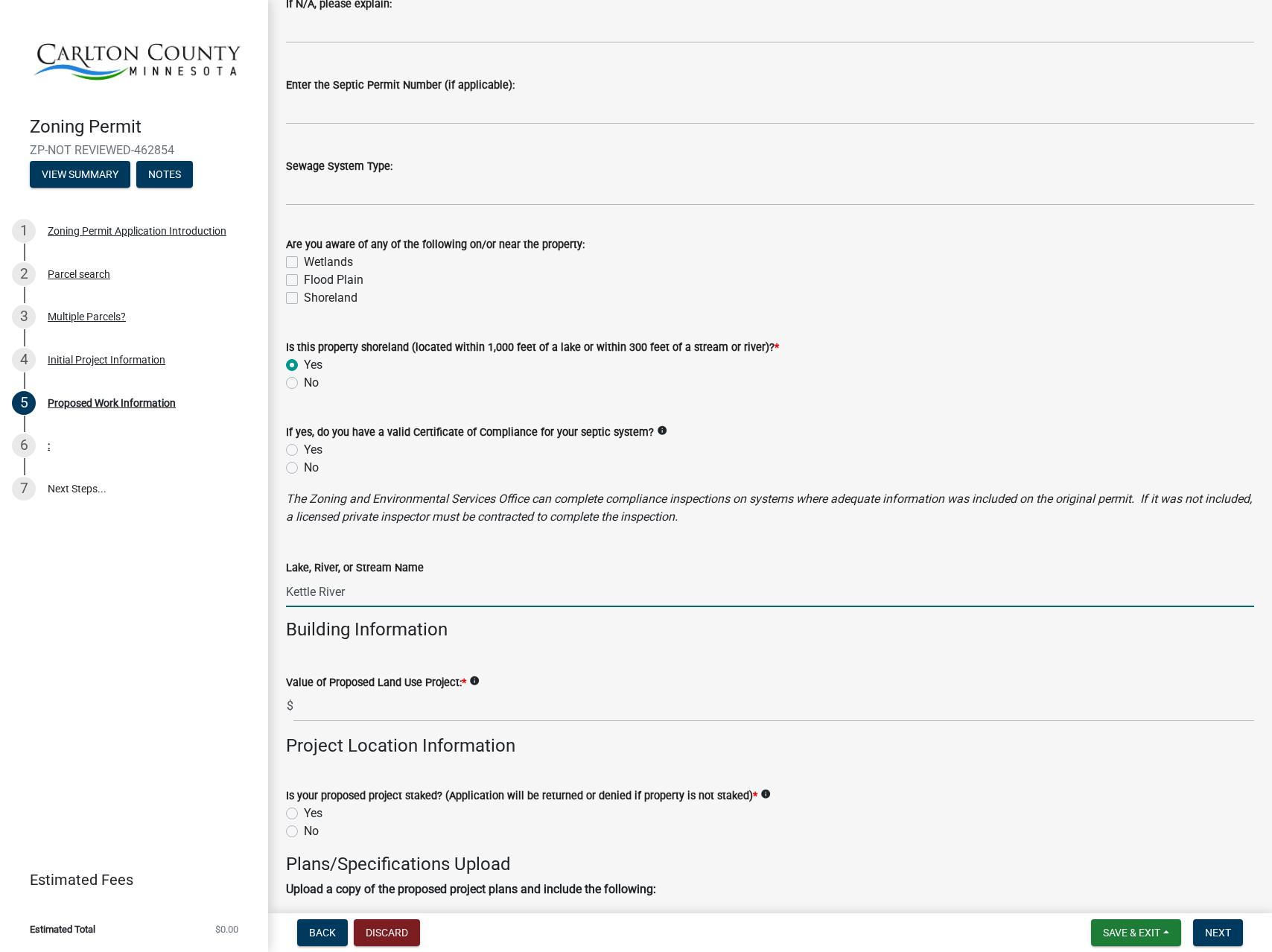
scroll to position [749, 0]
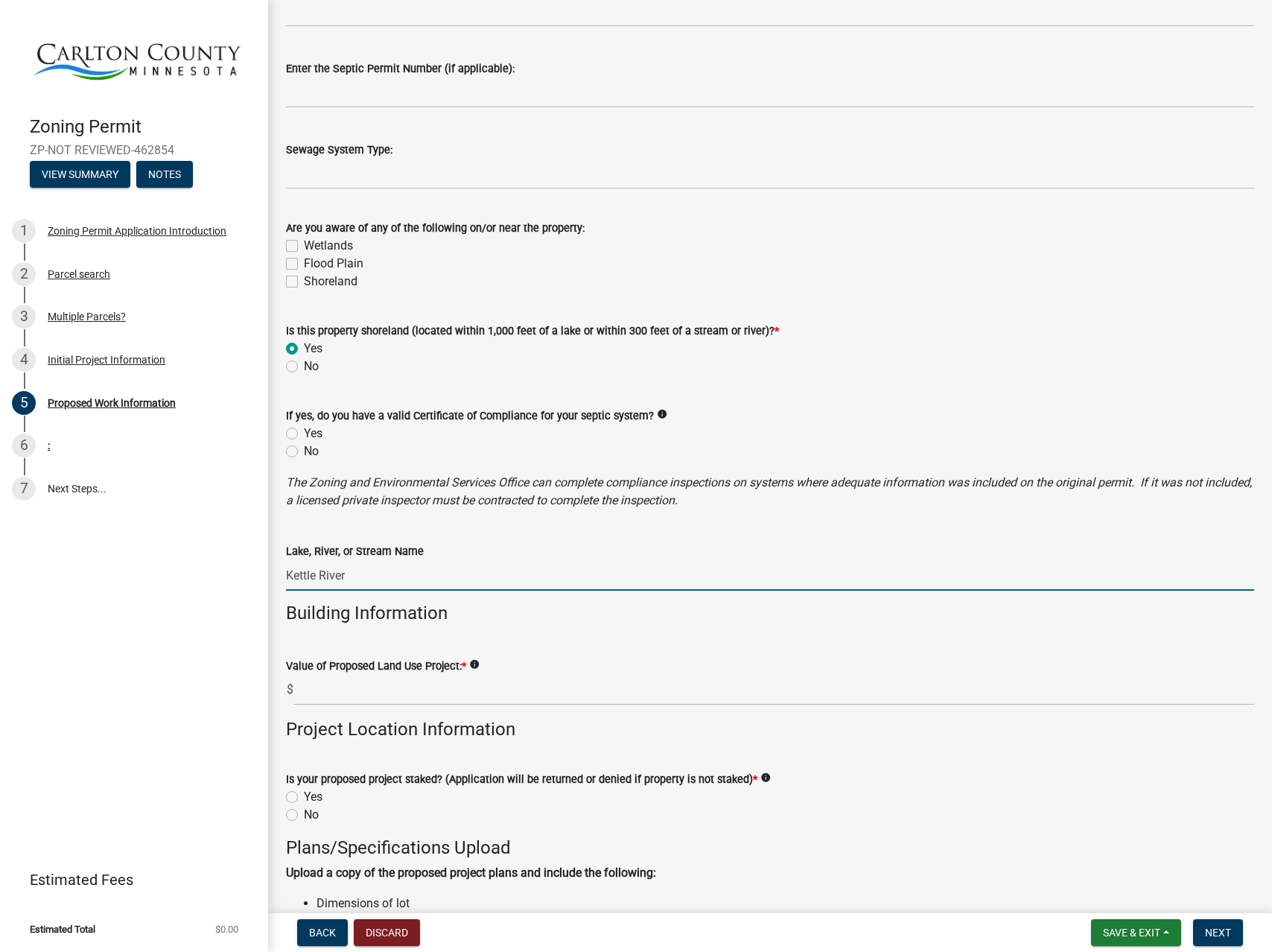
type input "Kettle River"
click at [426, 672] on label "Value of Proposed Land Use Project: *" at bounding box center [376, 666] width 180 height 10
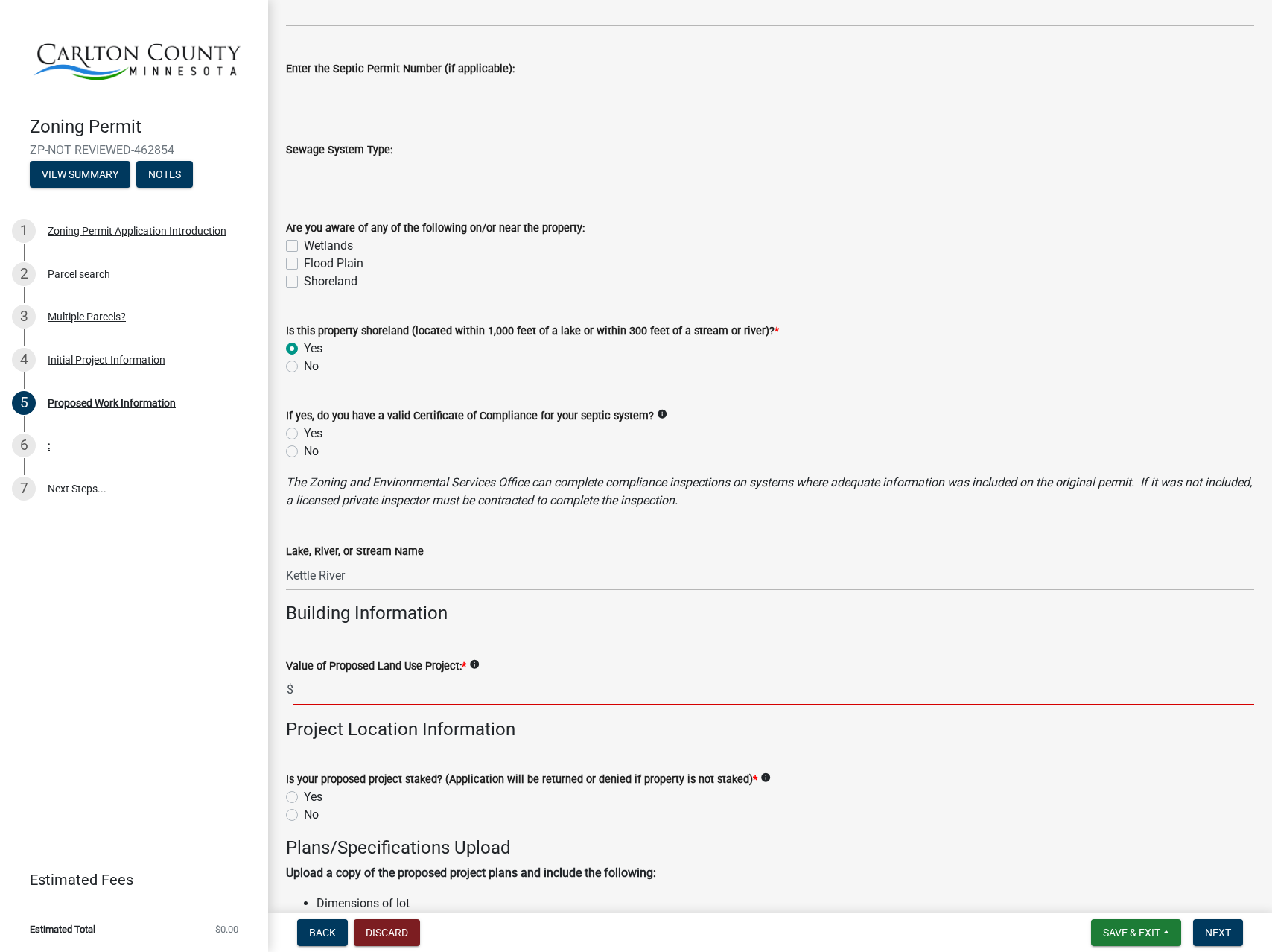
click at [443, 700] on input "text" at bounding box center [774, 690] width 961 height 31
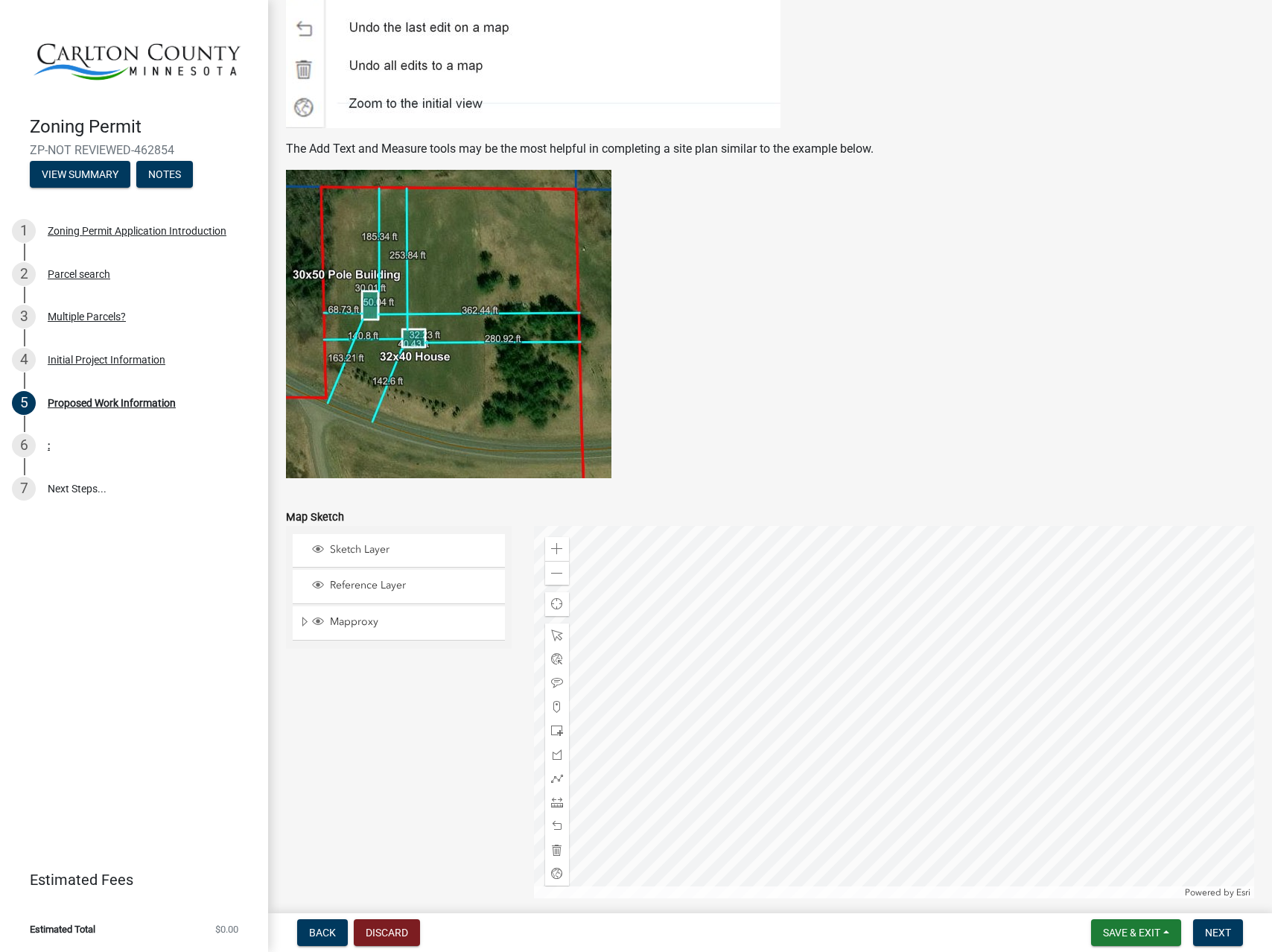
scroll to position [2666, 0]
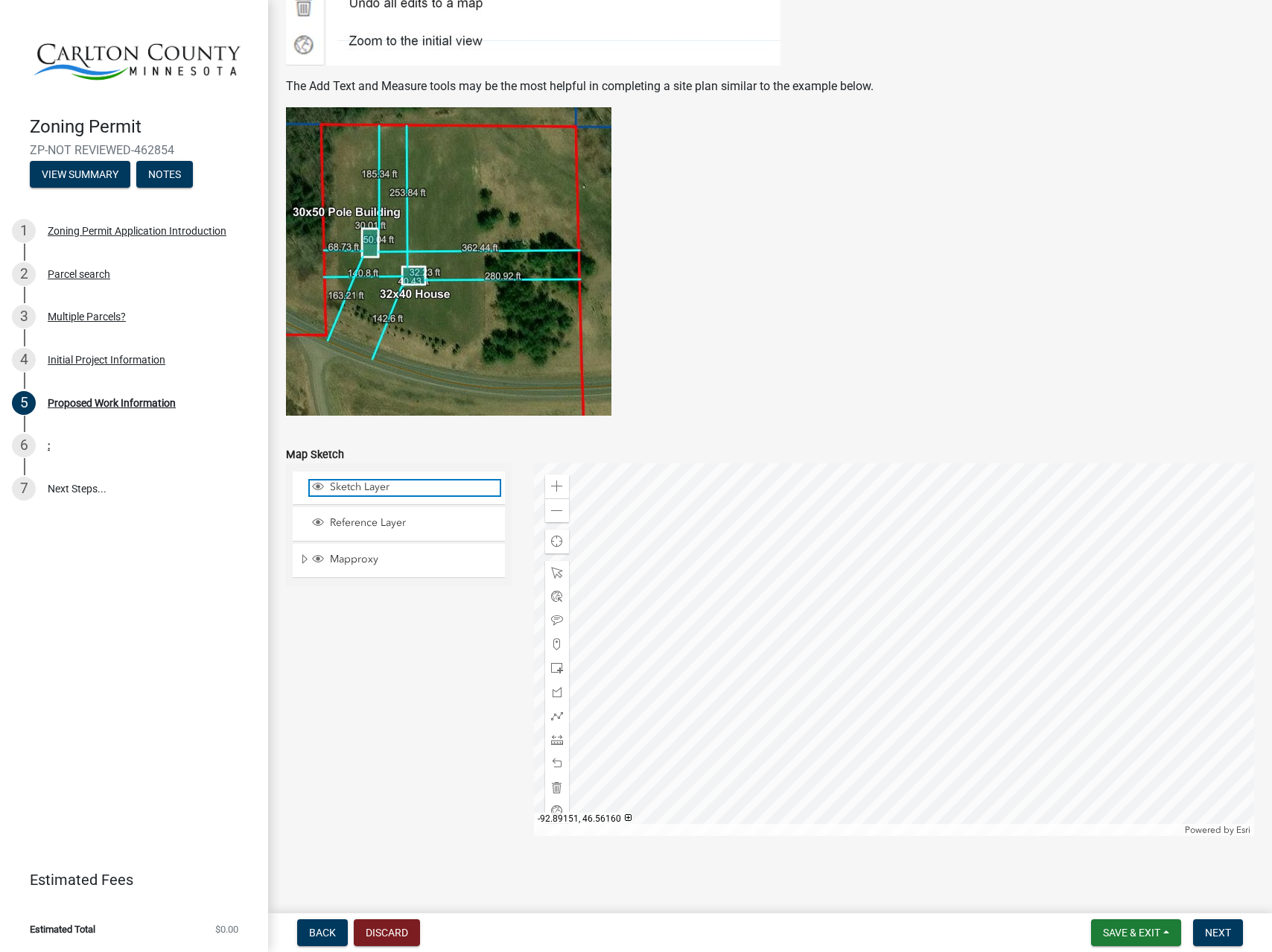
click at [373, 486] on span "Sketch Layer" at bounding box center [413, 487] width 174 height 14
click at [767, 646] on div at bounding box center [895, 649] width 721 height 373
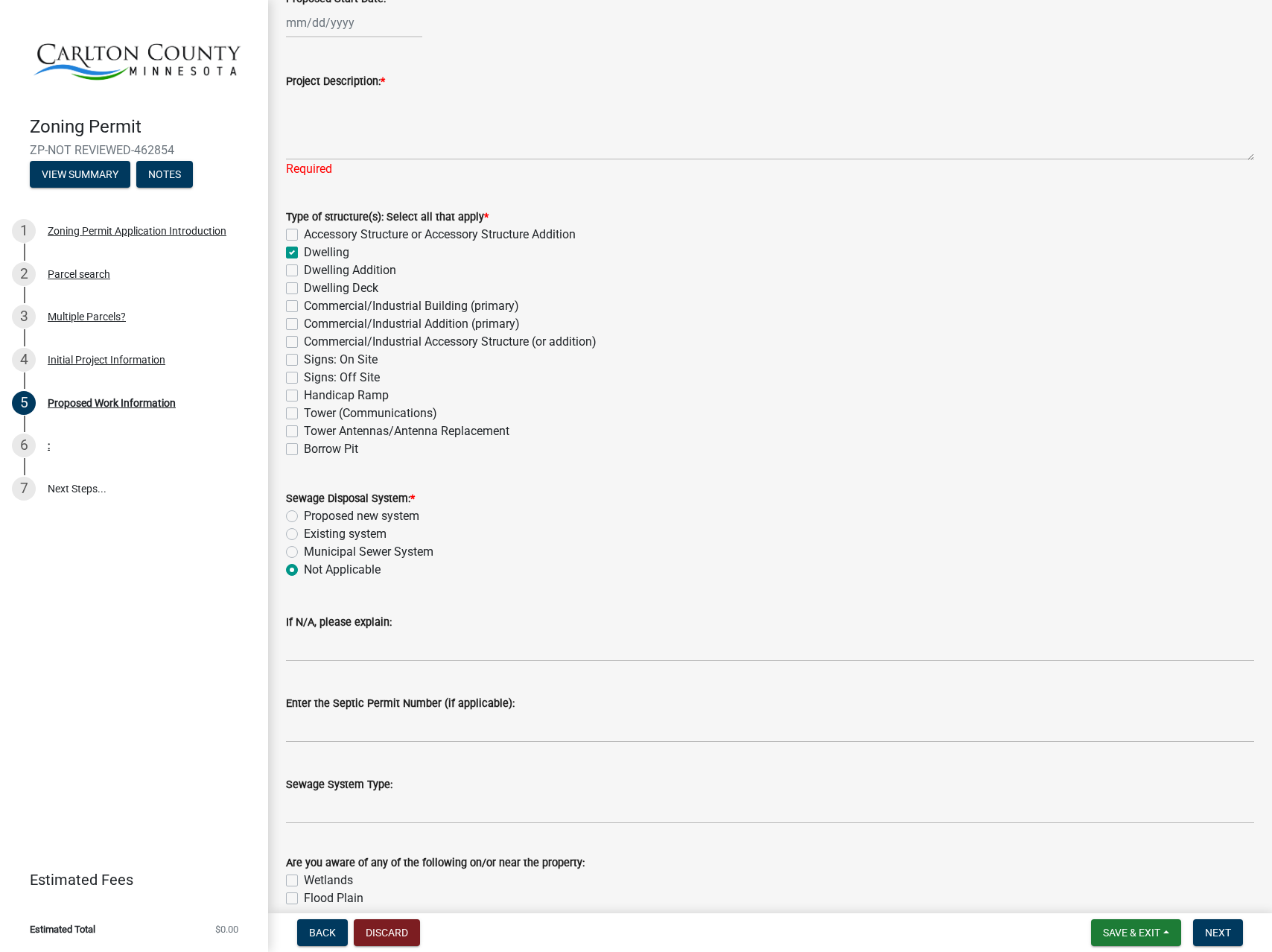
scroll to position [0, 0]
